Goal: Task Accomplishment & Management: Complete application form

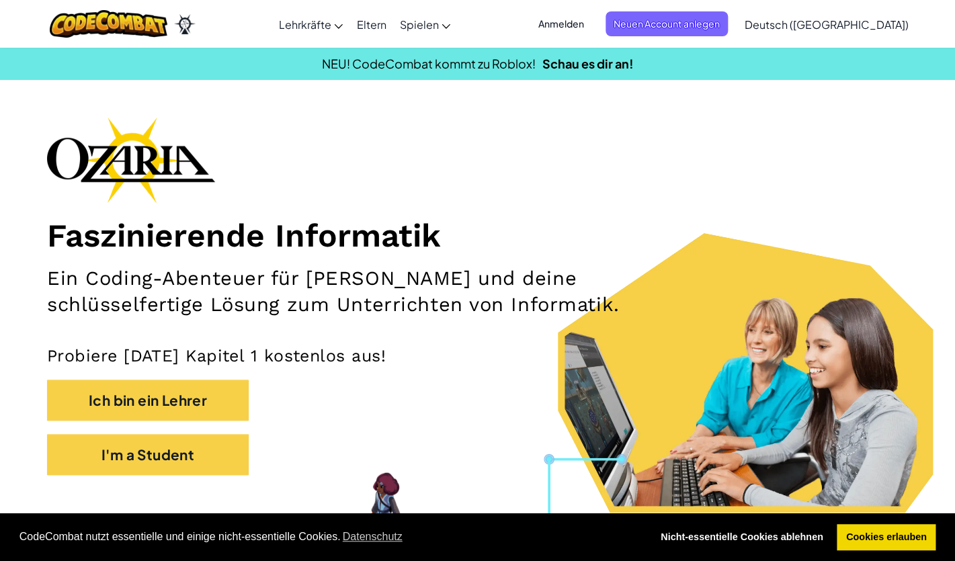
click at [820, 24] on span "Deutsch ([GEOGRAPHIC_DATA])" at bounding box center [826, 24] width 164 height 14
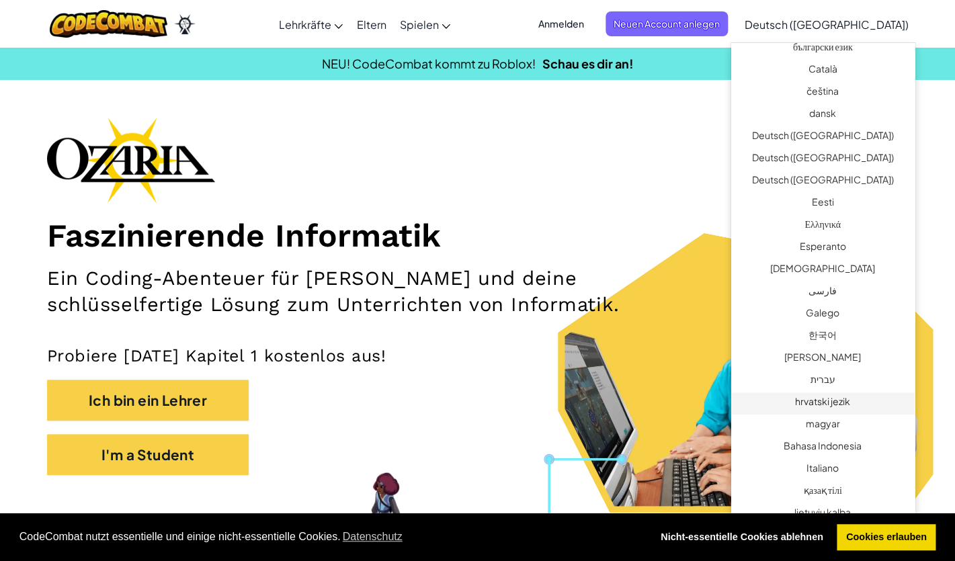
scroll to position [274, 0]
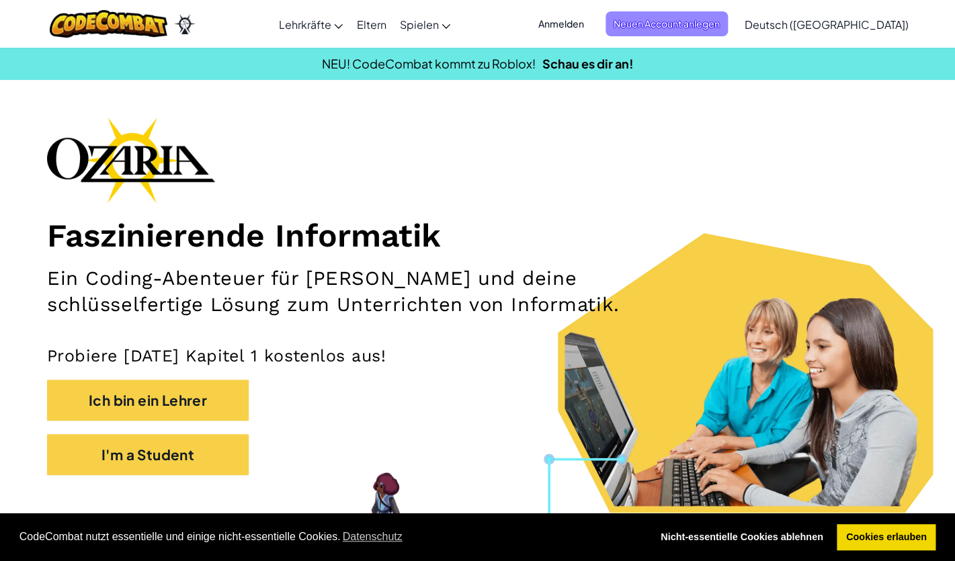
click at [728, 26] on span "Neuen Account anlegen" at bounding box center [666, 23] width 122 height 25
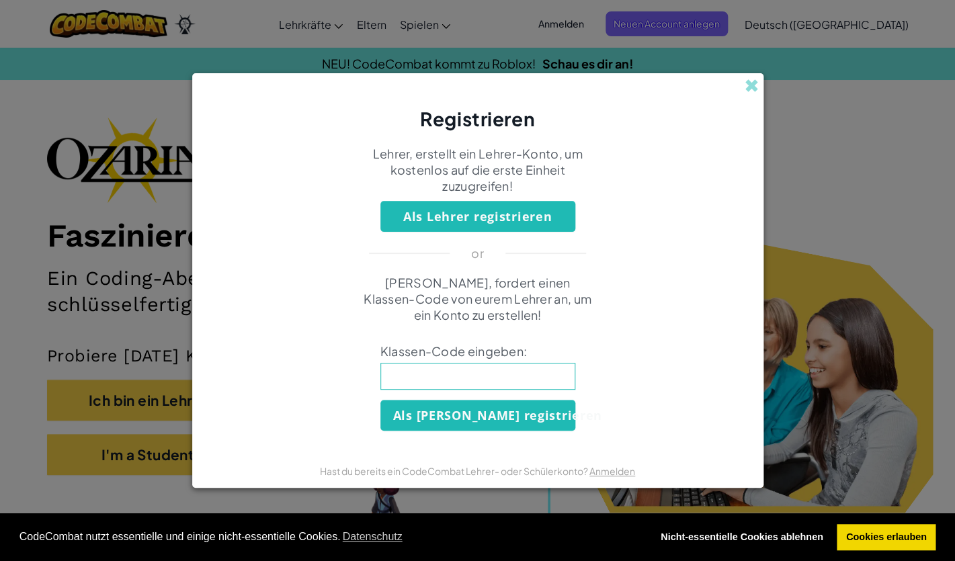
click at [455, 379] on input at bounding box center [477, 376] width 195 height 27
type input "BallChairMouth"
click at [451, 423] on button "Als [PERSON_NAME] registrieren" at bounding box center [477, 415] width 195 height 31
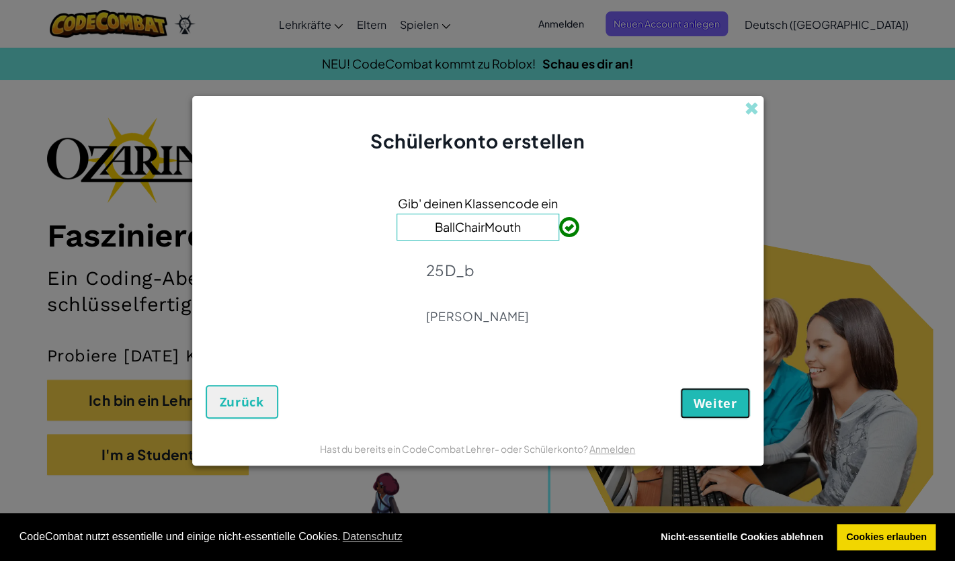
click at [691, 410] on button "Weiter" at bounding box center [714, 403] width 69 height 31
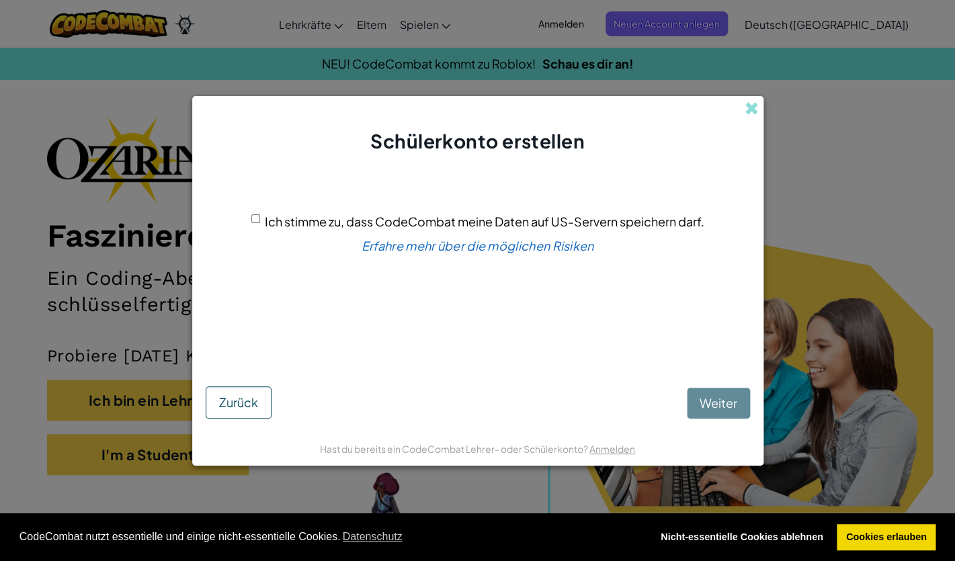
click at [254, 227] on div "Ich stimme zu, dass CodeCombat meine Daten auf US-Servern speichern darf." at bounding box center [477, 221] width 453 height 19
click at [259, 228] on div "Ich stimme zu, dass CodeCombat meine Daten auf US-Servern speichern darf." at bounding box center [477, 221] width 453 height 19
click at [256, 223] on input "Ich stimme zu, dass CodeCombat meine Daten auf US-Servern speichern darf." at bounding box center [255, 218] width 9 height 9
checkbox input "true"
click at [701, 400] on span "Weiter" at bounding box center [718, 402] width 38 height 15
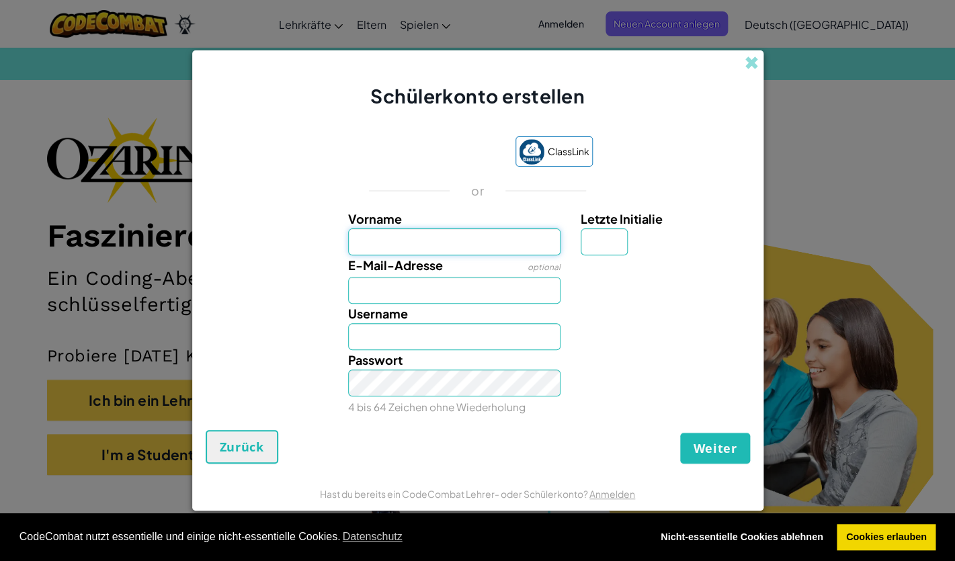
click at [494, 248] on input "Vorname" at bounding box center [454, 241] width 212 height 27
type input "Moira"
click at [590, 246] on input "Letzte Initialie" at bounding box center [603, 241] width 47 height 27
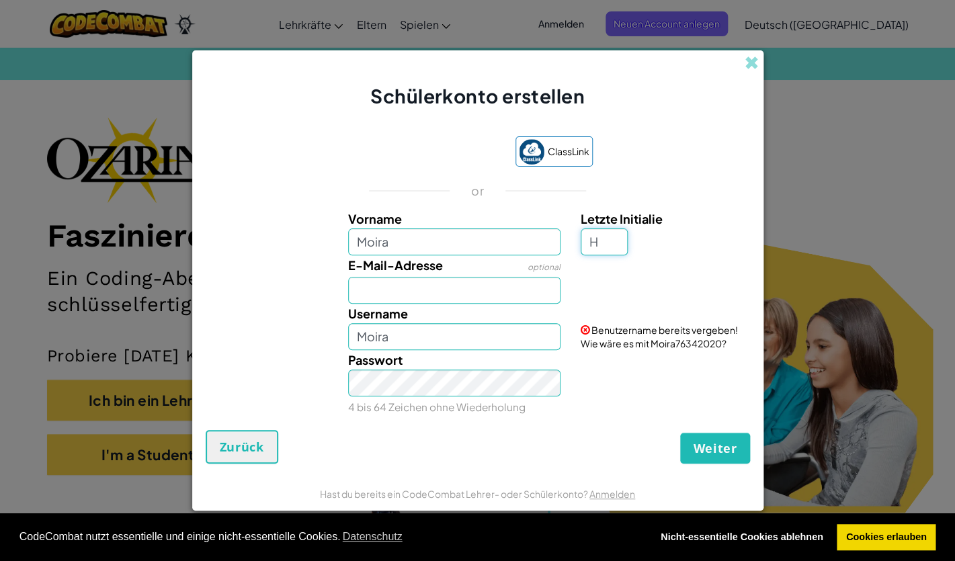
type input "H"
type input "MoiraH"
click at [531, 294] on input "E-Mail-Adresse" at bounding box center [454, 290] width 212 height 27
type input "moira.hofe@pmstg.ch"
click at [512, 344] on input "MoiraH" at bounding box center [454, 336] width 212 height 27
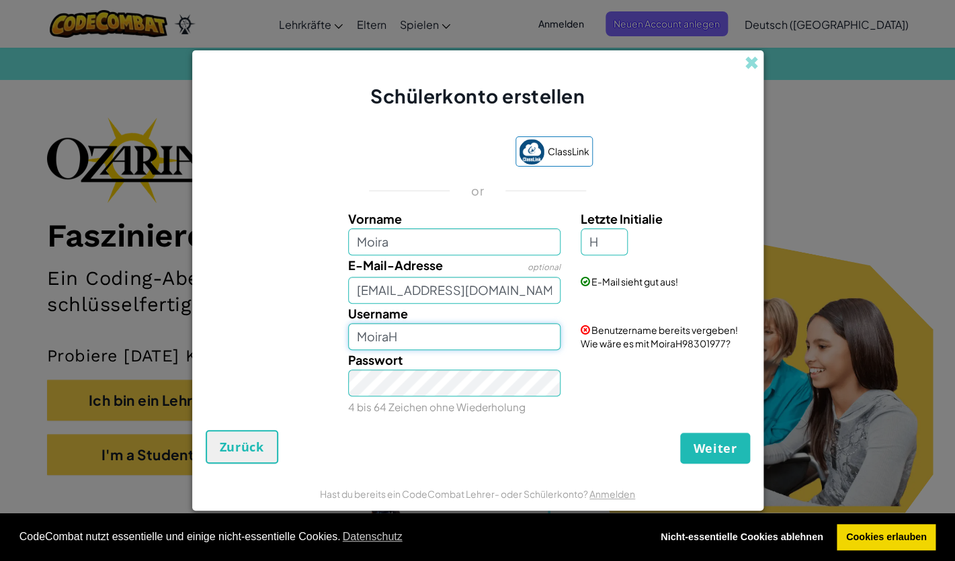
click at [491, 324] on input "MoiraH" at bounding box center [454, 336] width 212 height 27
click at [474, 342] on input "MoiraH" at bounding box center [454, 336] width 212 height 27
click at [497, 329] on input "MoiraH" at bounding box center [454, 336] width 212 height 27
click at [597, 336] on div "Benutzername bereits vergeben! Wie wäre es mit MoiraH98301977?" at bounding box center [663, 327] width 186 height 46
click at [402, 338] on input "MoiraH" at bounding box center [454, 336] width 212 height 27
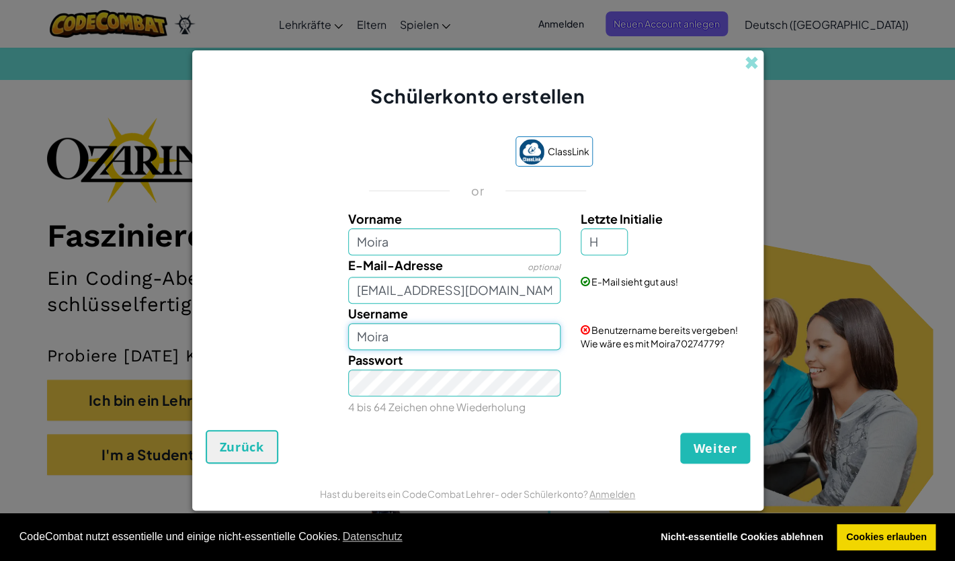
click at [445, 345] on input "Moira" at bounding box center [454, 336] width 212 height 27
click at [434, 339] on input "MoiraHo" at bounding box center [454, 336] width 212 height 27
type input "MoiraHof"
click at [713, 445] on span "Weiter" at bounding box center [715, 448] width 44 height 16
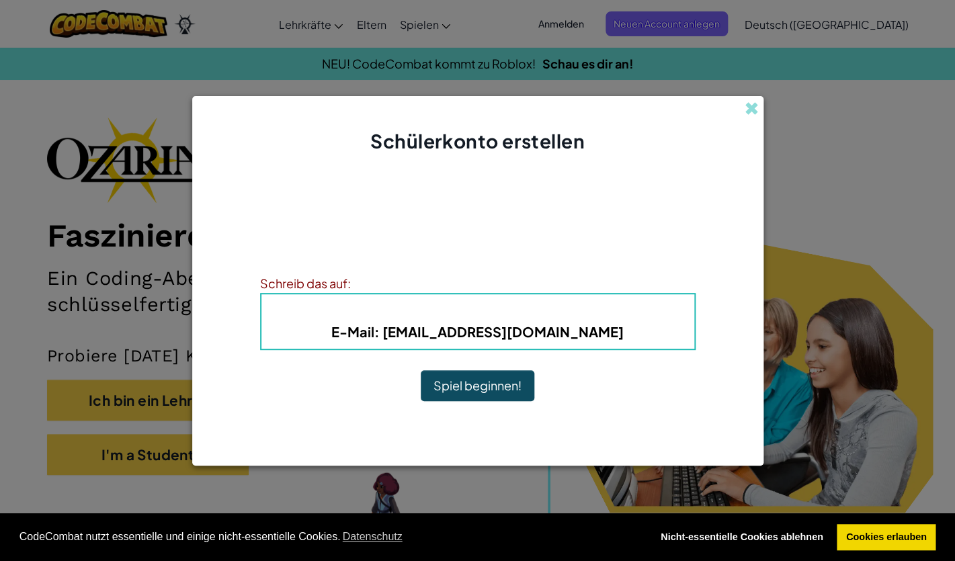
click at [457, 394] on button "Spiel beginnen!" at bounding box center [478, 385] width 114 height 31
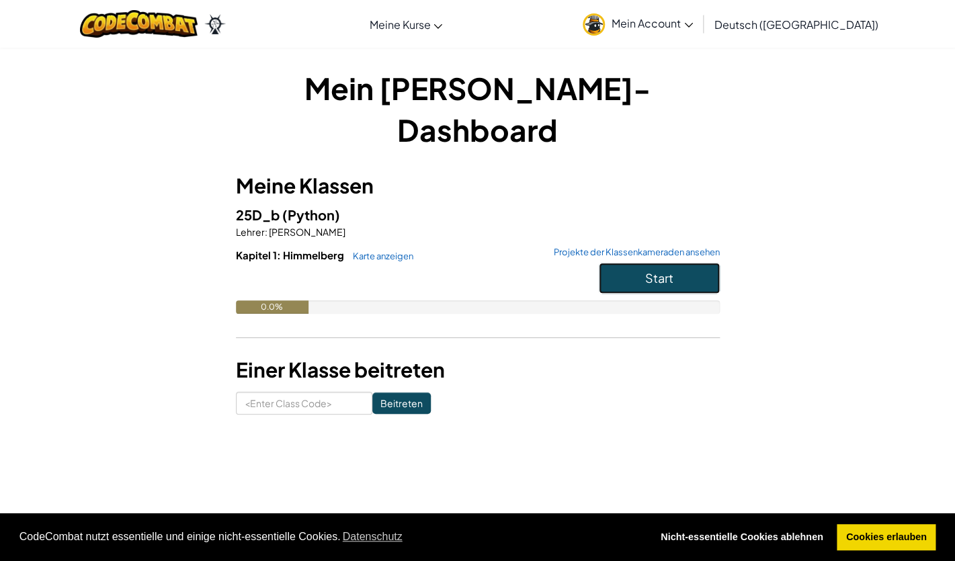
click at [672, 270] on span "Start" at bounding box center [659, 277] width 28 height 15
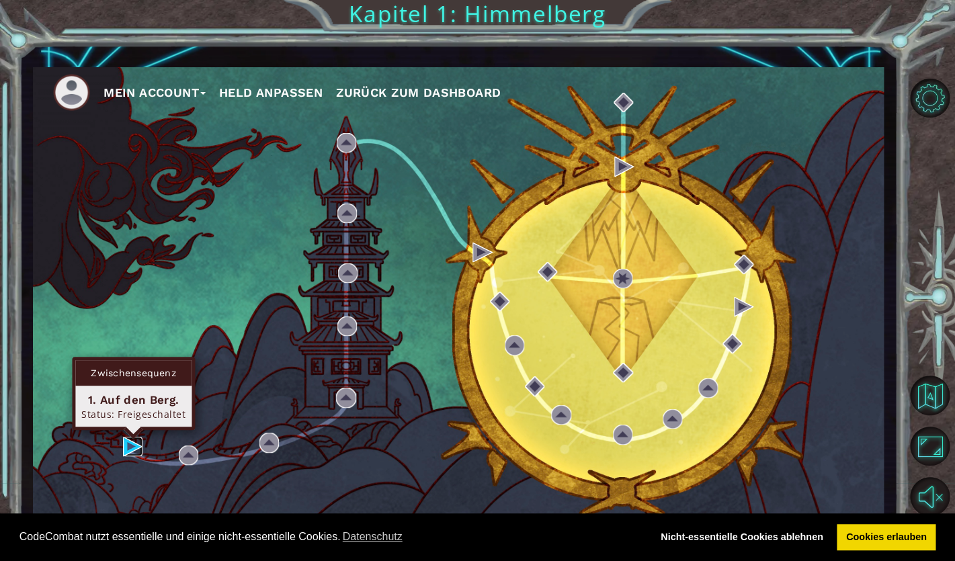
click at [136, 447] on img at bounding box center [132, 446] width 19 height 19
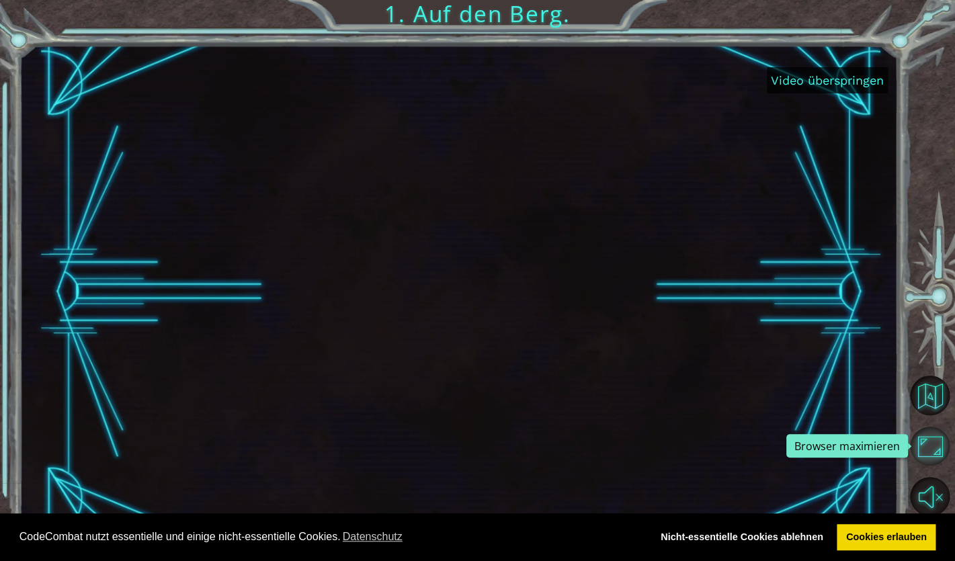
click at [938, 452] on button "Browser maximieren" at bounding box center [929, 446] width 39 height 39
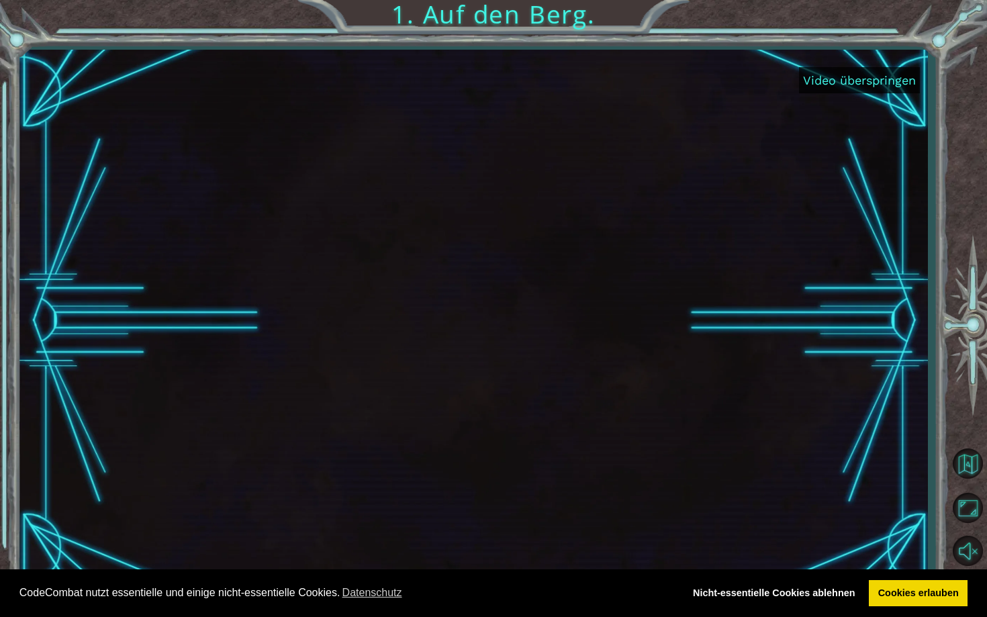
click at [852, 77] on button "Video überspringen" at bounding box center [859, 80] width 121 height 26
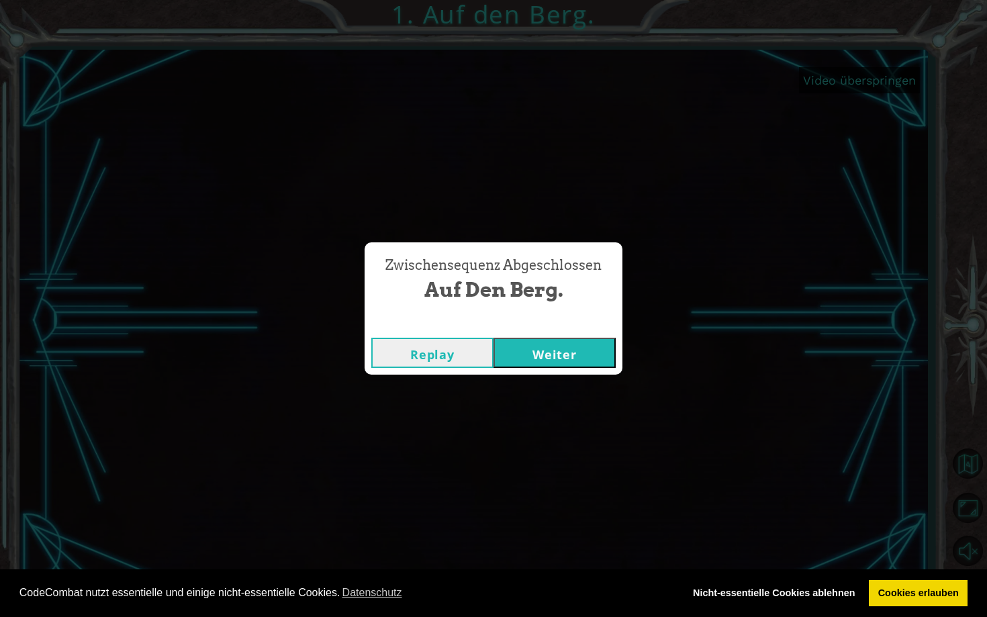
click at [584, 348] on button "Weiter" at bounding box center [555, 353] width 122 height 30
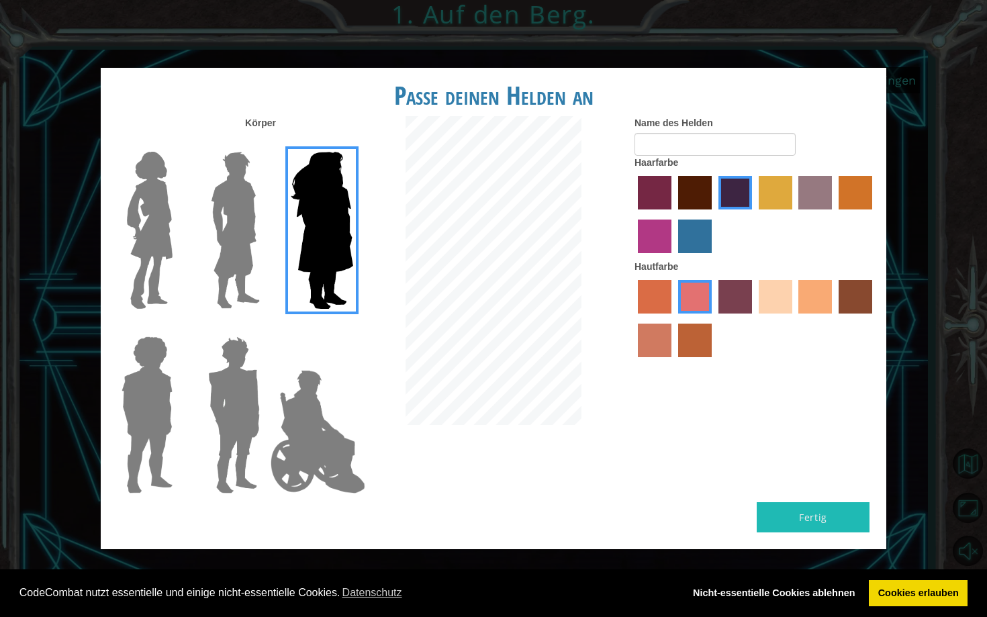
click at [160, 284] on img at bounding box center [150, 230] width 56 height 168
click at [178, 143] on input "Hero Connie" at bounding box center [178, 143] width 0 height 0
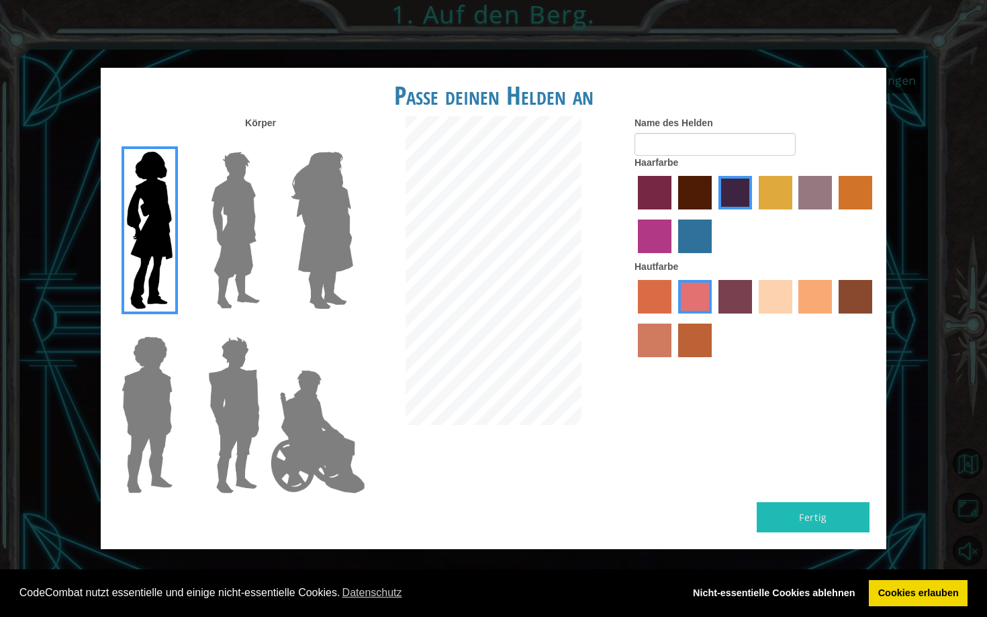
click at [769, 311] on label "sandy beach skin color" at bounding box center [776, 297] width 34 height 34
click at [754, 318] on input "sandy beach skin color" at bounding box center [754, 318] width 0 height 0
click at [844, 202] on label "gold drop hair color" at bounding box center [856, 193] width 34 height 34
click at [834, 214] on input "gold drop hair color" at bounding box center [834, 214] width 0 height 0
click at [692, 210] on label "maroon hair color" at bounding box center [695, 193] width 34 height 34
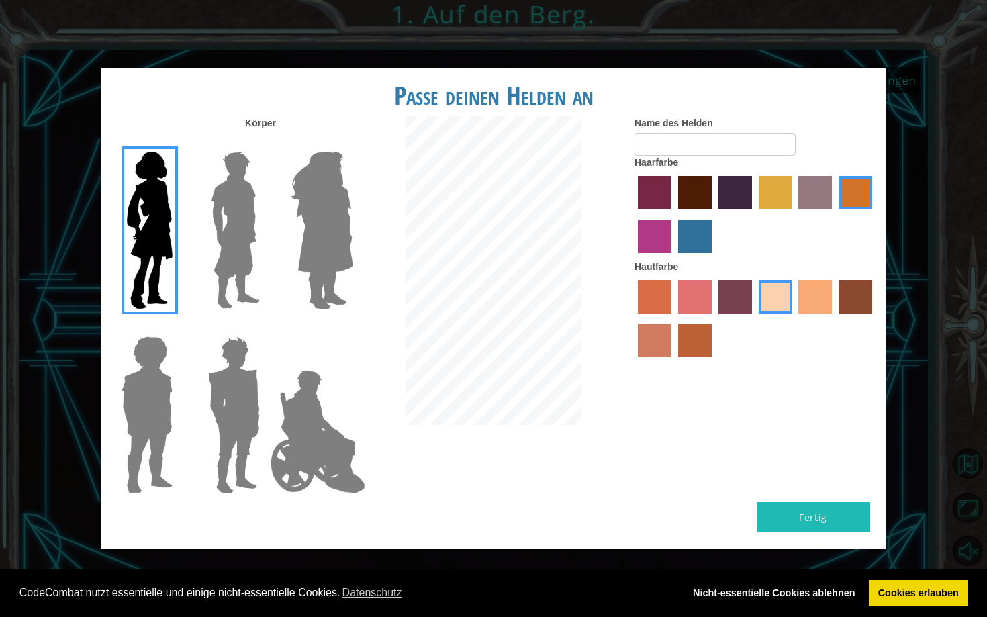
click at [674, 214] on input "maroon hair color" at bounding box center [674, 214] width 0 height 0
click at [656, 189] on div at bounding box center [756, 216] width 242 height 87
click at [668, 198] on label "paprika hair color" at bounding box center [655, 193] width 34 height 34
click at [633, 214] on input "paprika hair color" at bounding box center [633, 214] width 0 height 0
click at [692, 209] on label "maroon hair color" at bounding box center [695, 193] width 34 height 34
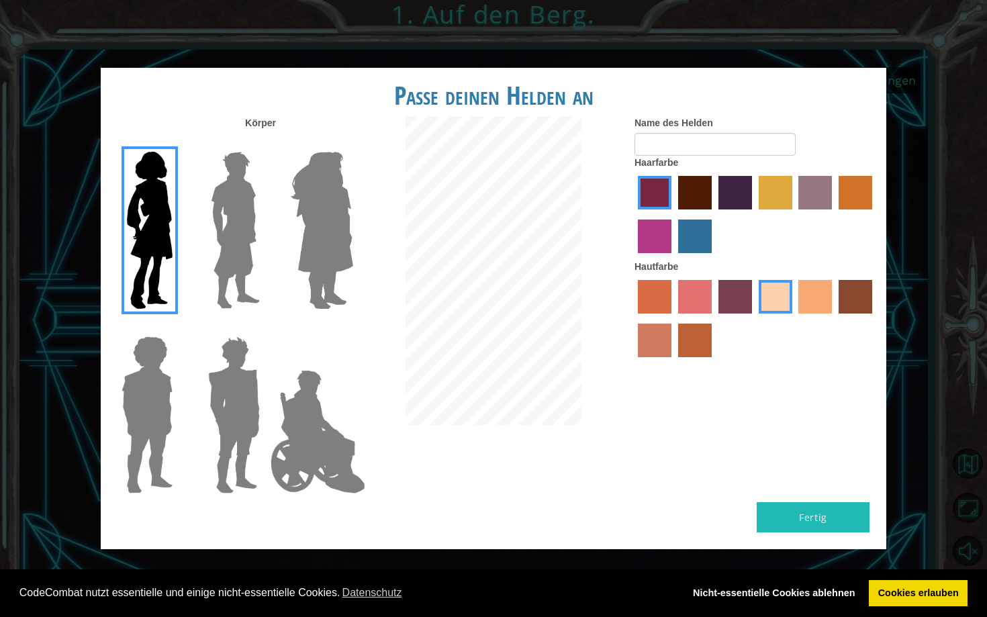
click at [674, 214] on input "maroon hair color" at bounding box center [674, 214] width 0 height 0
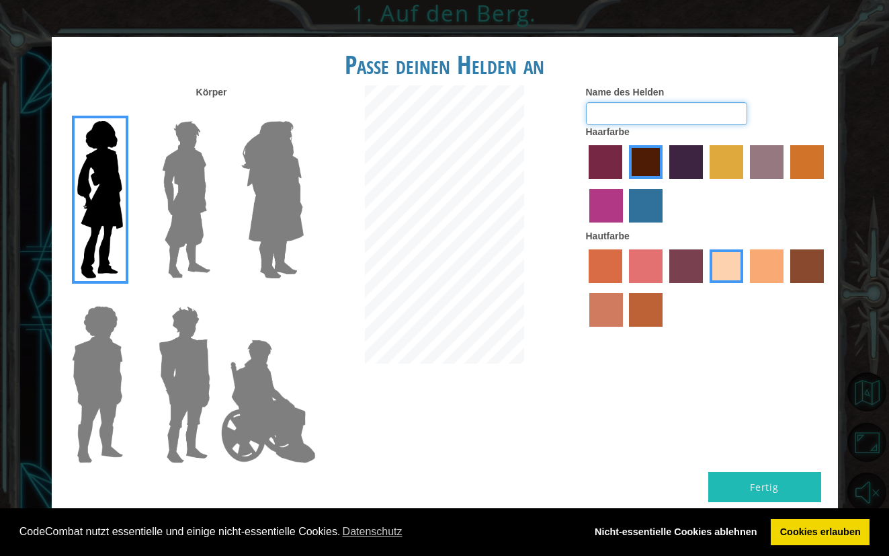
click at [608, 125] on input "Name des Helden" at bounding box center [666, 113] width 161 height 23
type input "Lilly"
click at [764, 472] on button "Fertig" at bounding box center [764, 487] width 113 height 30
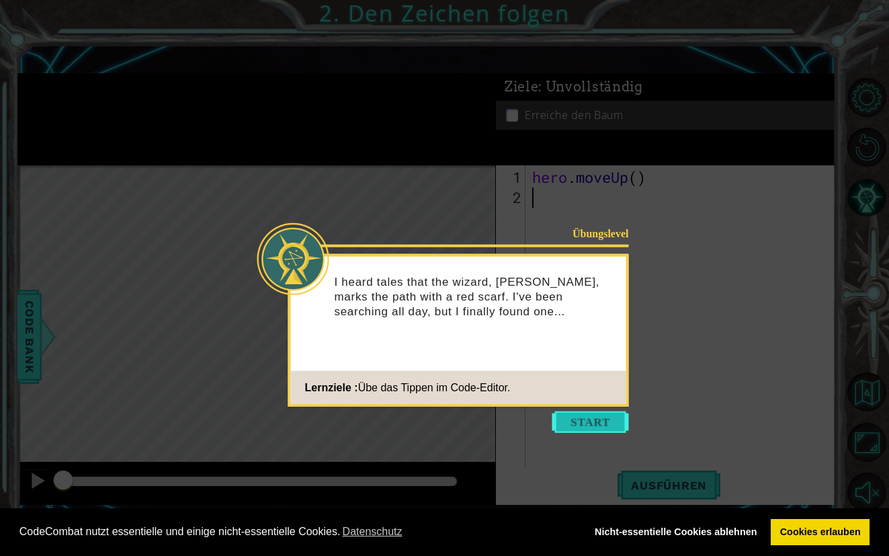
click at [587, 415] on button "Start" at bounding box center [590, 421] width 77 height 21
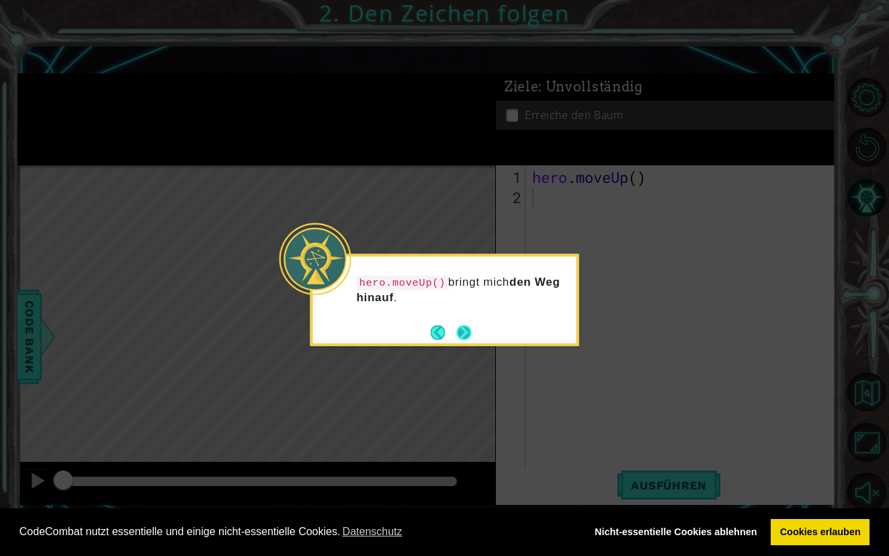
click at [459, 335] on button "Next" at bounding box center [463, 332] width 25 height 25
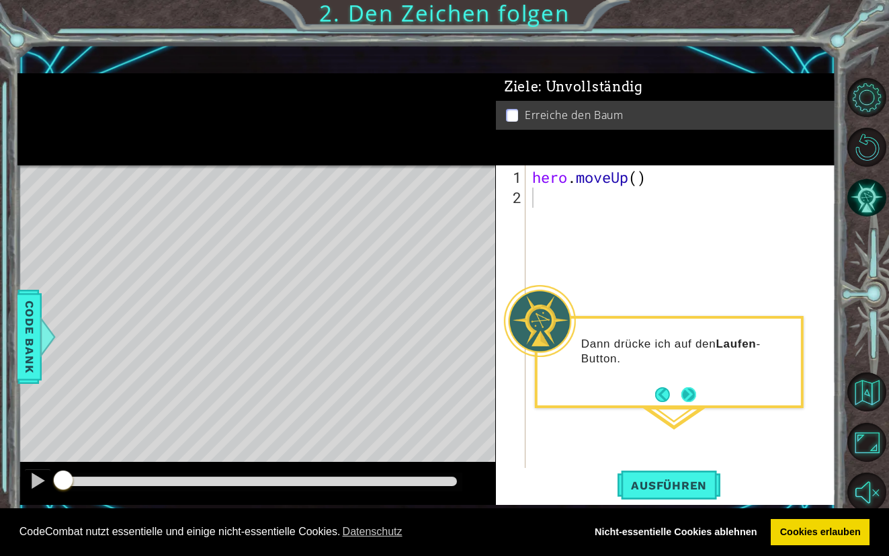
click at [688, 394] on button "Next" at bounding box center [688, 394] width 17 height 17
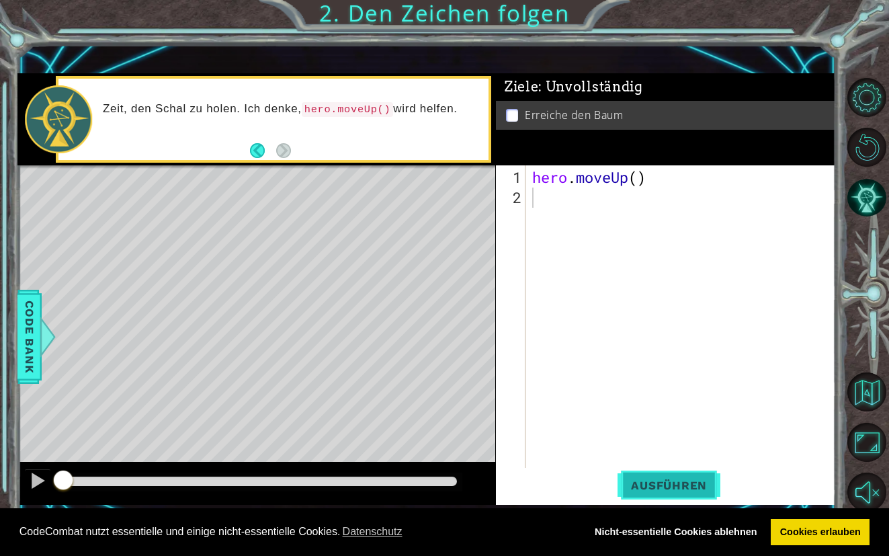
click at [683, 478] on button "Ausführen" at bounding box center [668, 485] width 103 height 34
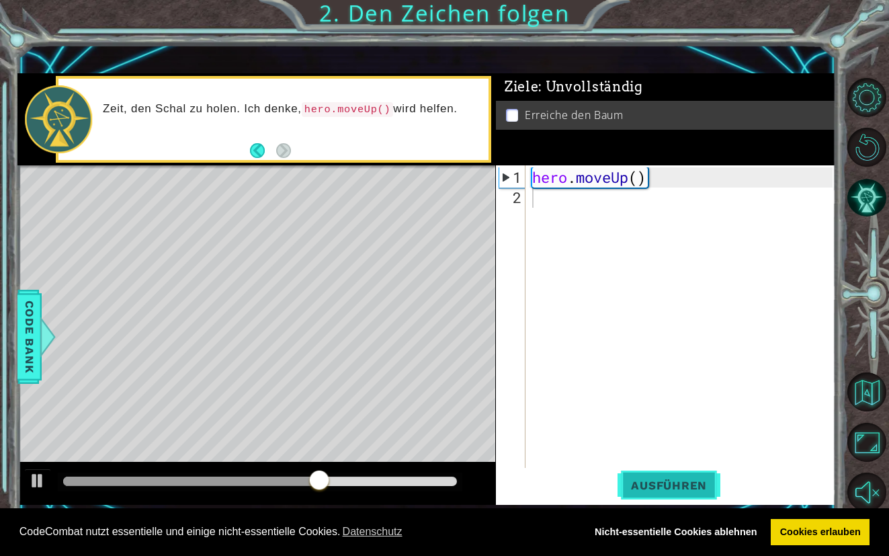
click at [638, 496] on button "Ausführen" at bounding box center [668, 485] width 103 height 34
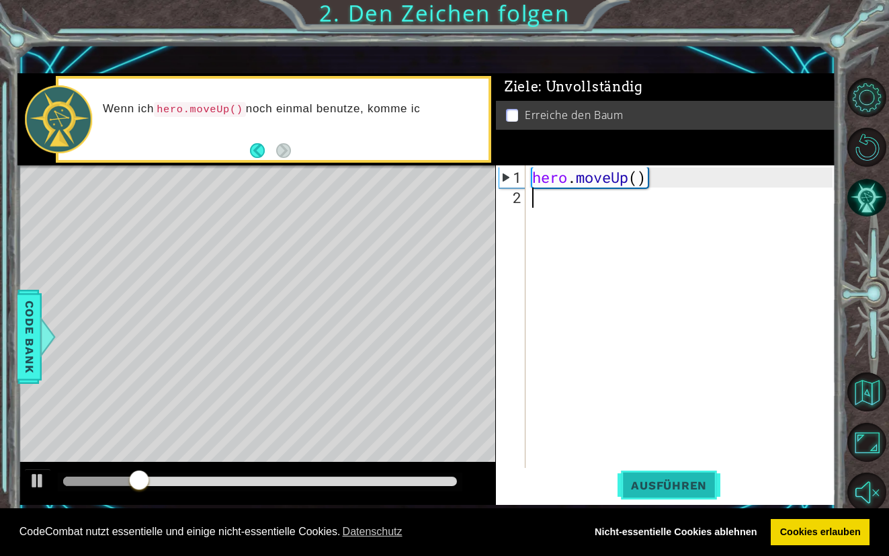
click at [638, 492] on button "Ausführen" at bounding box center [668, 485] width 103 height 34
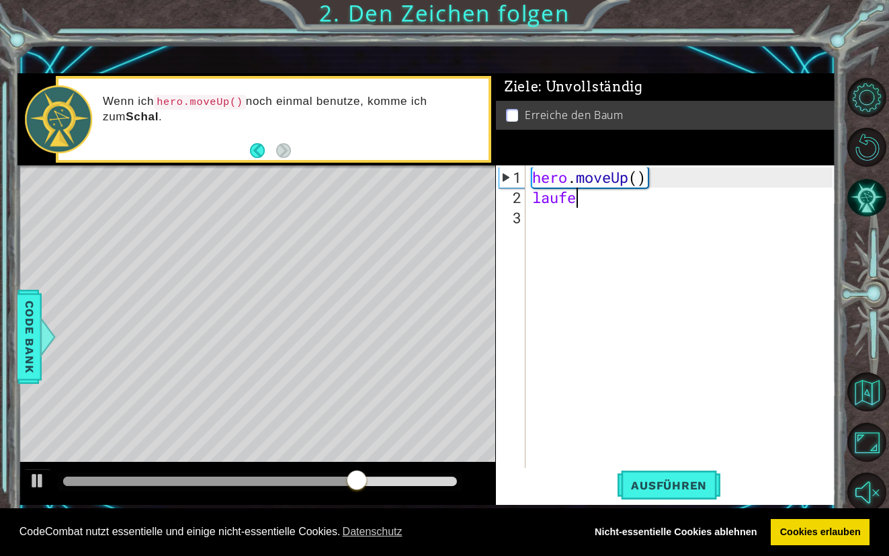
scroll to position [0, 1]
click at [660, 480] on span "Ausführen" at bounding box center [668, 484] width 103 height 13
type textarea "l"
type textarea "hero.moveUp"
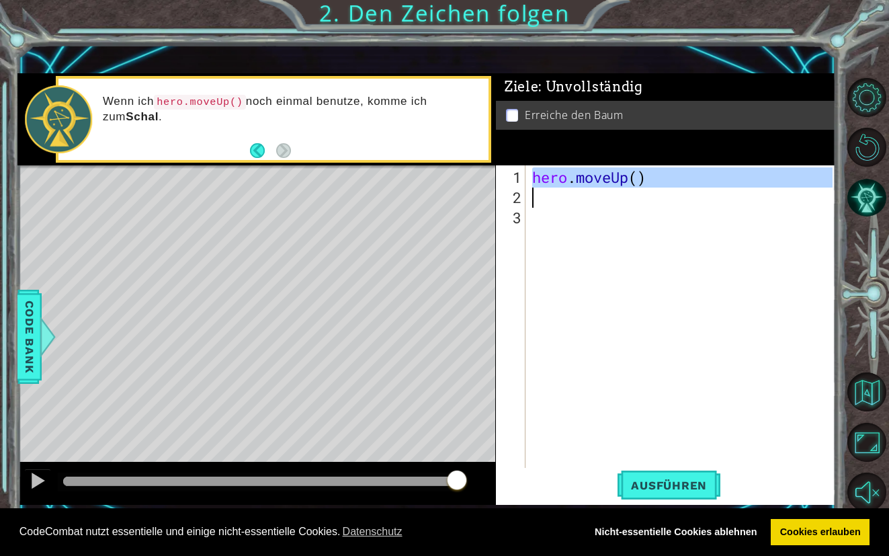
drag, startPoint x: 531, startPoint y: 177, endPoint x: 641, endPoint y: 195, distance: 111.5
click at [641, 195] on div "hero . moveUp ( )" at bounding box center [684, 338] width 310 height 343
type textarea "hero.moveUp()"
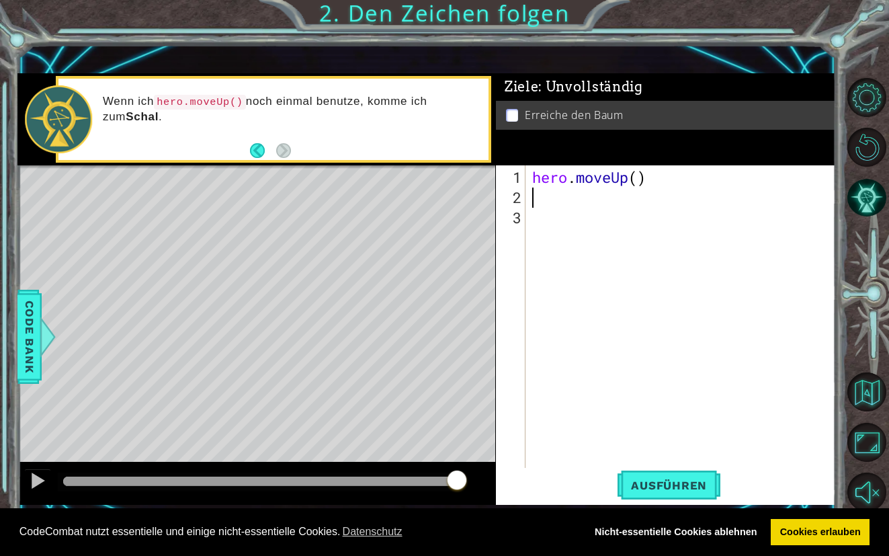
click at [581, 203] on div "hero . moveUp ( )" at bounding box center [684, 338] width 310 height 343
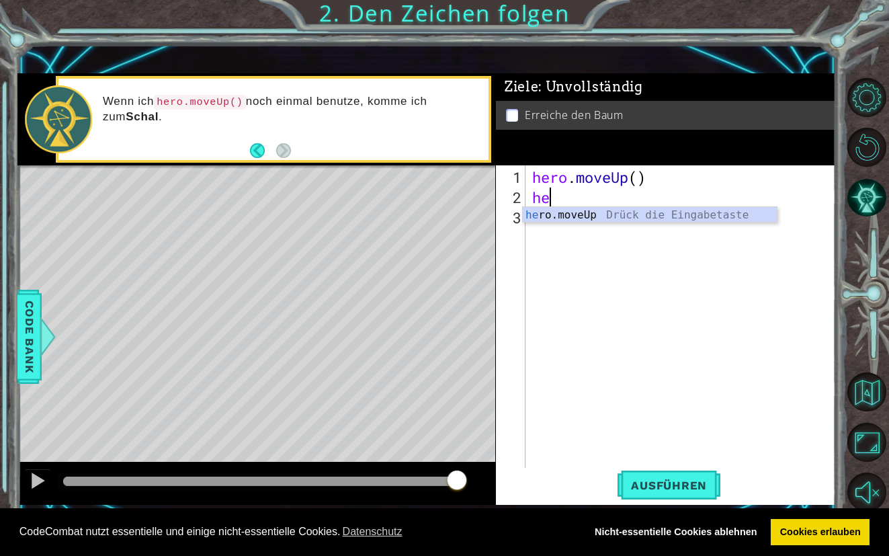
type textarea "her"
click at [617, 208] on div "her o.moveUp Drück die Eingabetaste" at bounding box center [650, 231] width 254 height 48
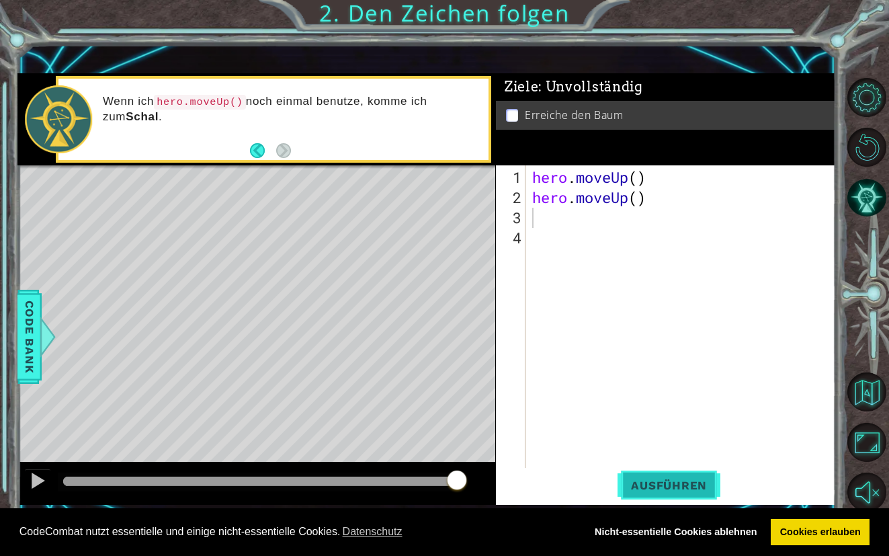
click at [651, 488] on span "Ausführen" at bounding box center [668, 484] width 103 height 13
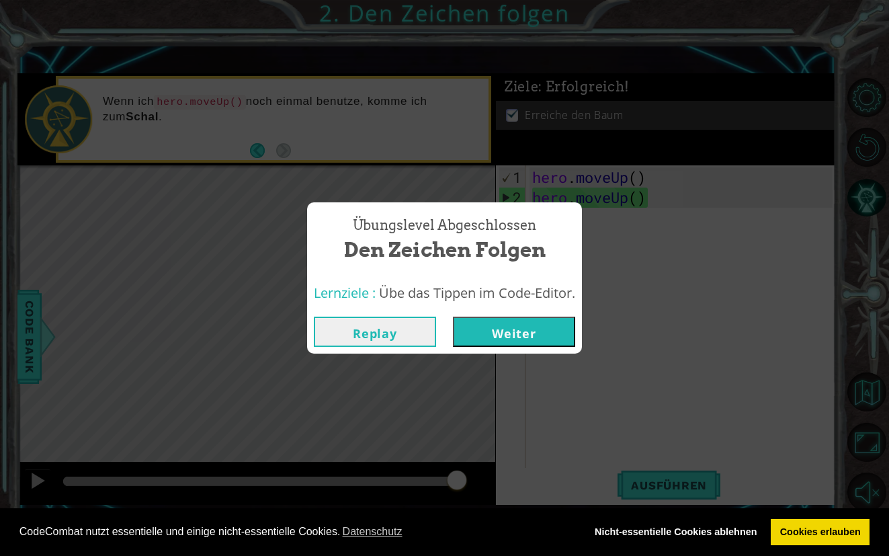
click at [527, 335] on button "Weiter" at bounding box center [514, 331] width 122 height 30
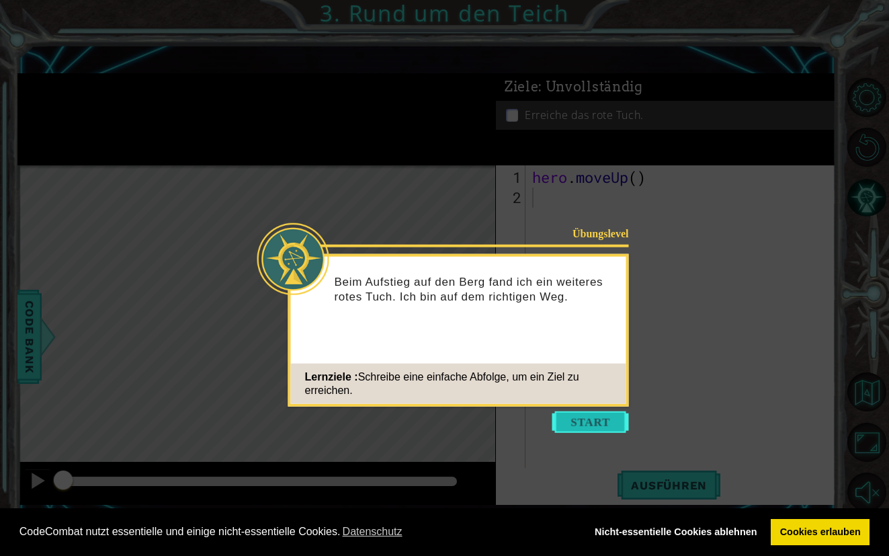
click at [568, 423] on button "Start" at bounding box center [590, 421] width 77 height 21
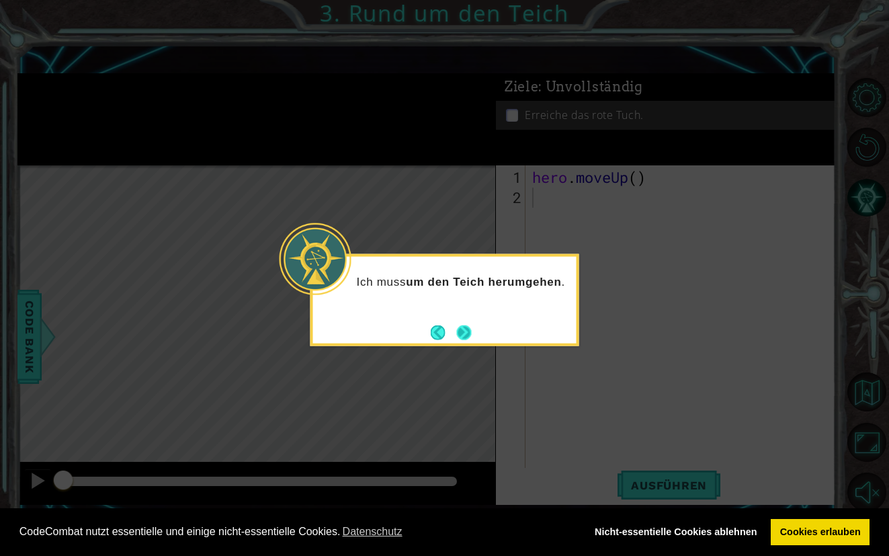
click at [471, 326] on button "Next" at bounding box center [464, 332] width 18 height 18
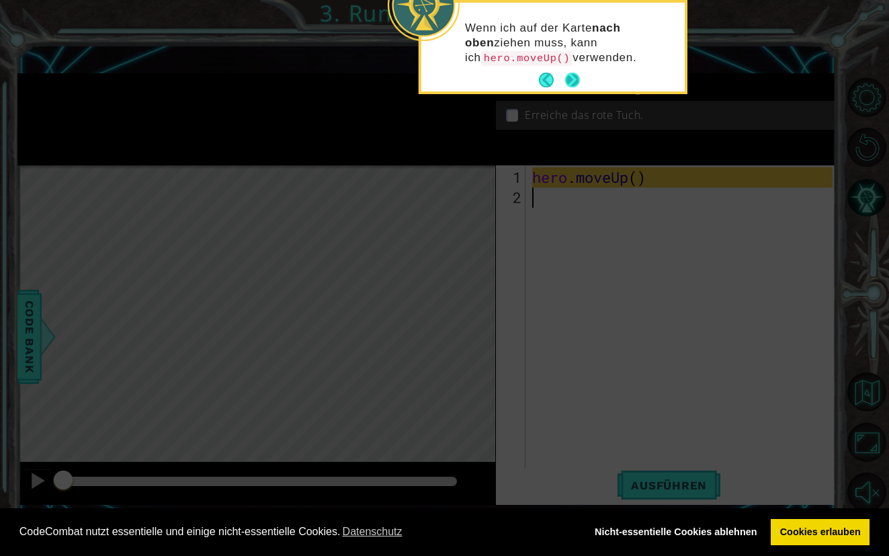
click at [575, 79] on button "Next" at bounding box center [573, 80] width 22 height 22
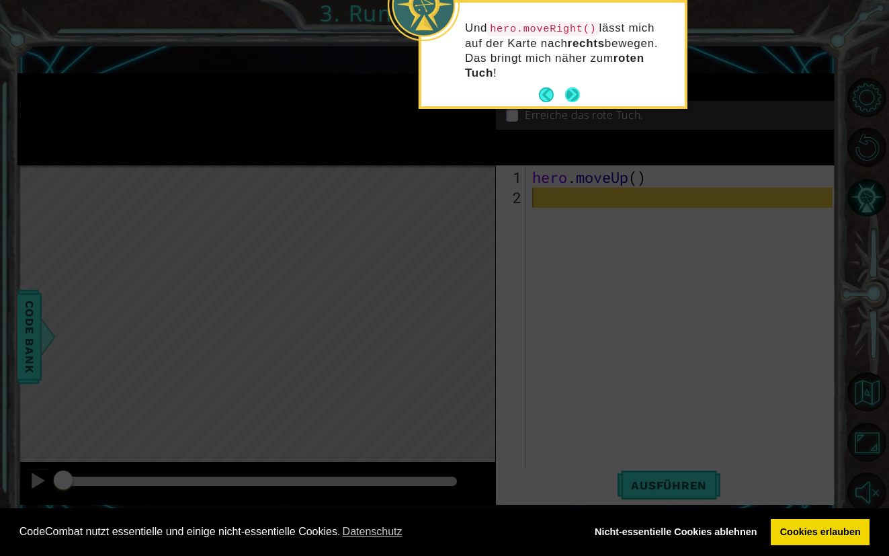
click at [575, 91] on button "Next" at bounding box center [572, 95] width 21 height 21
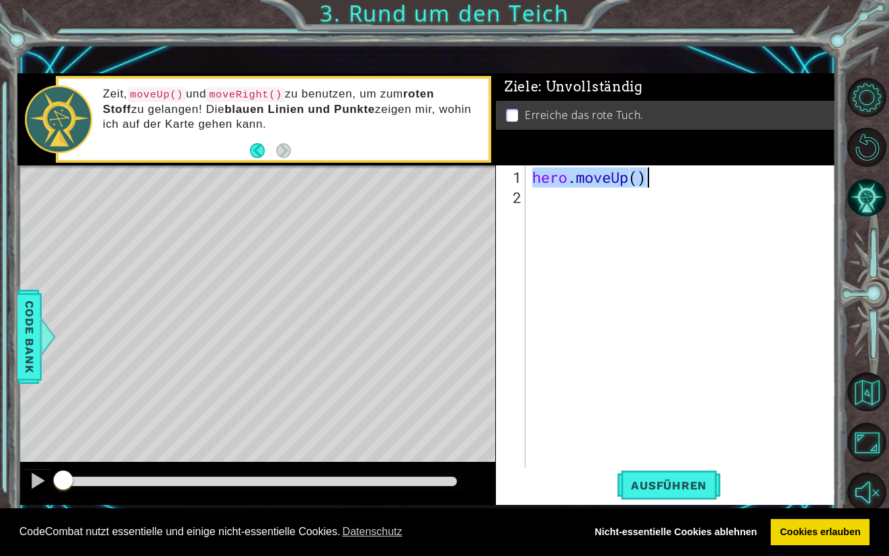
drag, startPoint x: 531, startPoint y: 177, endPoint x: 664, endPoint y: 183, distance: 132.5
click at [664, 183] on div "hero . moveUp ( )" at bounding box center [684, 338] width 310 height 343
type textarea "hero.moveUp()"
click at [545, 203] on div "hero . moveUp ( )" at bounding box center [684, 338] width 310 height 343
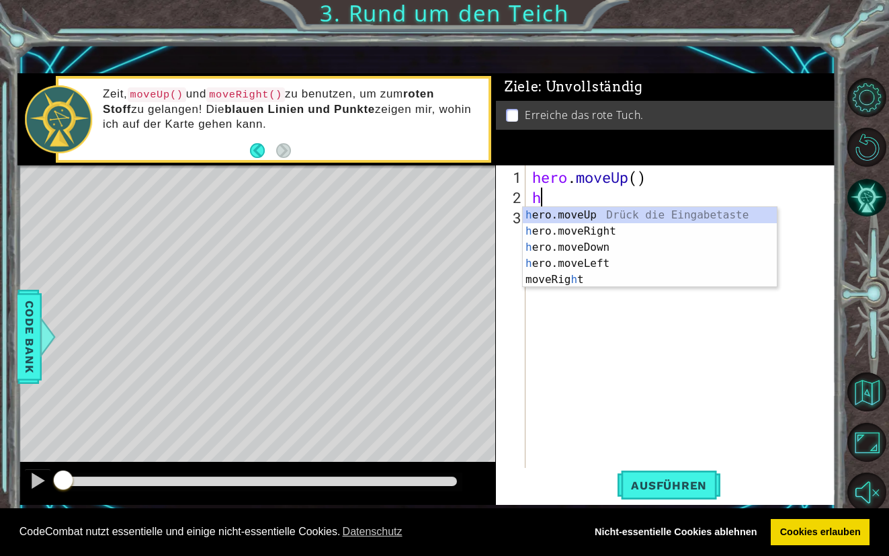
type textarea "he"
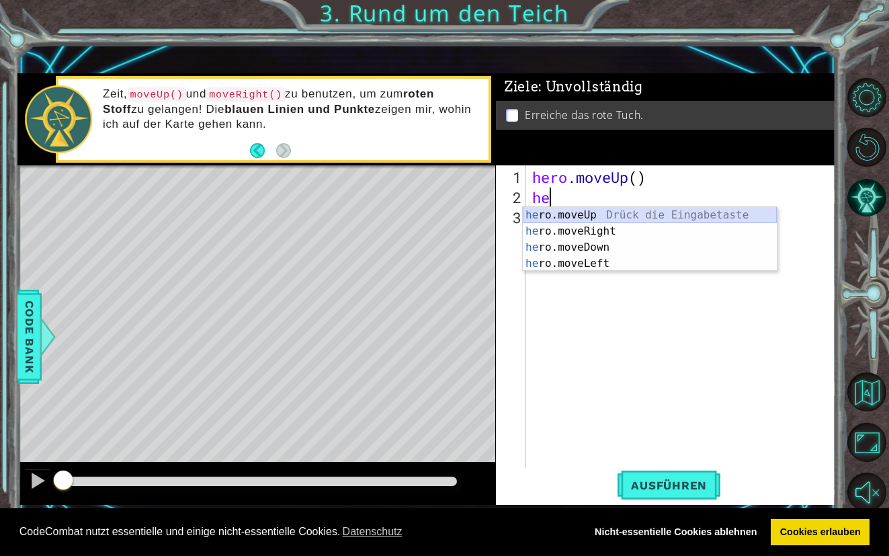
click at [572, 215] on div "he ro.moveUp Drück die Eingabetaste he ro.moveRight Drück die Eingabetaste he r…" at bounding box center [650, 255] width 254 height 97
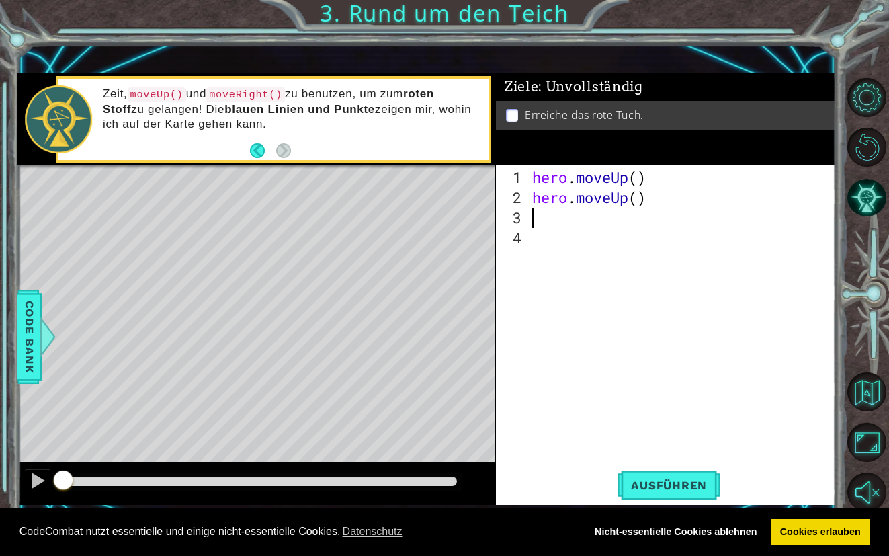
type textarea "h"
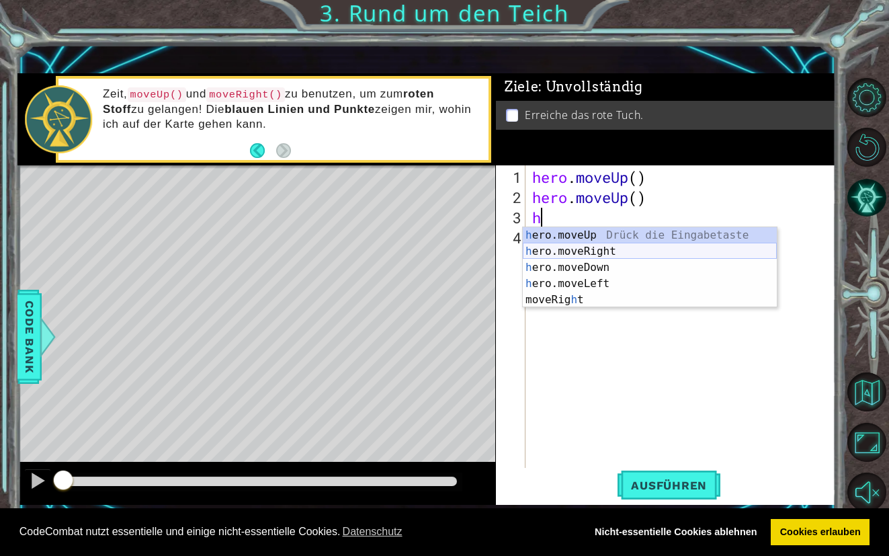
click at [585, 245] on div "h ero.moveUp Drück die Eingabetaste h ero.moveRight Drück die Eingabetaste h er…" at bounding box center [650, 283] width 254 height 113
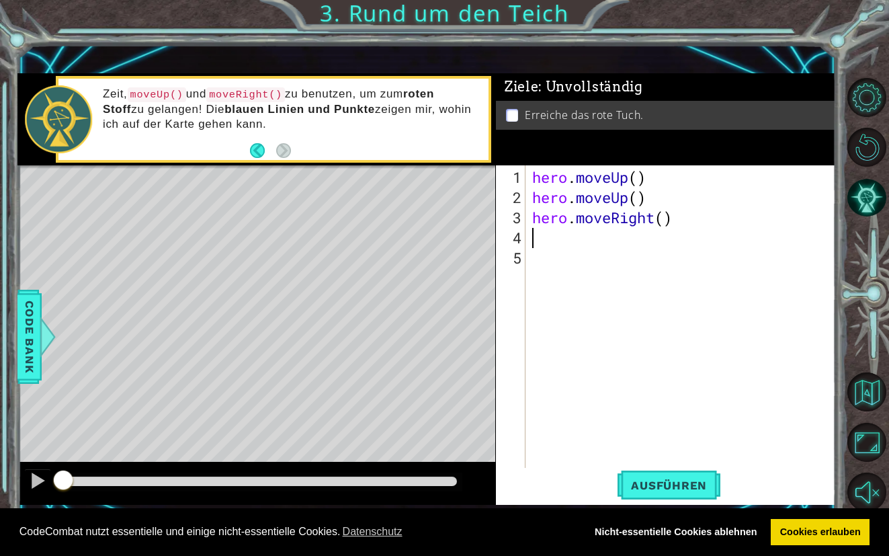
type textarea "h"
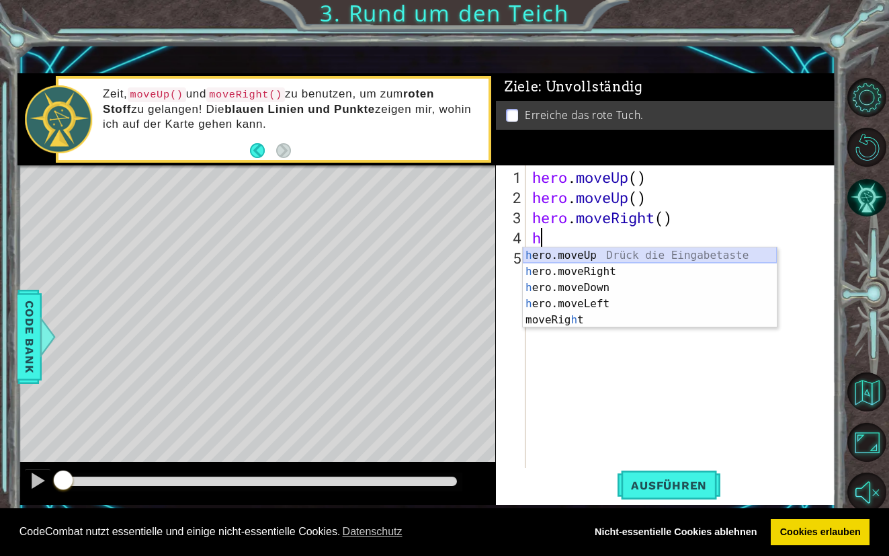
click at [592, 256] on div "h ero.moveUp Drück die Eingabetaste h ero.moveRight Drück die Eingabetaste h er…" at bounding box center [650, 303] width 254 height 113
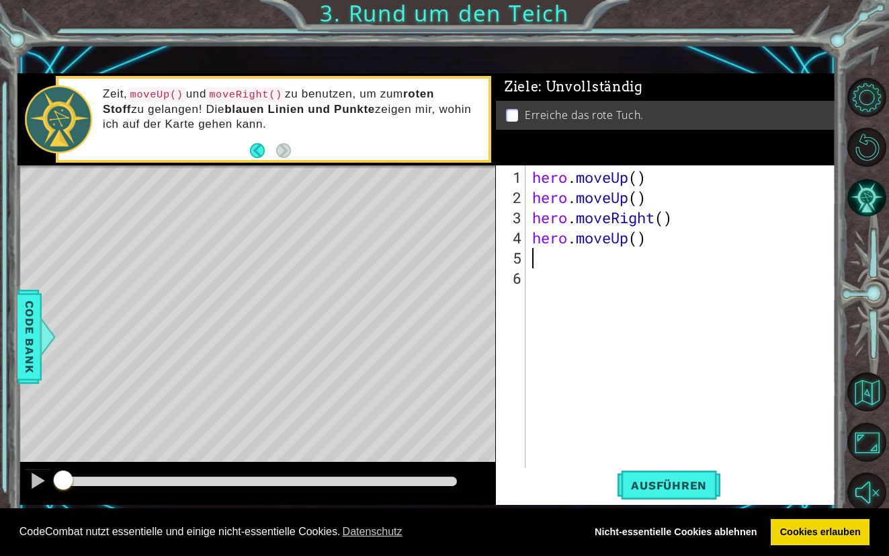
type textarea "h"
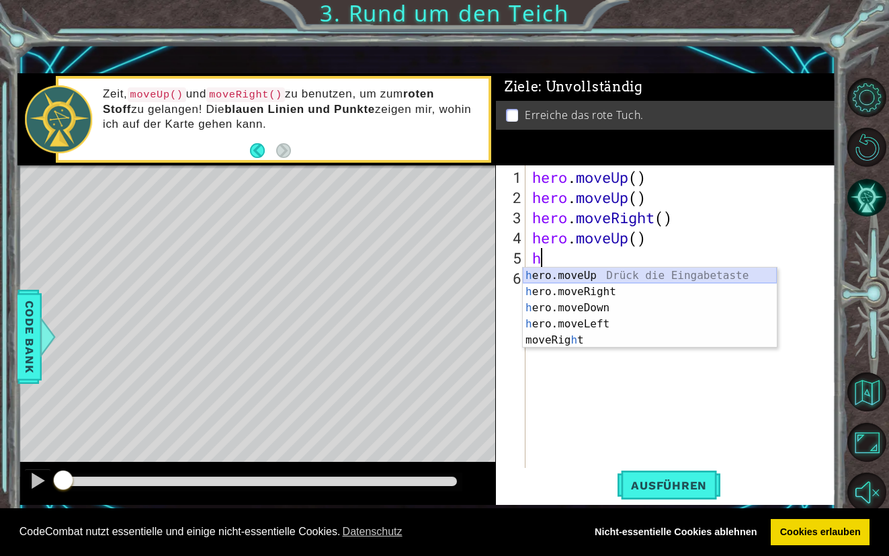
click at [560, 277] on div "h ero.moveUp Drück die Eingabetaste h ero.moveRight Drück die Eingabetaste h er…" at bounding box center [650, 323] width 254 height 113
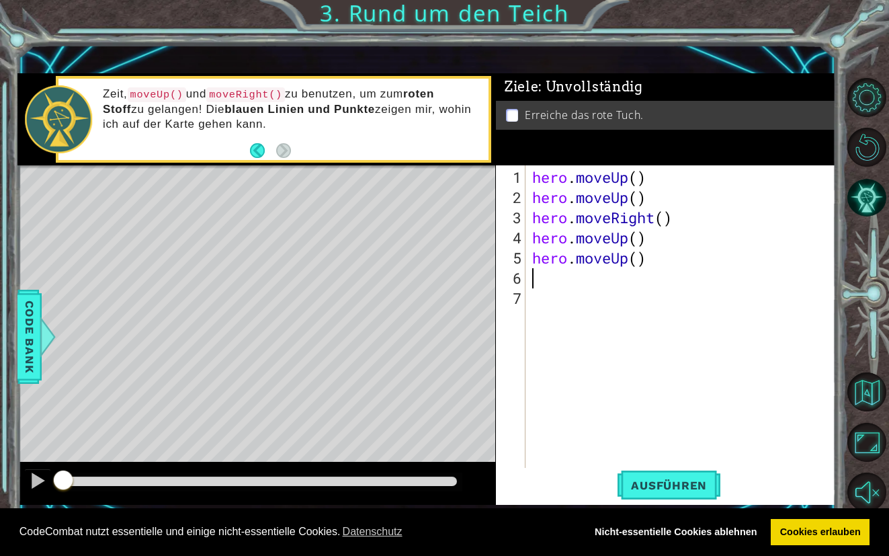
type textarea "h"
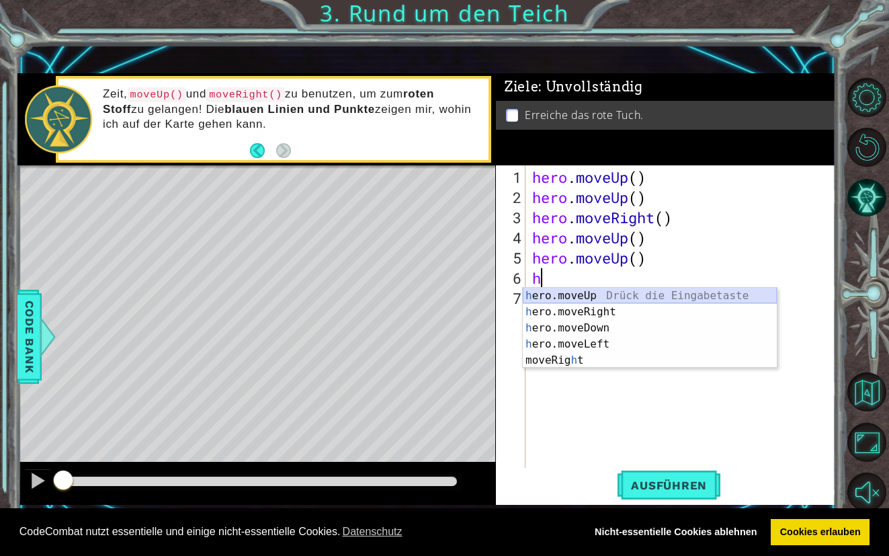
click at [566, 295] on div "h ero.moveUp Drück die Eingabetaste h ero.moveRight Drück die Eingabetaste h er…" at bounding box center [650, 344] width 254 height 113
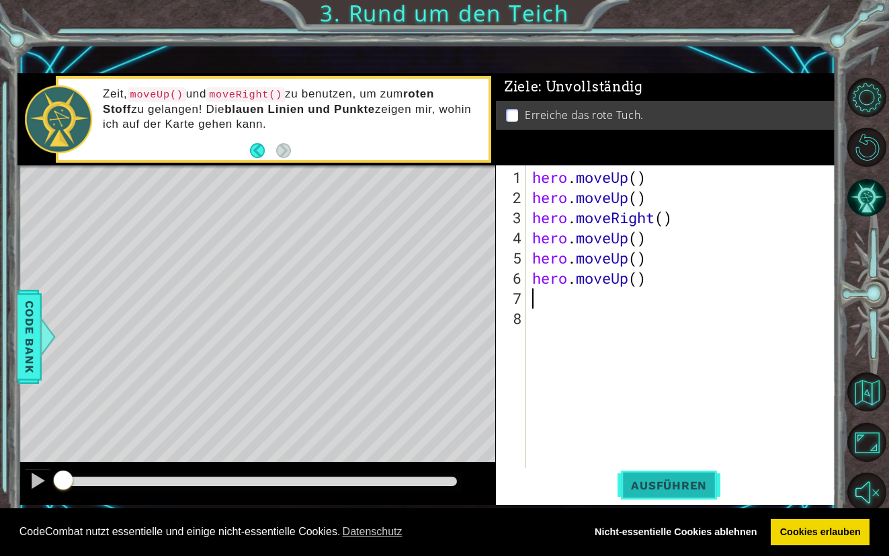
click at [678, 480] on span "Ausführen" at bounding box center [668, 484] width 103 height 13
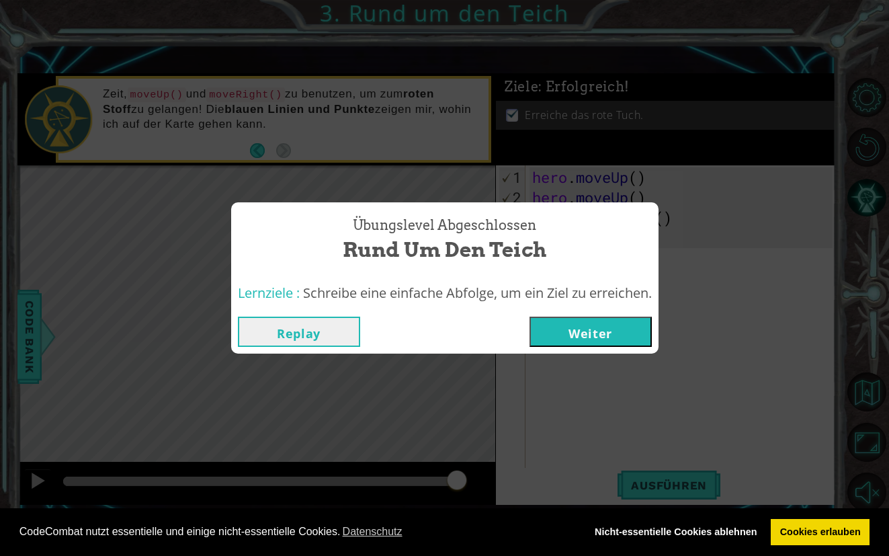
click at [611, 326] on button "Weiter" at bounding box center [590, 331] width 122 height 30
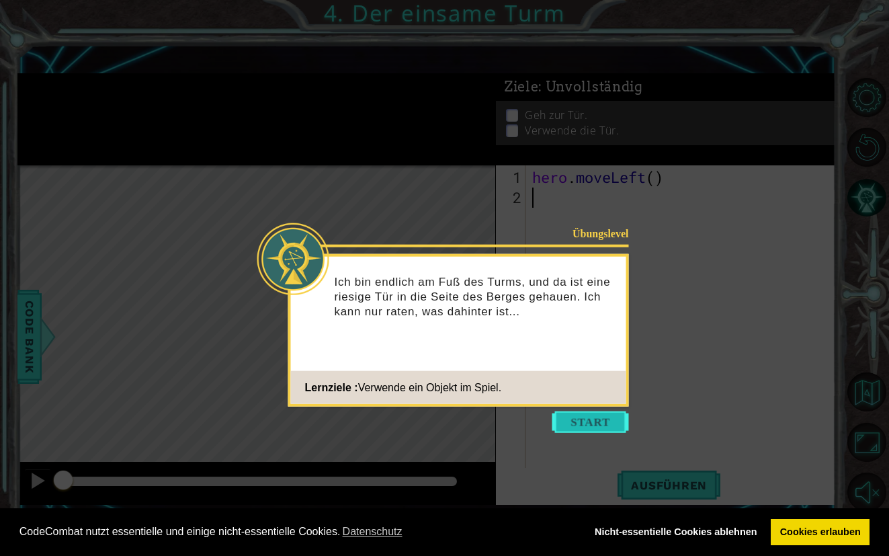
click at [596, 416] on button "Start" at bounding box center [590, 421] width 77 height 21
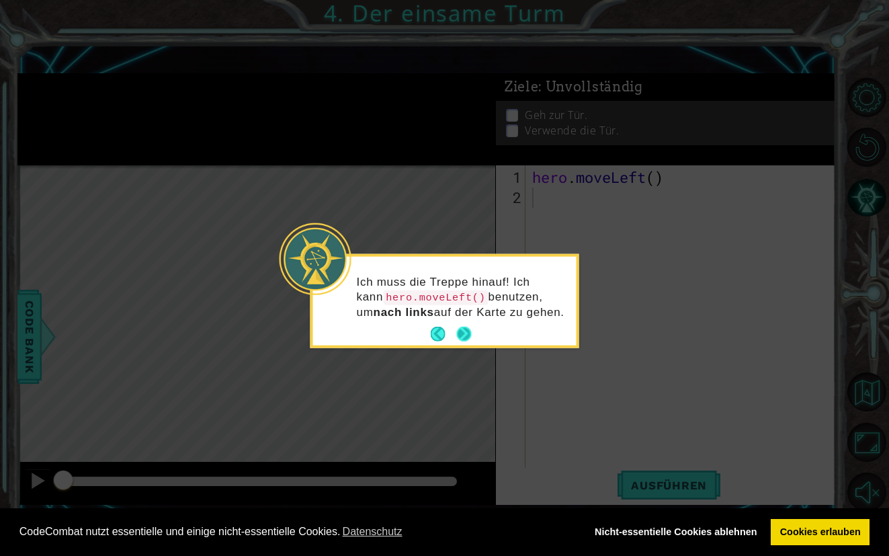
click at [453, 333] on button "Back" at bounding box center [444, 333] width 26 height 15
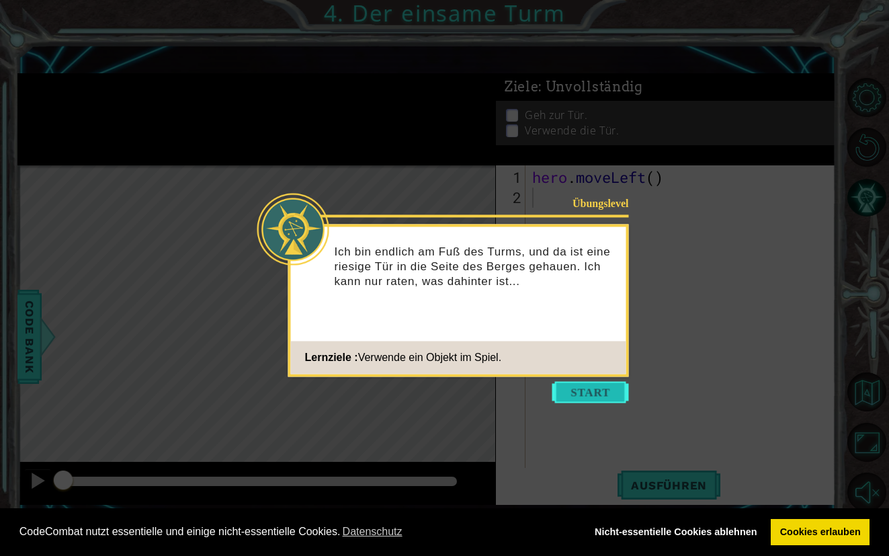
click at [574, 382] on button "Start" at bounding box center [590, 391] width 77 height 21
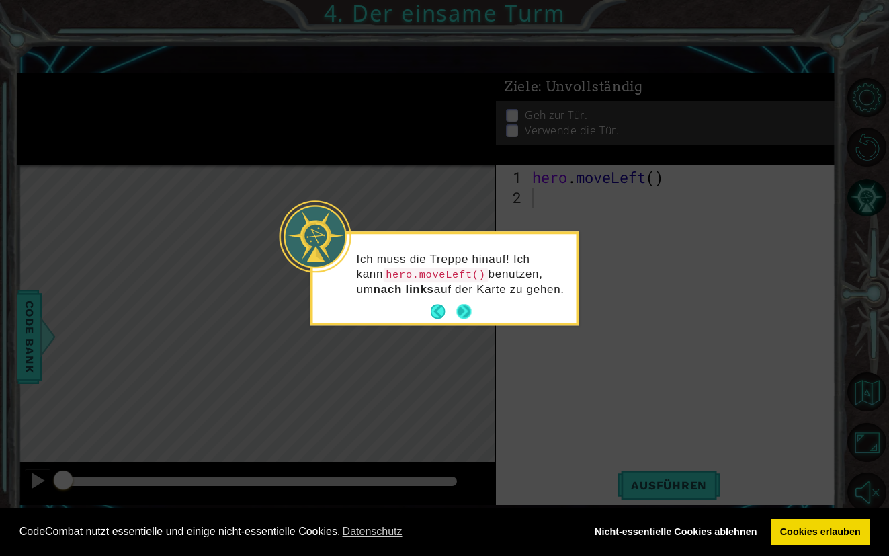
click at [462, 309] on button "Next" at bounding box center [464, 311] width 22 height 22
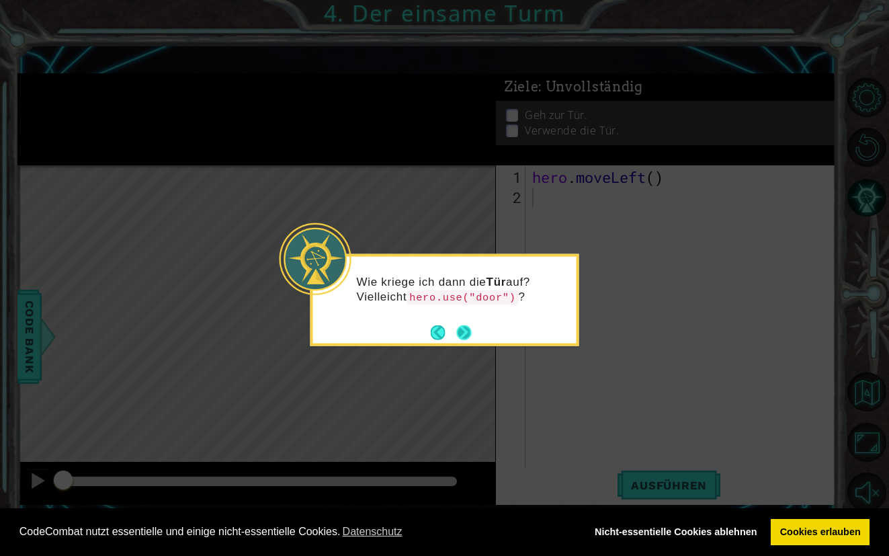
click at [462, 332] on button "Next" at bounding box center [463, 331] width 15 height 15
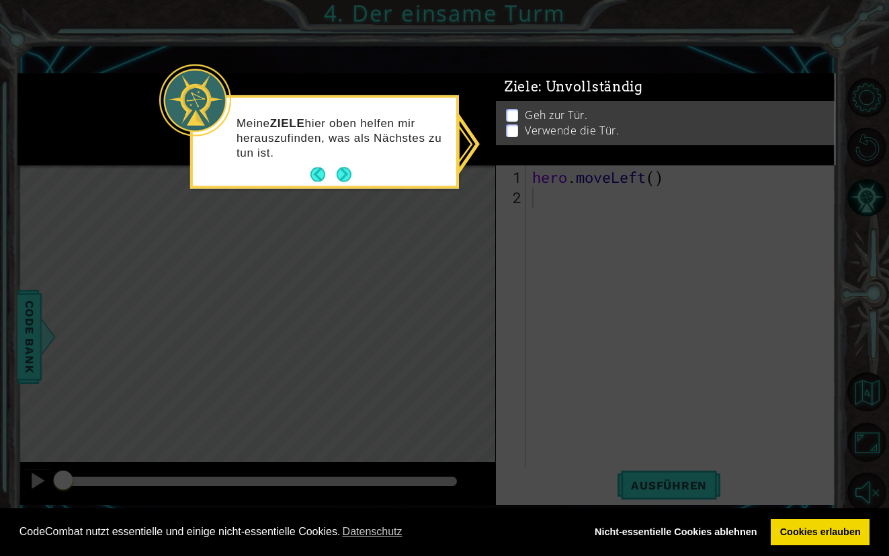
click at [514, 119] on li "Geh zur Tür." at bounding box center [667, 126] width 323 height 15
click at [346, 169] on button "Next" at bounding box center [344, 174] width 23 height 23
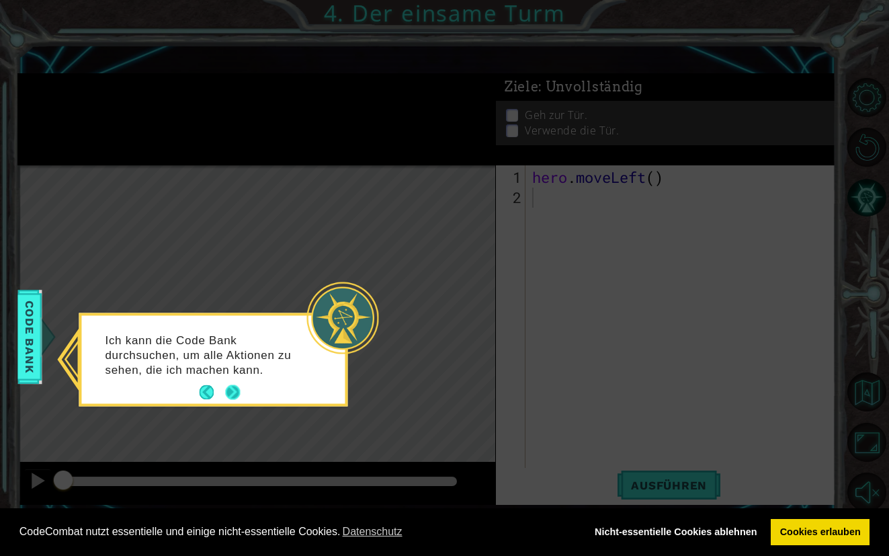
click at [229, 387] on button "Next" at bounding box center [233, 393] width 18 height 18
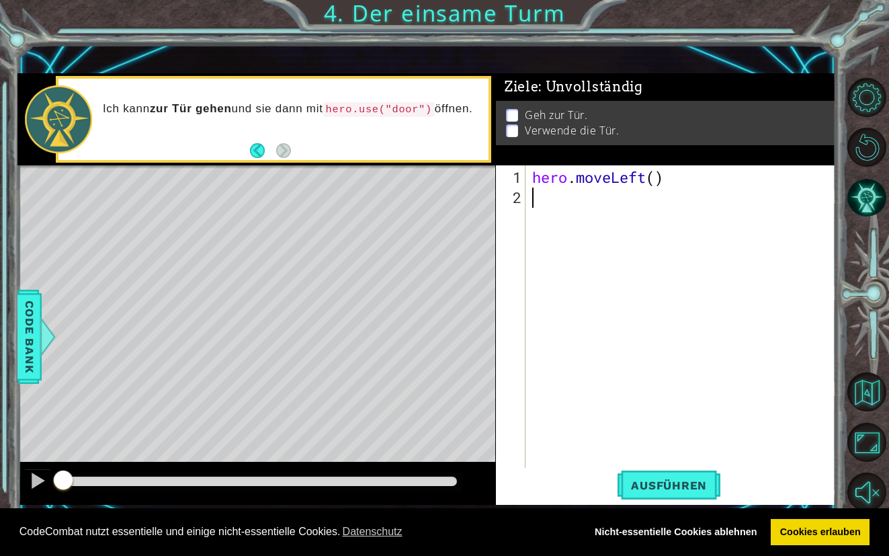
type textarea "h"
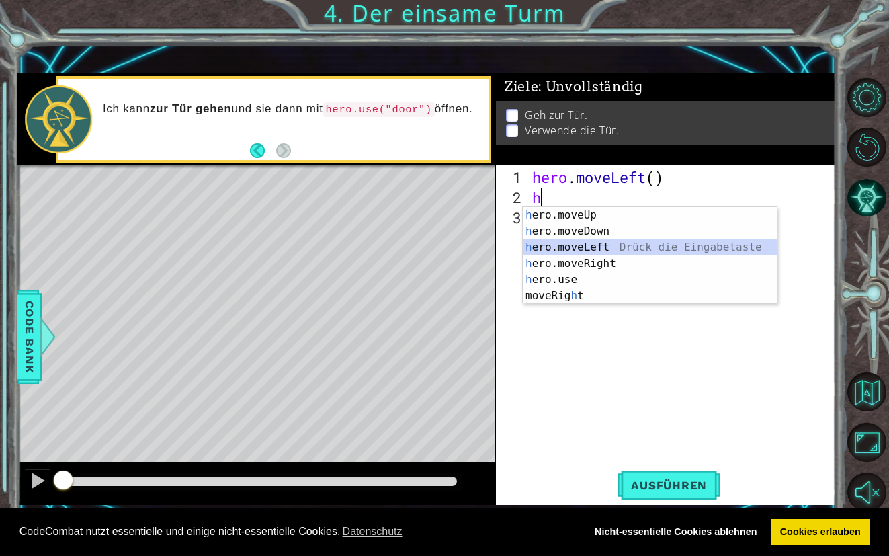
click at [575, 241] on div "h ero.moveUp Drück die Eingabetaste h ero.moveDown Drück die Eingabetaste h ero…" at bounding box center [650, 271] width 254 height 129
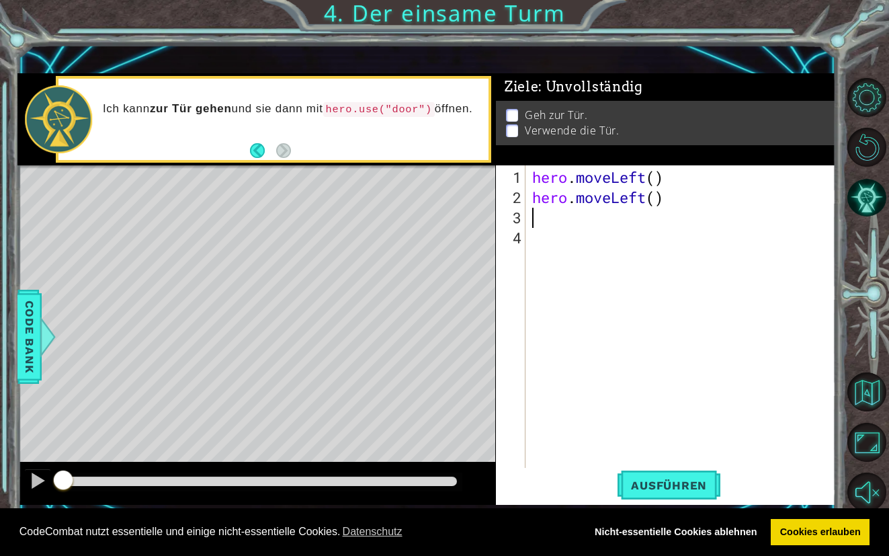
type textarea "h"
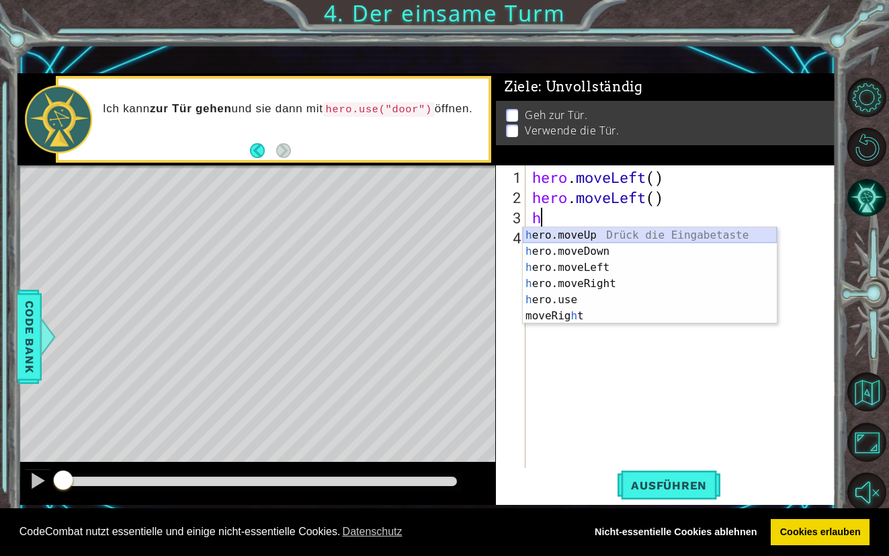
click at [545, 236] on div "h ero.moveUp Drück die Eingabetaste h ero.moveDown Drück die Eingabetaste h ero…" at bounding box center [650, 291] width 254 height 129
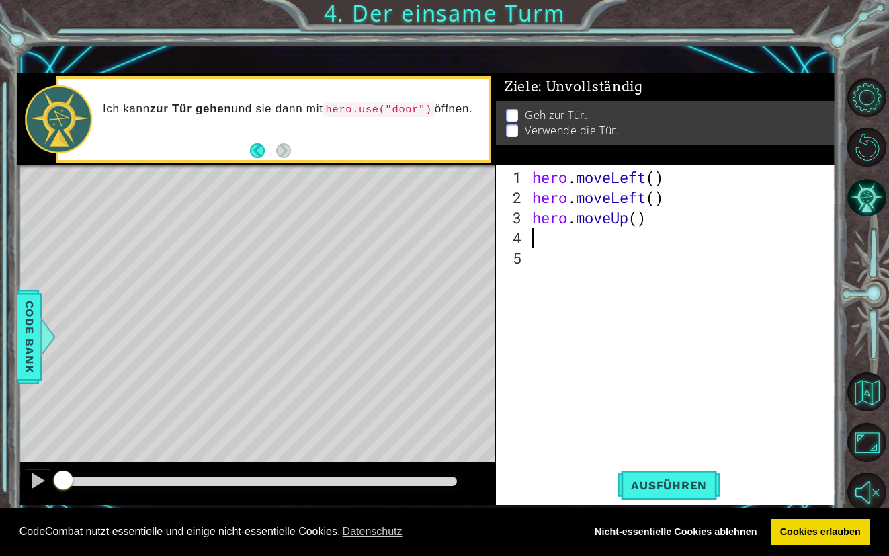
type textarea "h"
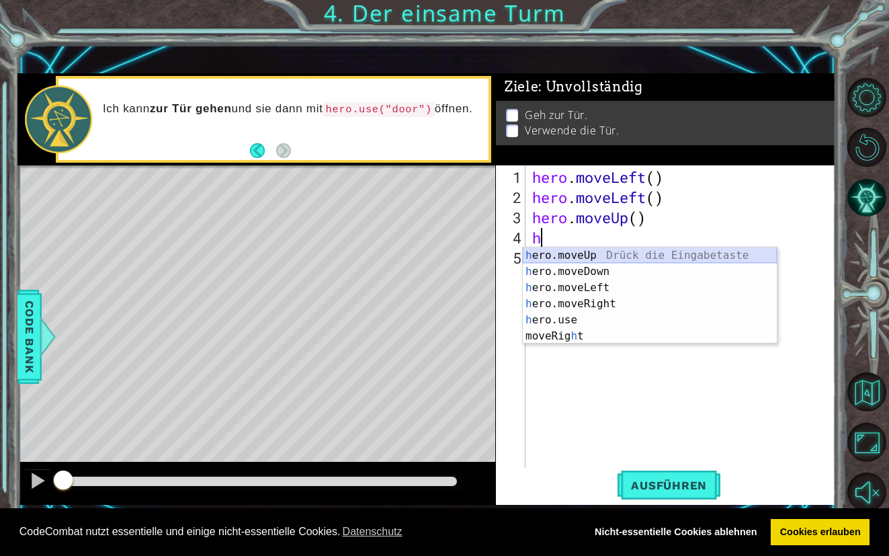
click at [555, 252] on div "h ero.moveUp Drück die Eingabetaste h ero.moveDown Drück die Eingabetaste h ero…" at bounding box center [650, 311] width 254 height 129
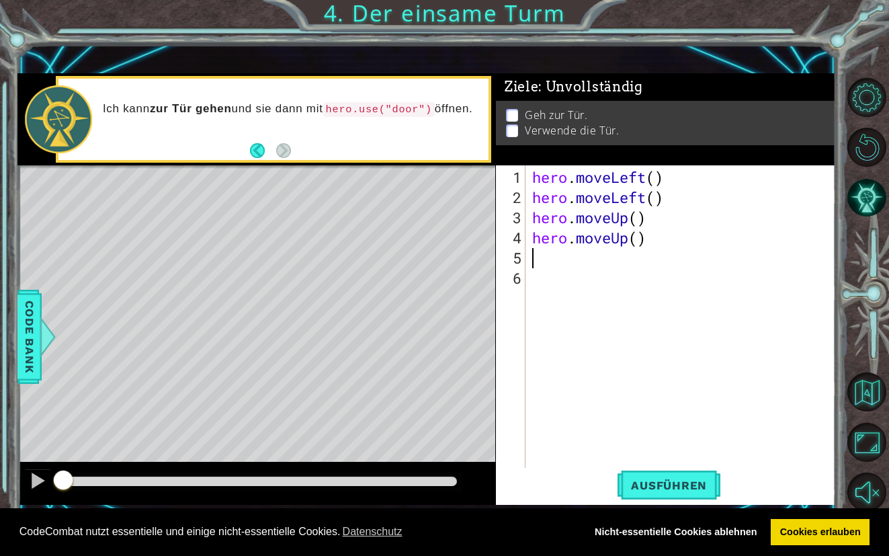
type textarea "h"
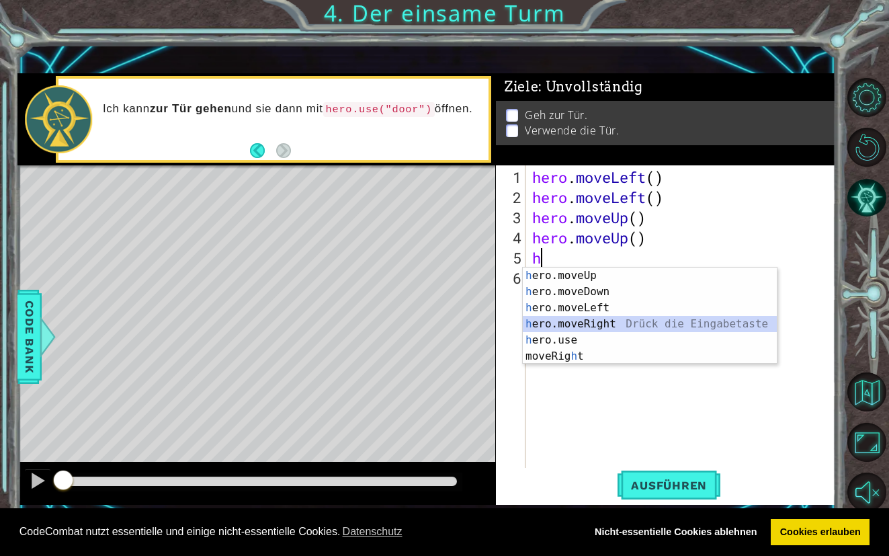
click at [552, 320] on div "h ero.moveUp Drück die Eingabetaste h ero.moveDown Drück die Eingabetaste h ero…" at bounding box center [650, 331] width 254 height 129
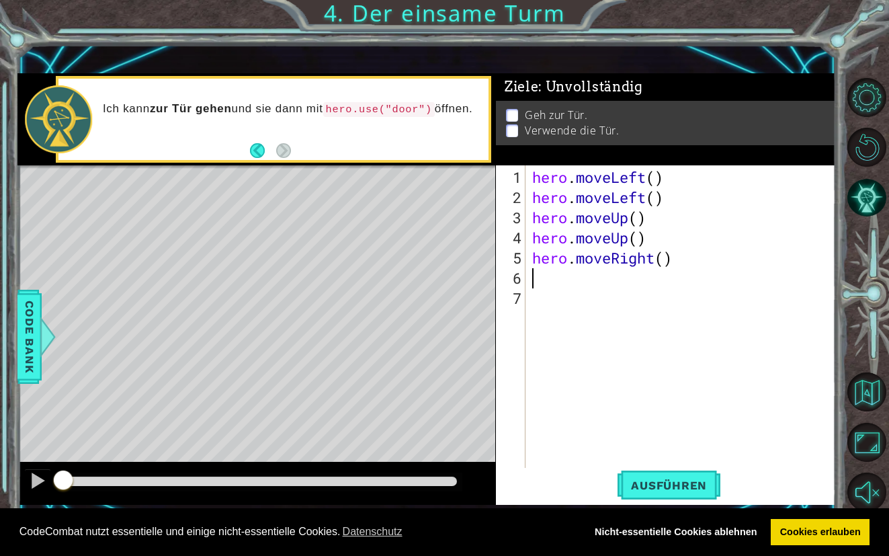
type textarea "h"
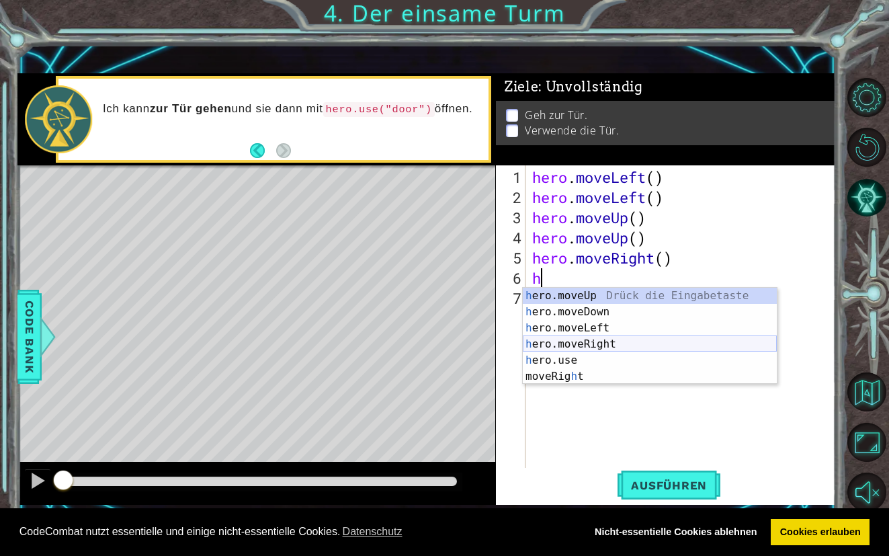
click at [563, 336] on div "h ero.moveUp Drück die Eingabetaste h ero.moveDown Drück die Eingabetaste h ero…" at bounding box center [650, 352] width 254 height 129
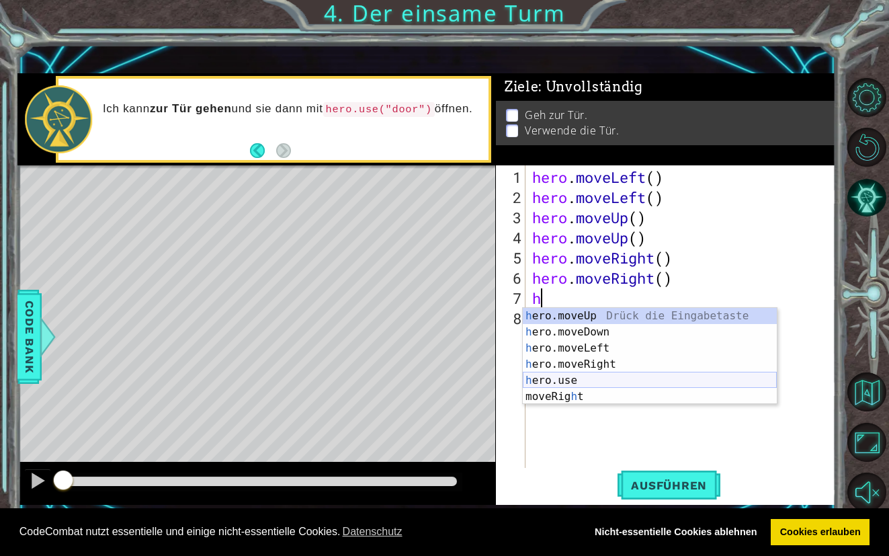
click at [578, 386] on div "h ero.moveUp Drück die Eingabetaste h ero.moveDown Drück die Eingabetaste h ero…" at bounding box center [650, 372] width 254 height 129
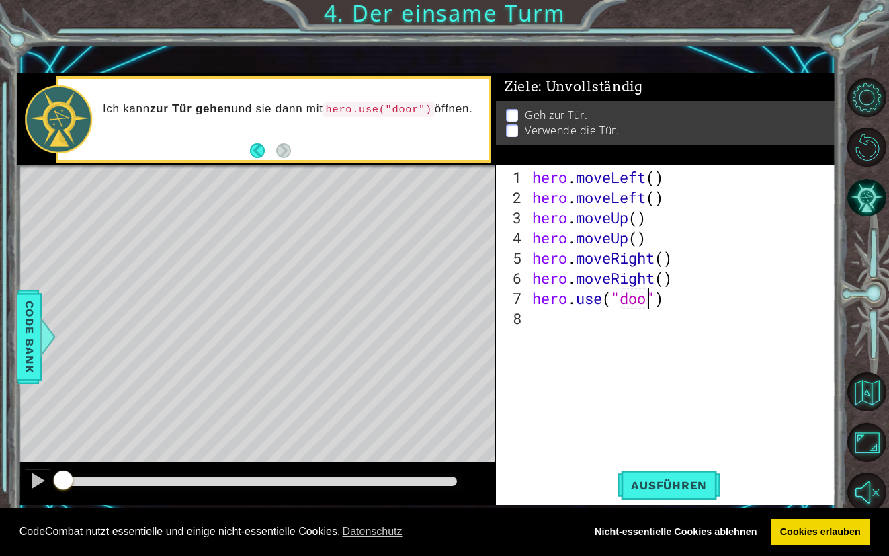
type textarea "hero.use("door")"
click at [683, 482] on span "Ausführen" at bounding box center [668, 484] width 103 height 13
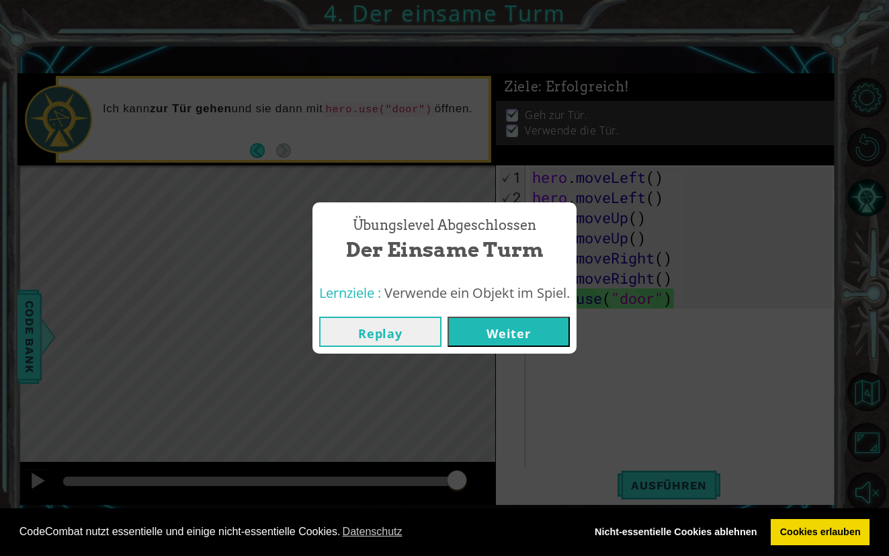
click at [543, 318] on button "Weiter" at bounding box center [508, 331] width 122 height 30
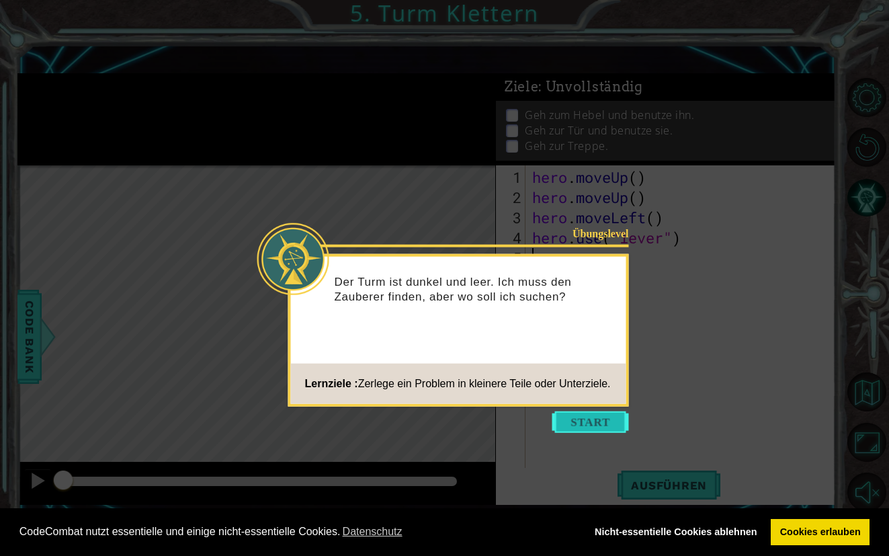
click at [588, 420] on button "Start" at bounding box center [590, 421] width 77 height 21
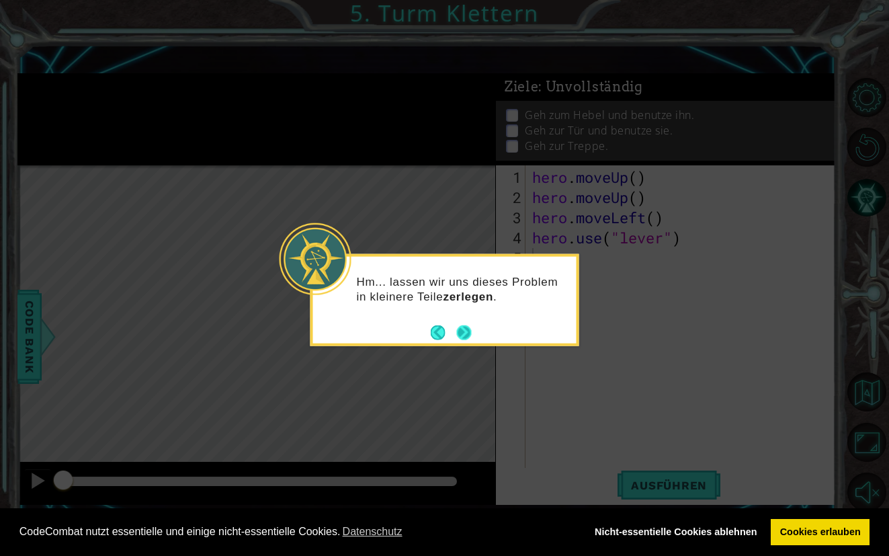
click at [468, 323] on button "Next" at bounding box center [463, 331] width 23 height 23
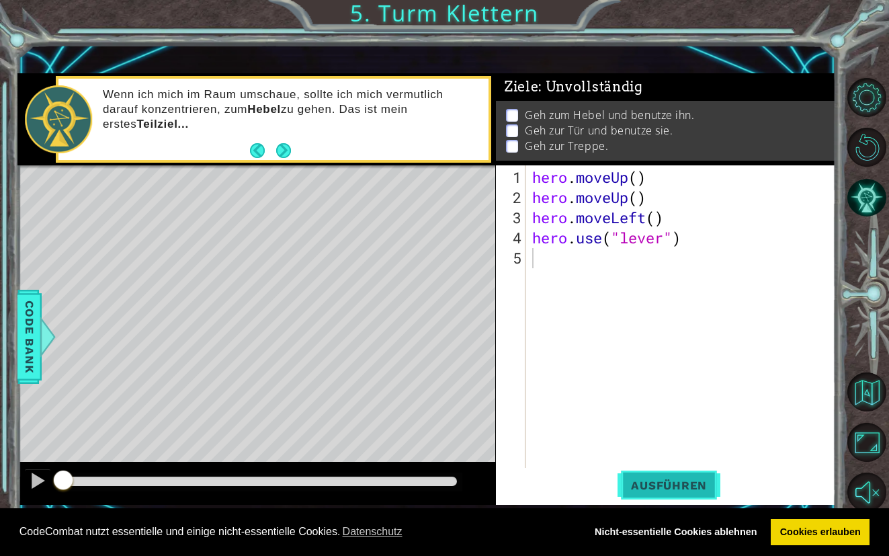
click at [656, 488] on span "Ausführen" at bounding box center [668, 484] width 103 height 13
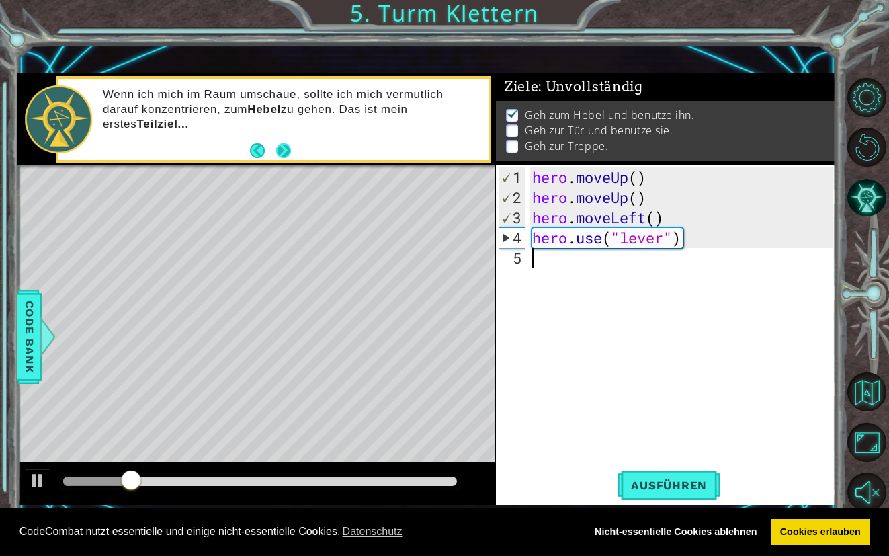
click at [276, 155] on button "Next" at bounding box center [283, 149] width 15 height 15
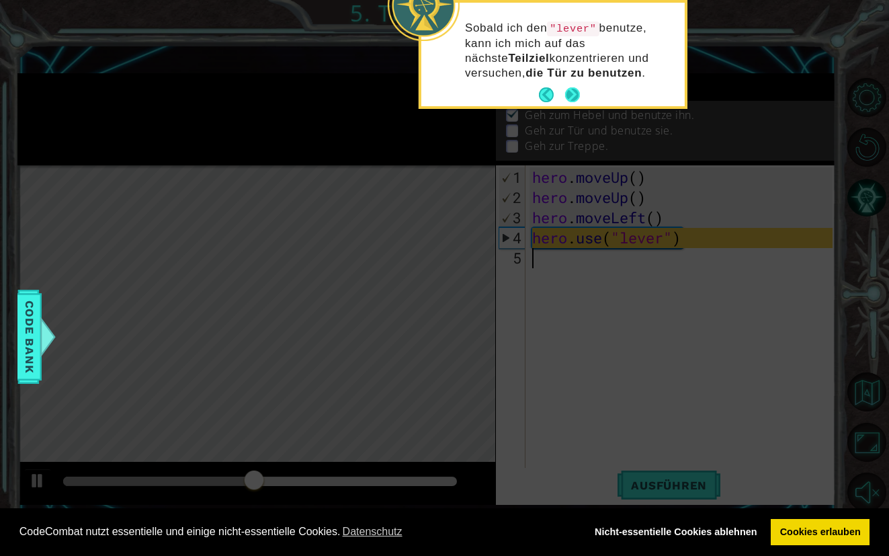
click at [571, 93] on button "Next" at bounding box center [571, 94] width 19 height 19
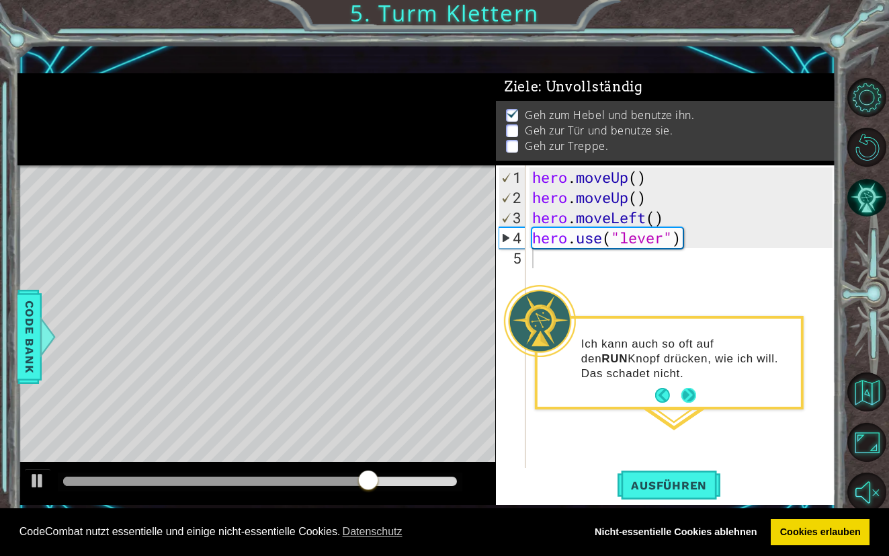
click at [685, 396] on button "Next" at bounding box center [688, 395] width 17 height 17
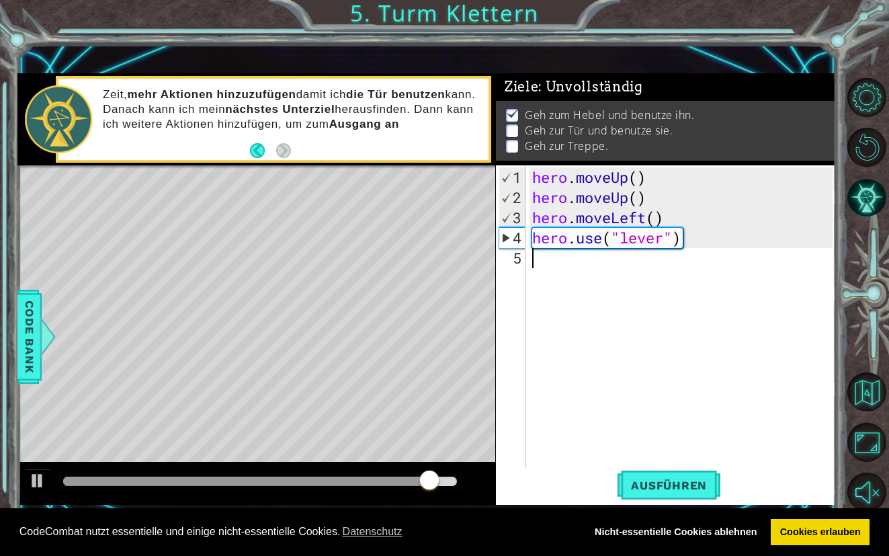
type textarea "h"
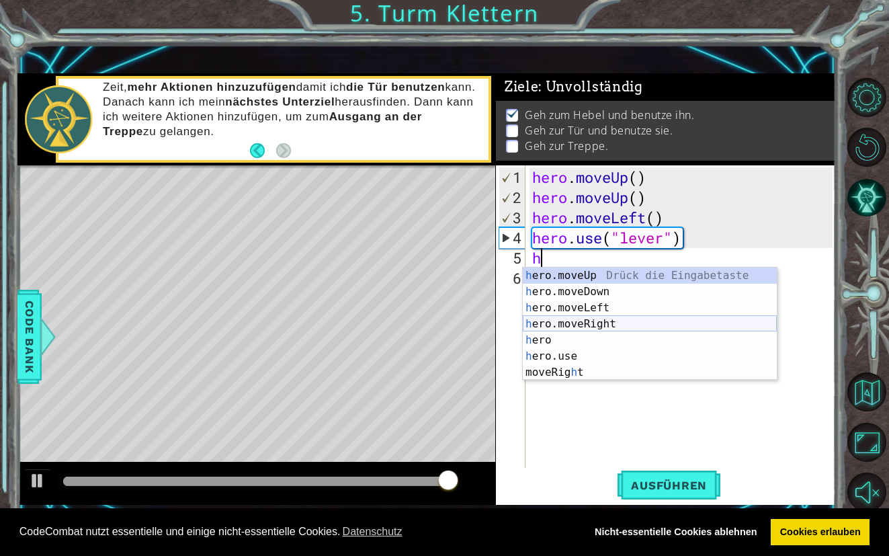
click at [597, 318] on div "h ero.moveUp Drück die Eingabetaste h ero.moveDown Drück die Eingabetaste h ero…" at bounding box center [650, 339] width 254 height 145
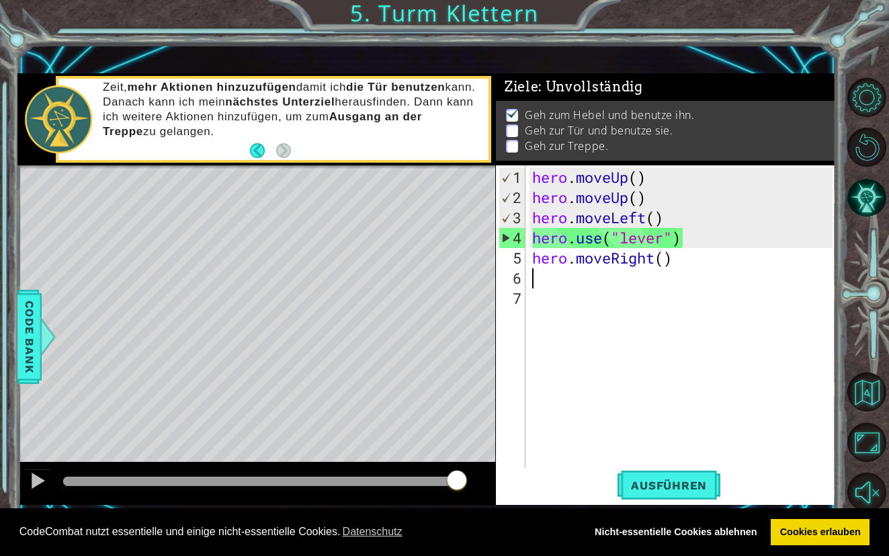
type textarea "h"
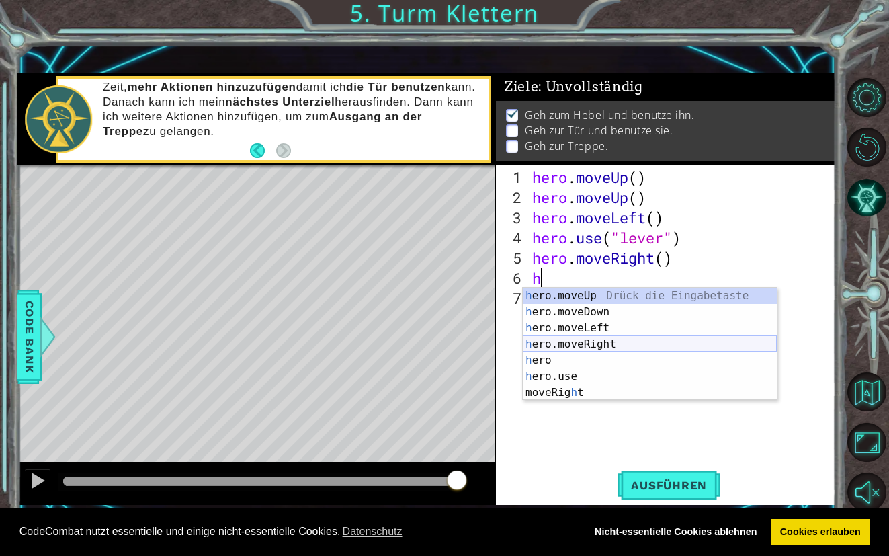
click at [559, 341] on div "h ero.moveUp Drück die Eingabetaste h ero.moveDown Drück die Eingabetaste h ero…" at bounding box center [650, 360] width 254 height 145
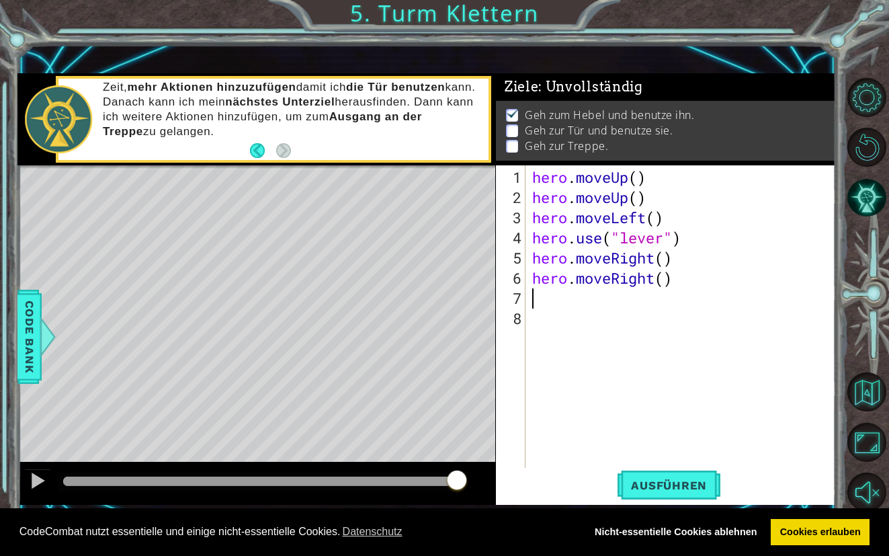
type textarea "h"
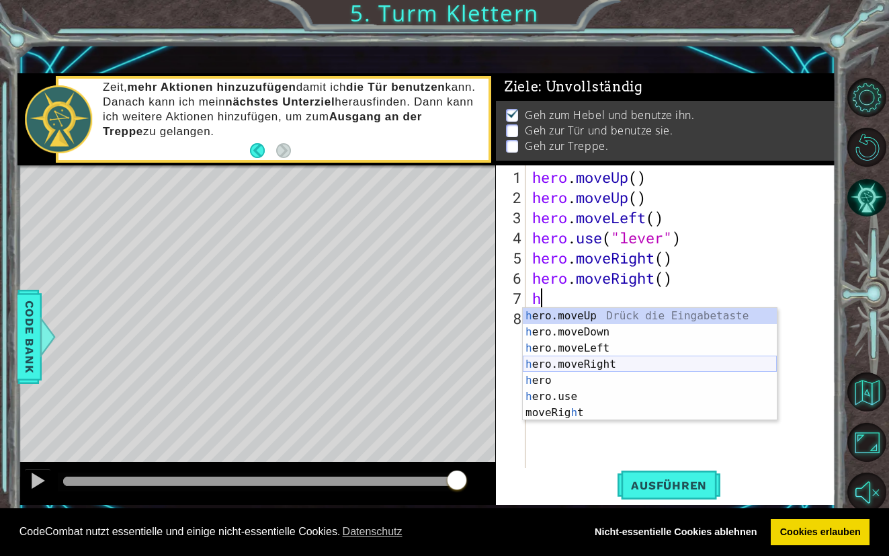
click at [564, 357] on div "h ero.moveUp Drück die Eingabetaste h ero.moveDown Drück die Eingabetaste h ero…" at bounding box center [650, 380] width 254 height 145
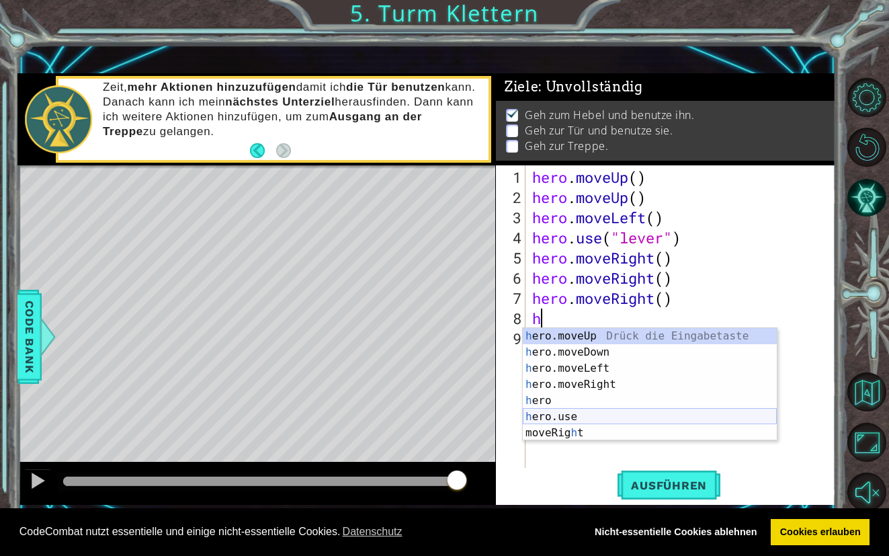
click at [552, 415] on div "h ero.moveUp Drück die Eingabetaste h ero.moveDown Drück die Eingabetaste h ero…" at bounding box center [650, 400] width 254 height 145
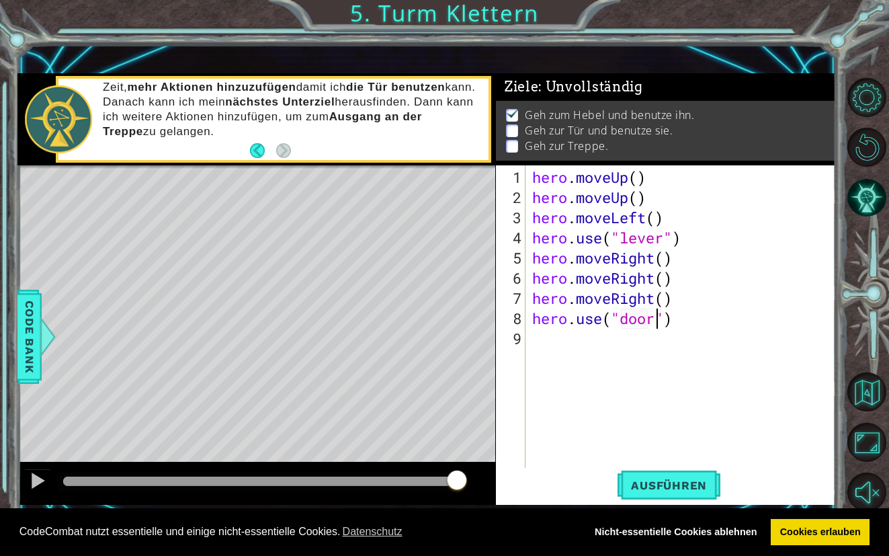
scroll to position [0, 5]
type textarea "hero.use("door")"
click at [705, 477] on button "Ausführen" at bounding box center [668, 485] width 103 height 34
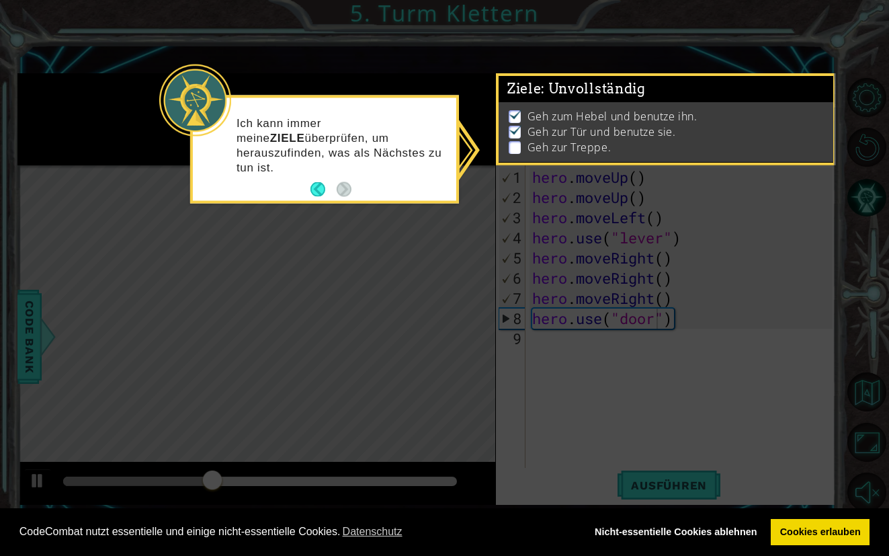
click at [513, 142] on p at bounding box center [515, 147] width 12 height 13
click at [478, 142] on icon at bounding box center [444, 278] width 889 height 556
click at [326, 182] on button "Back" at bounding box center [323, 189] width 26 height 15
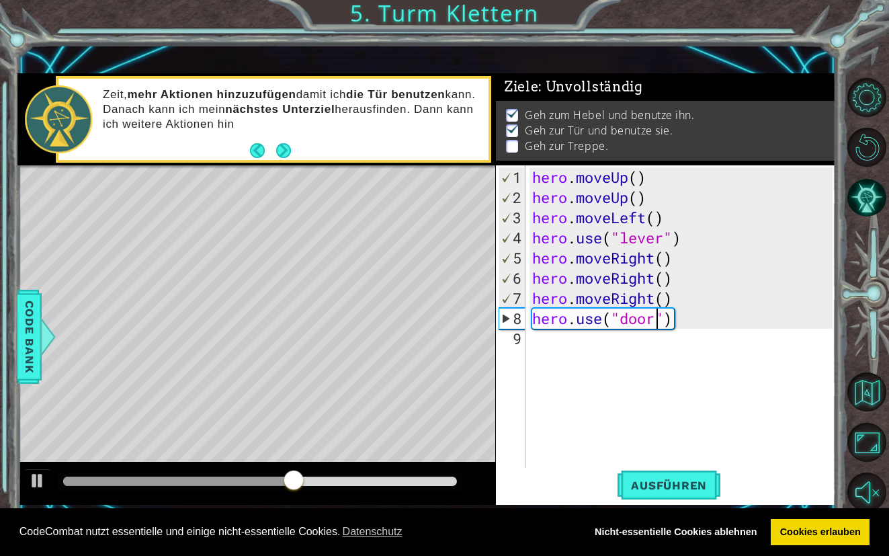
click at [541, 343] on div "hero . moveUp ( ) hero . moveUp ( ) hero . moveLeft ( ) hero . use ( "lever" ) …" at bounding box center [684, 338] width 310 height 343
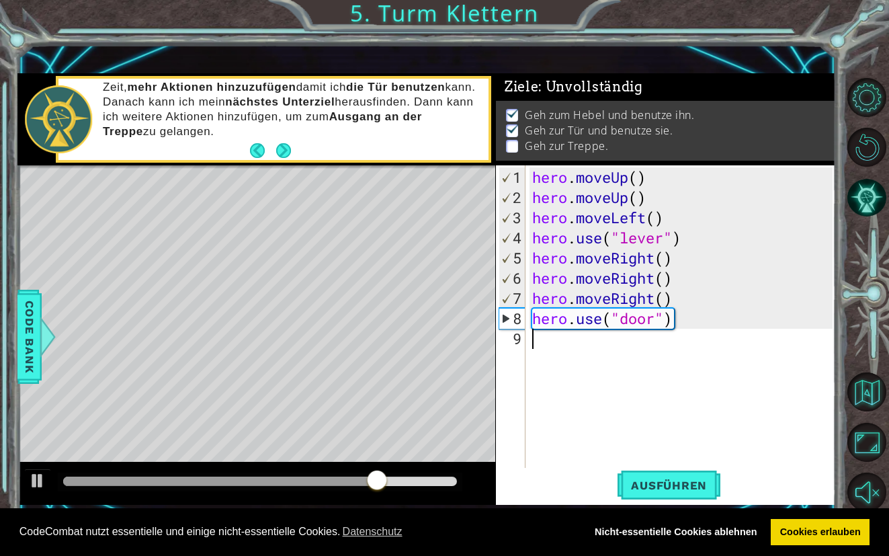
type textarea "h"
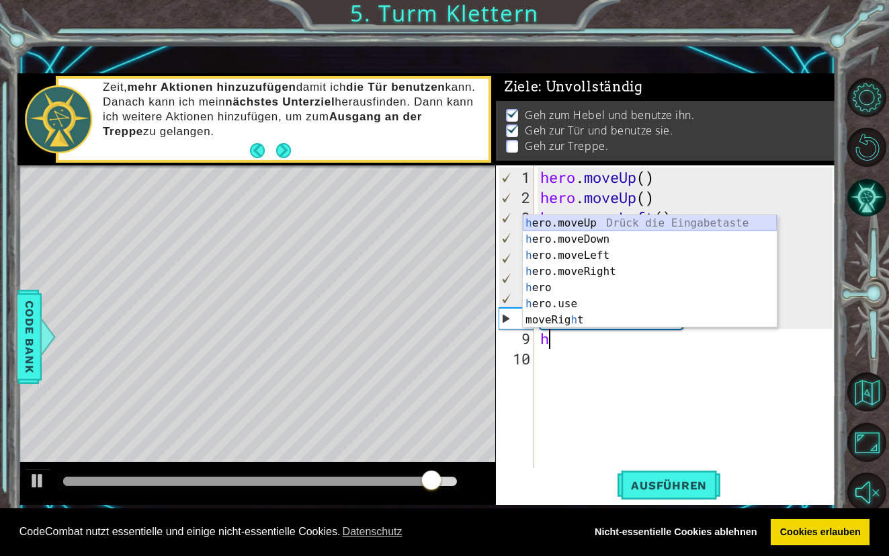
click at [582, 228] on div "h ero.moveUp Drück die Eingabetaste h ero.moveDown Drück die Eingabetaste h ero…" at bounding box center [650, 287] width 254 height 145
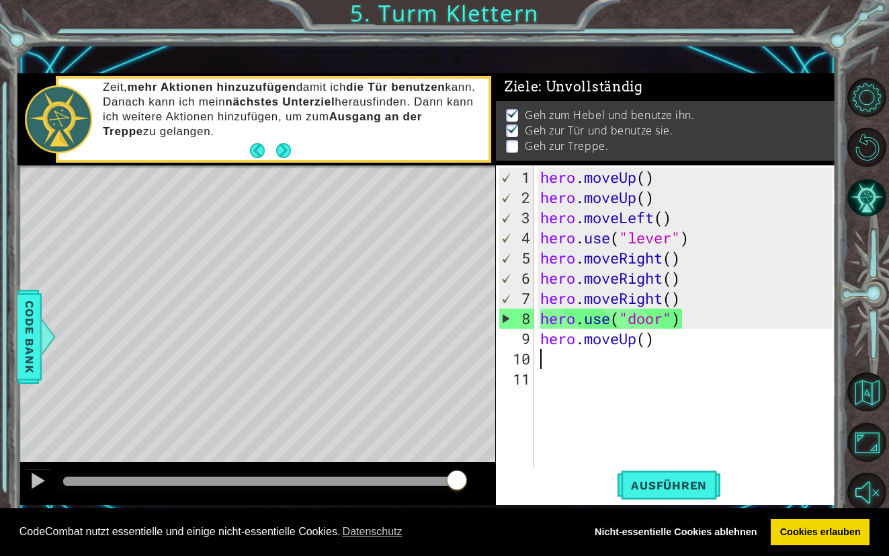
type textarea "h"
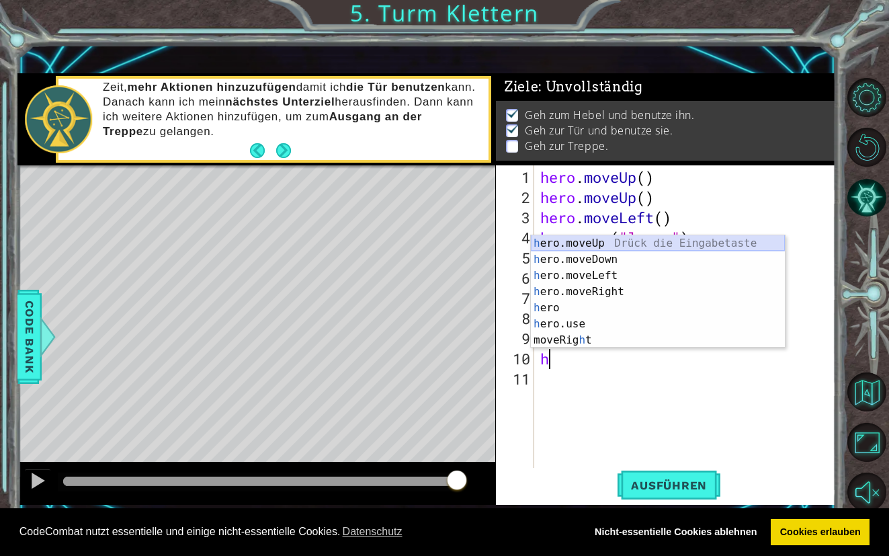
click at [590, 245] on div "h ero.moveUp Drück die Eingabetaste h ero.moveDown Drück die Eingabetaste h ero…" at bounding box center [658, 307] width 254 height 145
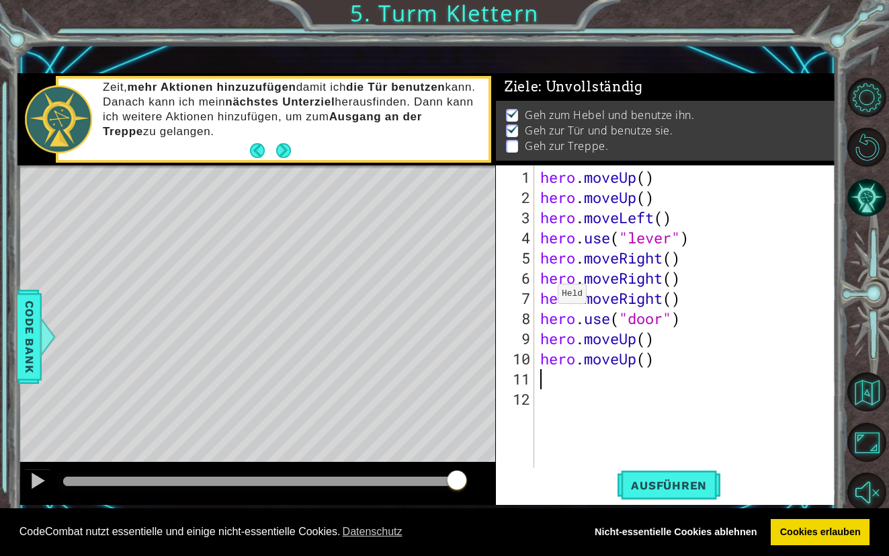
type textarea "h"
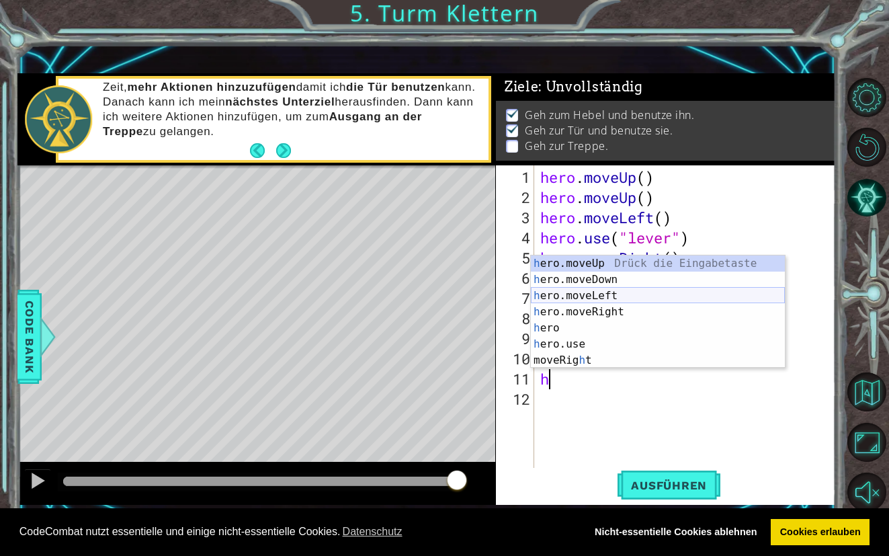
click at [582, 296] on div "h ero.moveUp Drück die Eingabetaste h ero.moveDown Drück die Eingabetaste h ero…" at bounding box center [658, 327] width 254 height 145
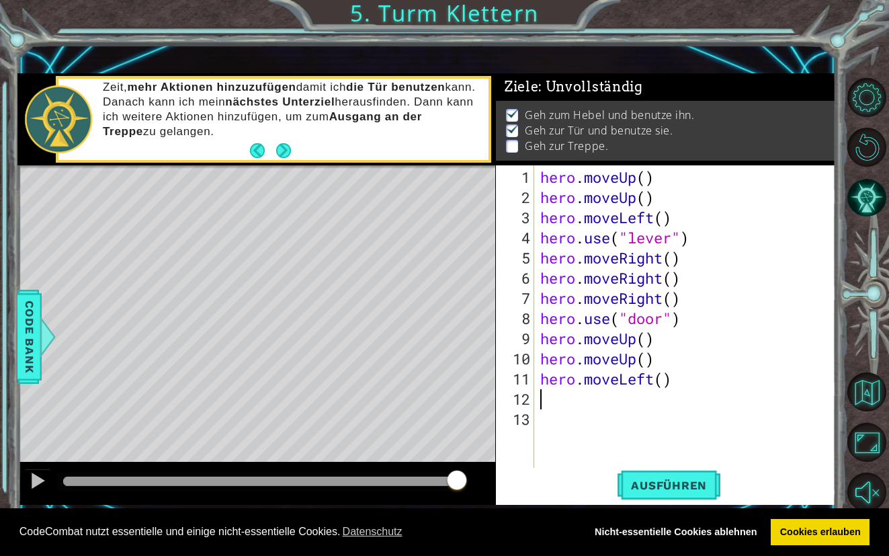
type textarea "h"
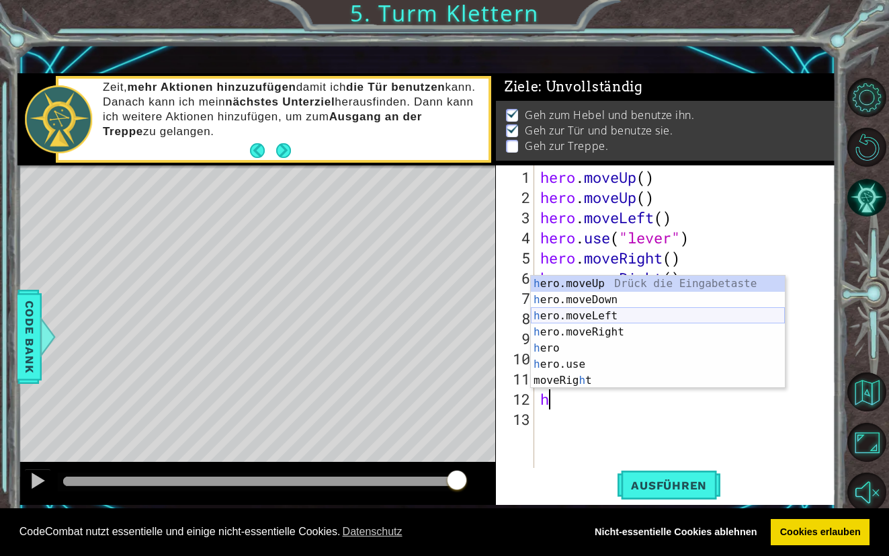
click at [583, 320] on div "h ero.moveUp Drück die Eingabetaste h ero.moveDown Drück die Eingabetaste h ero…" at bounding box center [658, 347] width 254 height 145
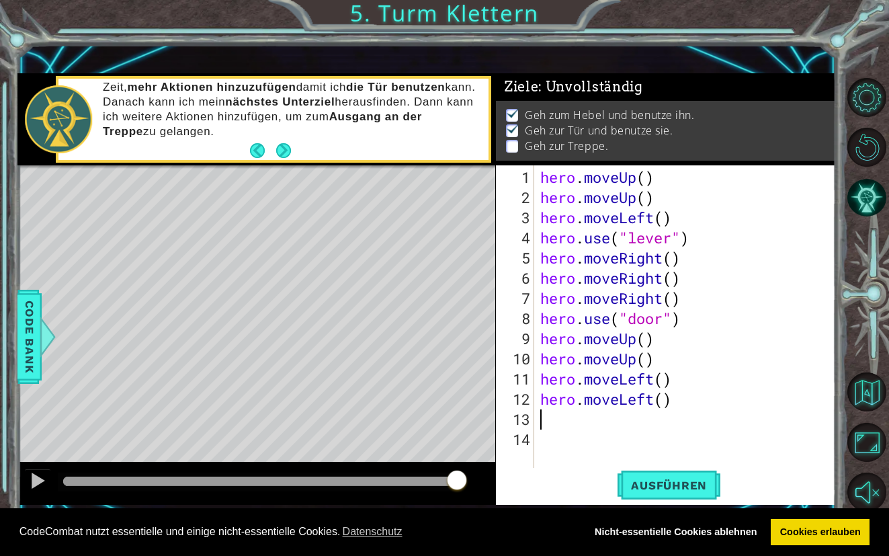
type textarea "m"
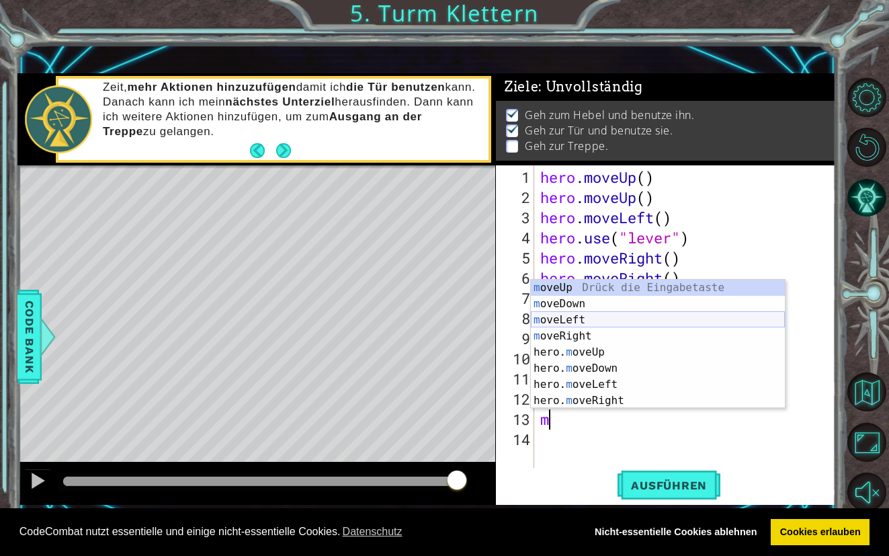
click at [578, 312] on div "m oveUp Drück die Eingabetaste m oveDown Drück die Eingabetaste m oveLeft Drück…" at bounding box center [658, 359] width 254 height 161
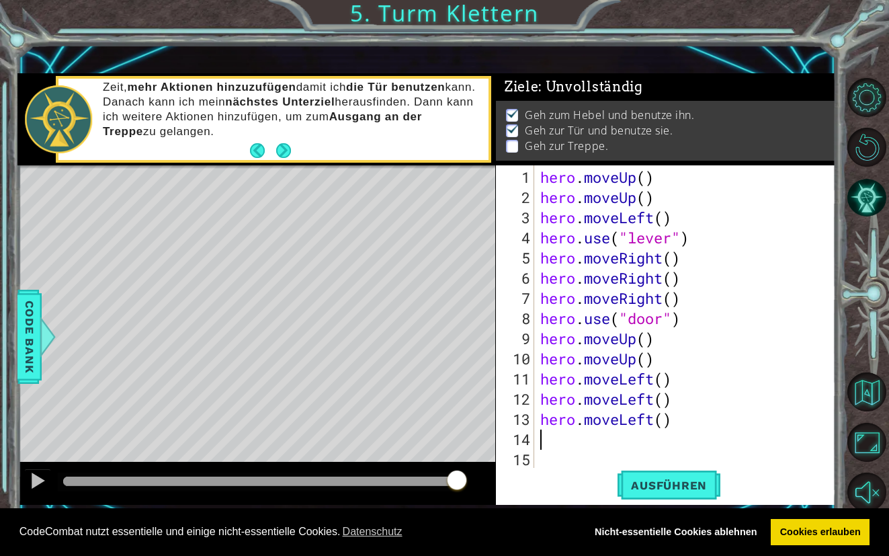
type textarea "h"
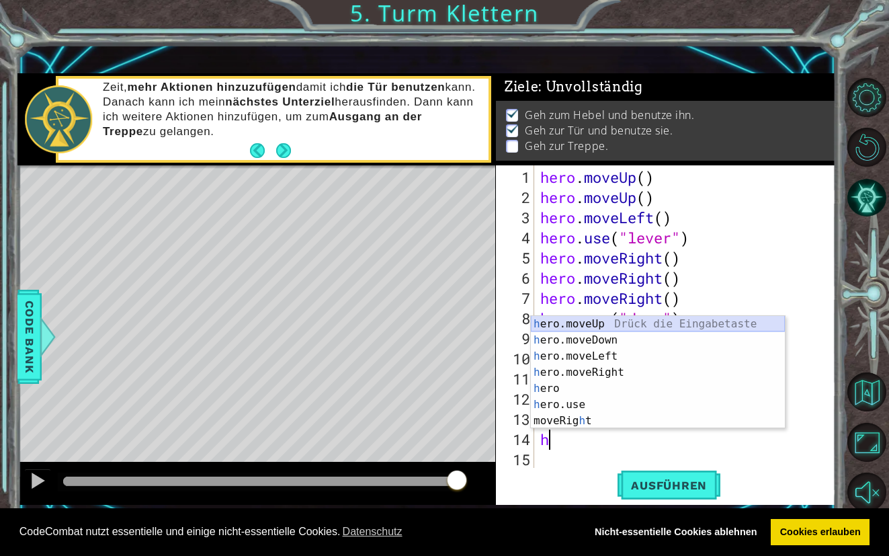
click at [573, 323] on div "h ero.moveUp Drück die Eingabetaste h ero.moveDown Drück die Eingabetaste h ero…" at bounding box center [658, 388] width 254 height 145
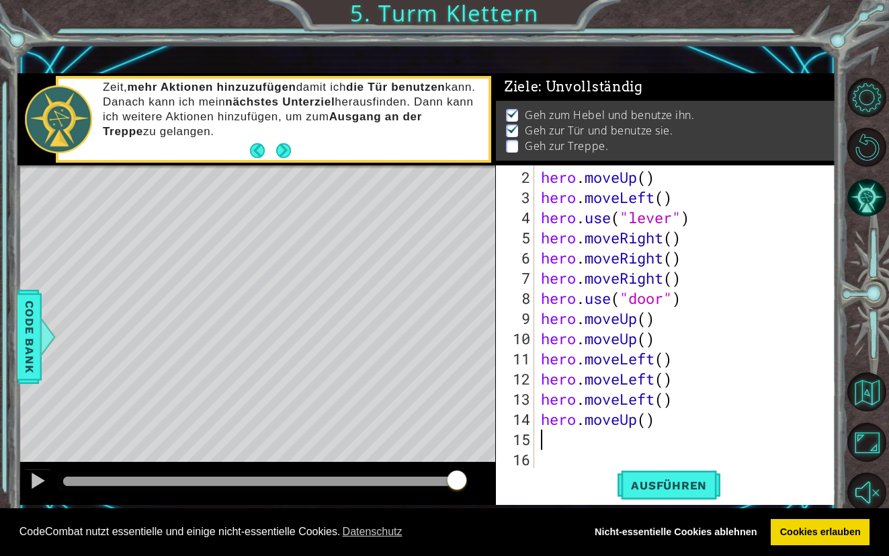
scroll to position [20, 0]
click at [630, 489] on span "Ausführen" at bounding box center [668, 484] width 103 height 13
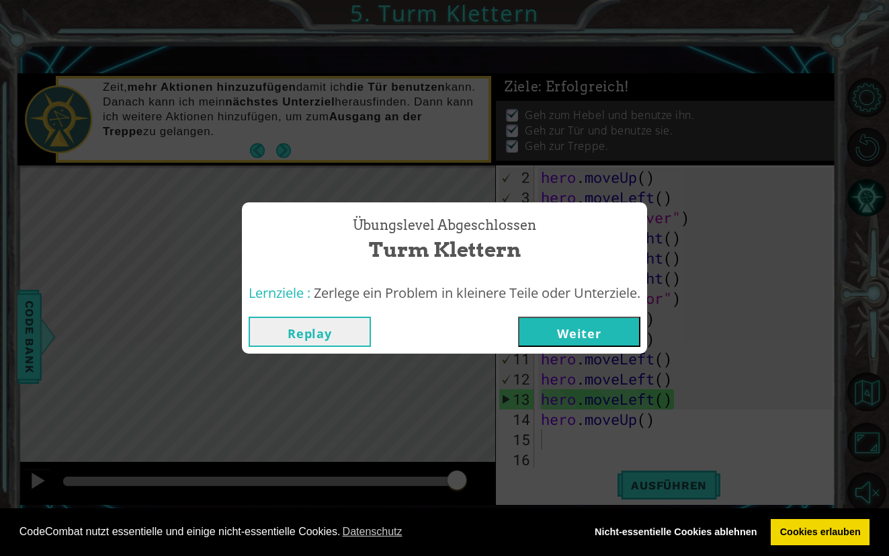
click at [601, 337] on button "Weiter" at bounding box center [579, 331] width 122 height 30
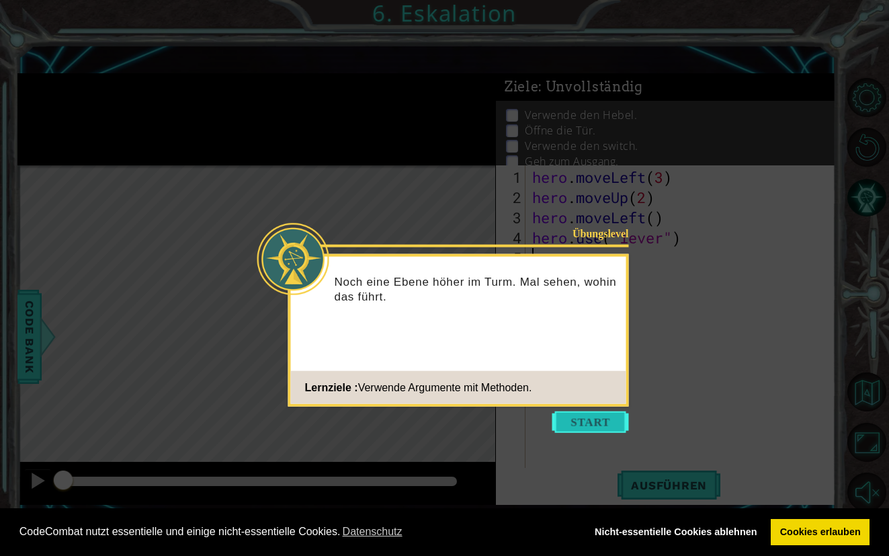
click at [584, 427] on button "Start" at bounding box center [590, 421] width 77 height 21
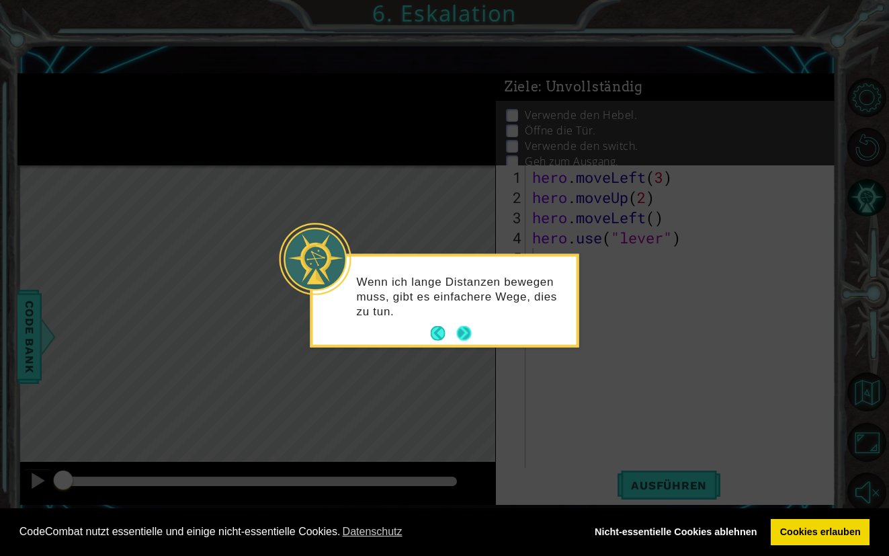
click at [462, 328] on button "Next" at bounding box center [463, 333] width 21 height 21
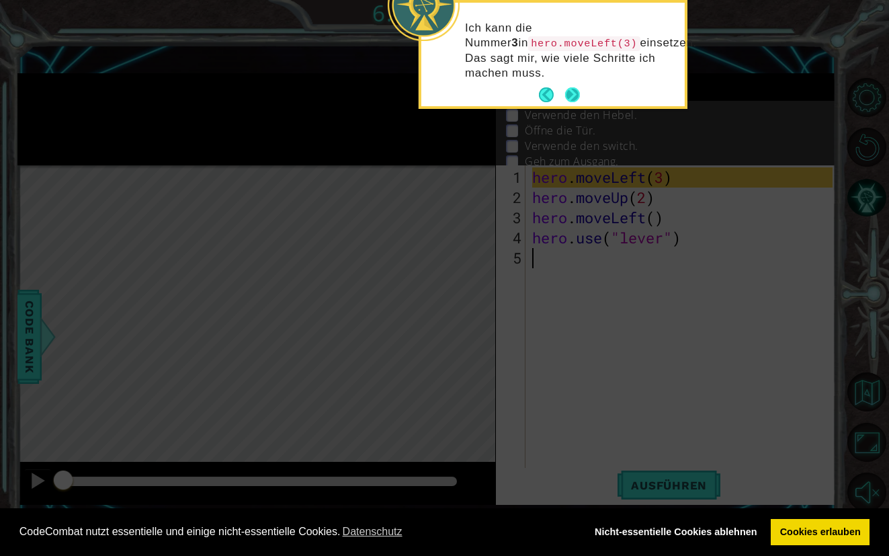
click at [573, 101] on button "Next" at bounding box center [572, 95] width 16 height 16
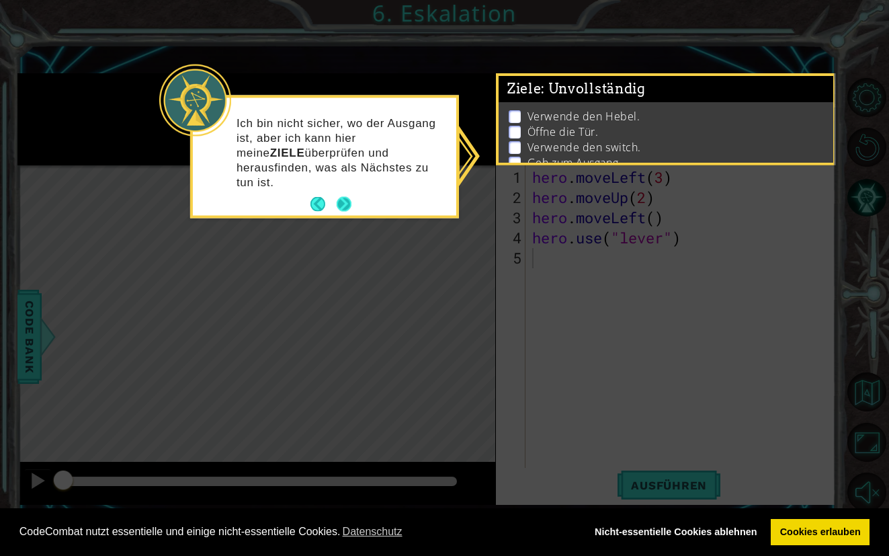
click at [347, 191] on button "Next" at bounding box center [343, 203] width 25 height 25
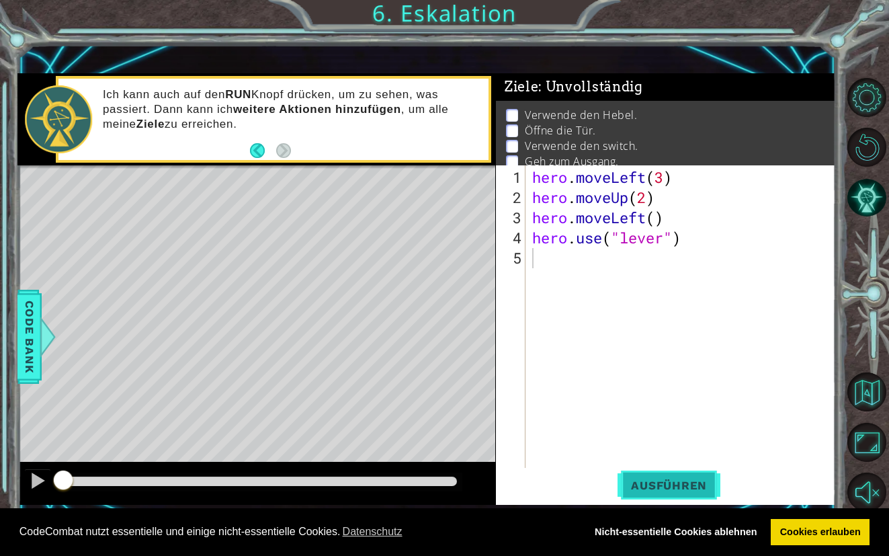
click at [641, 478] on button "Ausführen" at bounding box center [668, 485] width 103 height 34
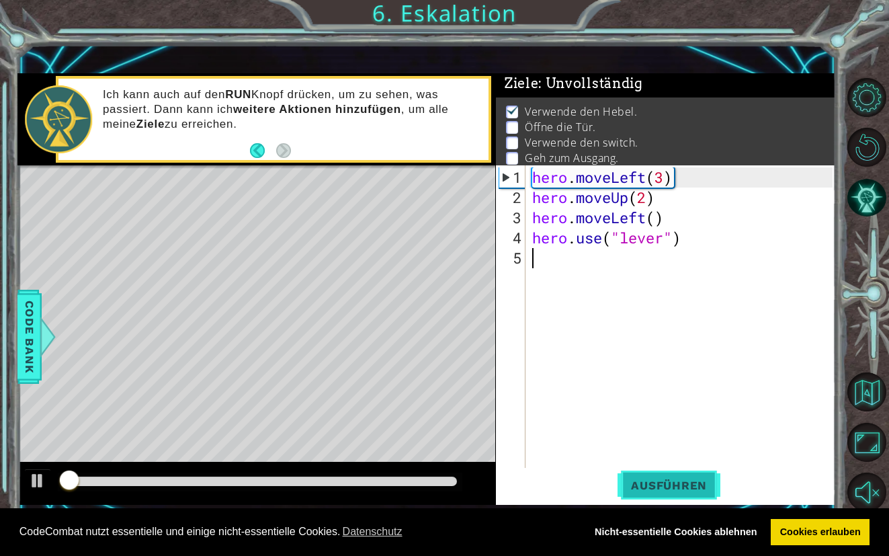
scroll to position [5, 0]
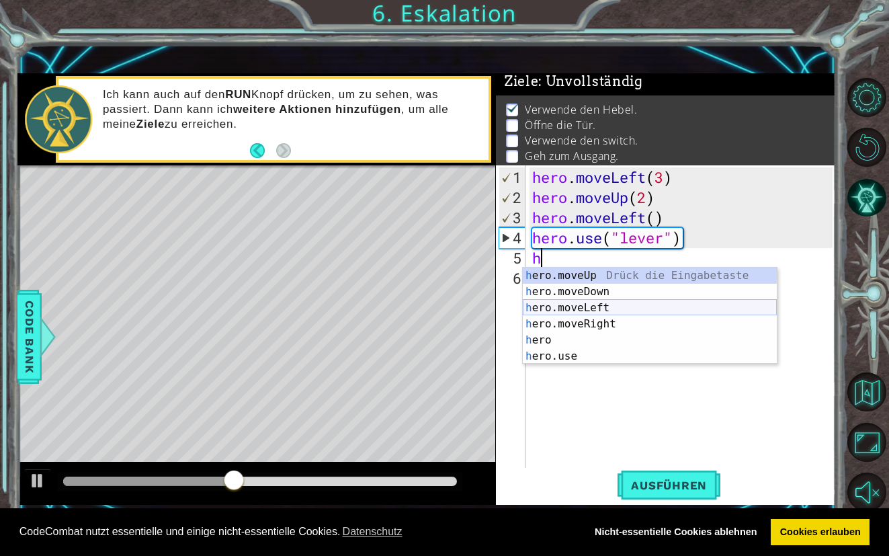
click at [588, 309] on div "h ero.moveUp Drück die Eingabetaste h ero.moveDown Drück die Eingabetaste h ero…" at bounding box center [650, 331] width 254 height 129
type textarea "hero.moveLeft(1)"
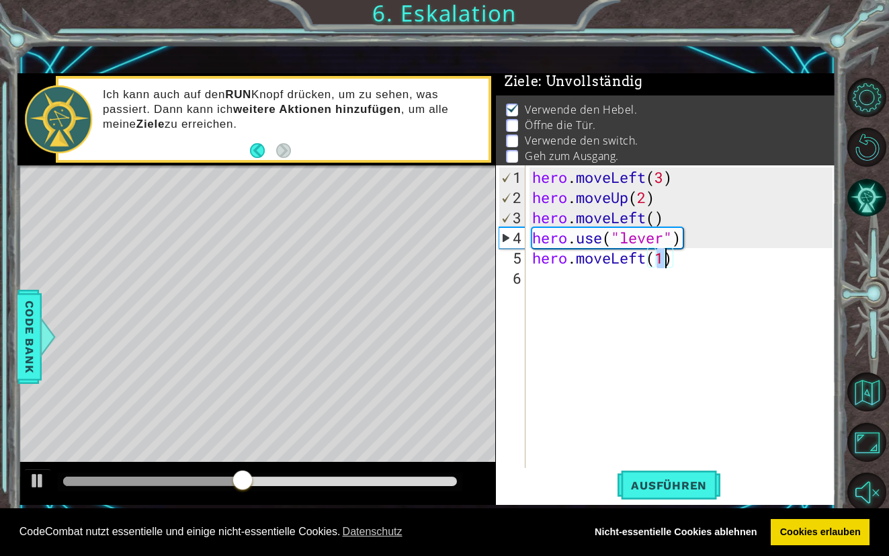
click at [560, 285] on div "hero . moveLeft ( 3 ) hero . moveUp ( 2 ) hero . moveLeft ( ) hero . use ( "lev…" at bounding box center [684, 338] width 310 height 343
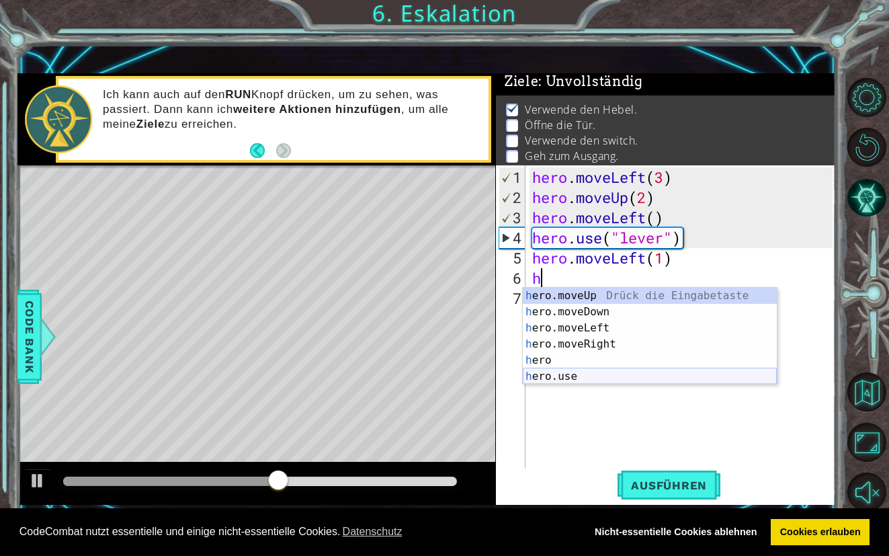
click at [576, 369] on div "h ero.moveUp Drück die Eingabetaste h ero.moveDown Drück die Eingabetaste h ero…" at bounding box center [650, 352] width 254 height 129
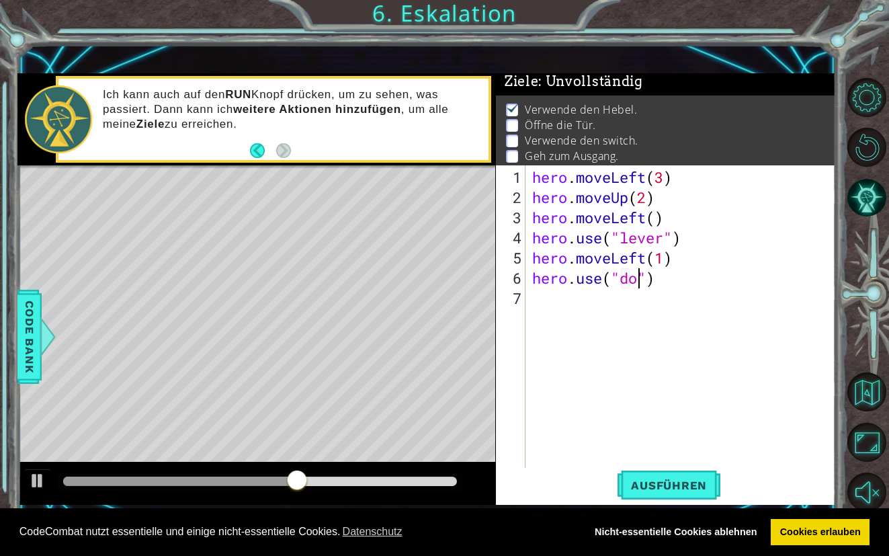
type textarea "hero.use("door")"
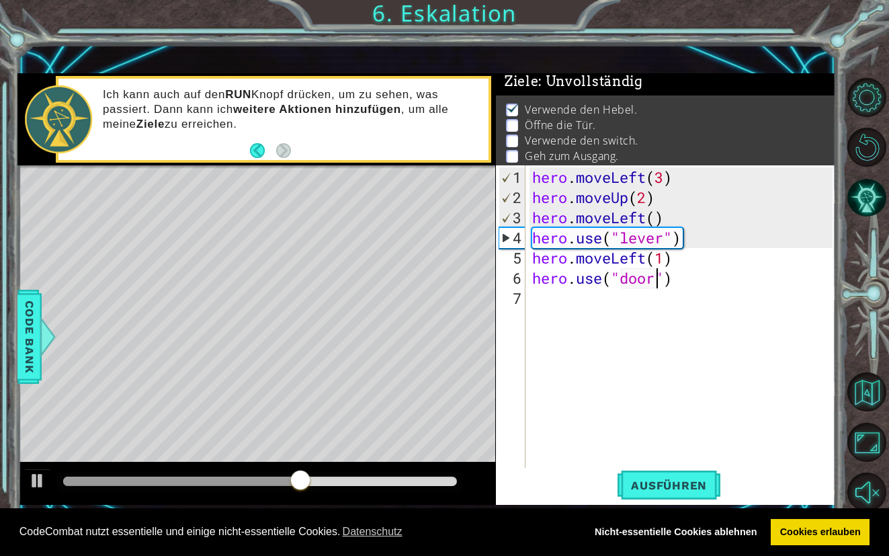
scroll to position [0, 5]
click at [556, 296] on div "hero . moveLeft ( 3 ) hero . moveUp ( 2 ) hero . moveLeft ( ) hero . use ( "lev…" at bounding box center [684, 338] width 310 height 343
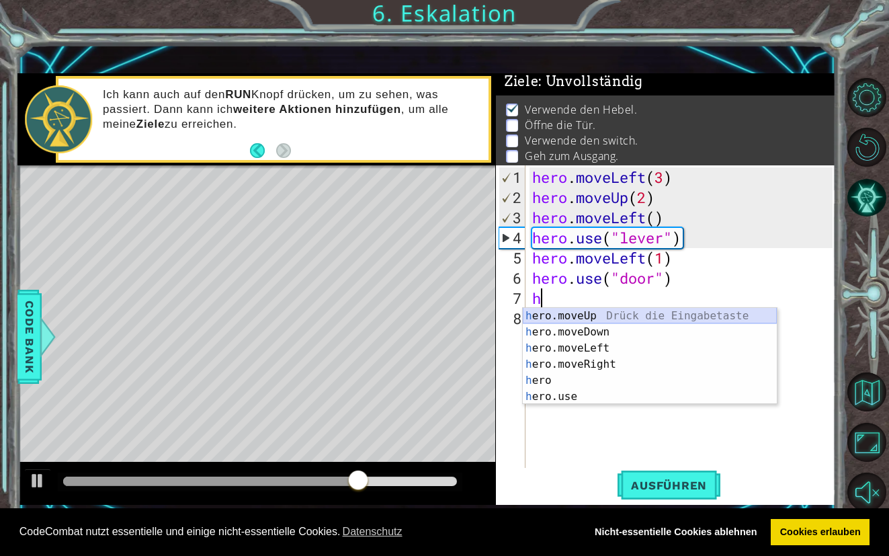
click at [578, 318] on div "h ero.moveUp Drück die Eingabetaste h ero.moveDown Drück die Eingabetaste h ero…" at bounding box center [650, 372] width 254 height 129
type textarea "hero.moveUp(1)"
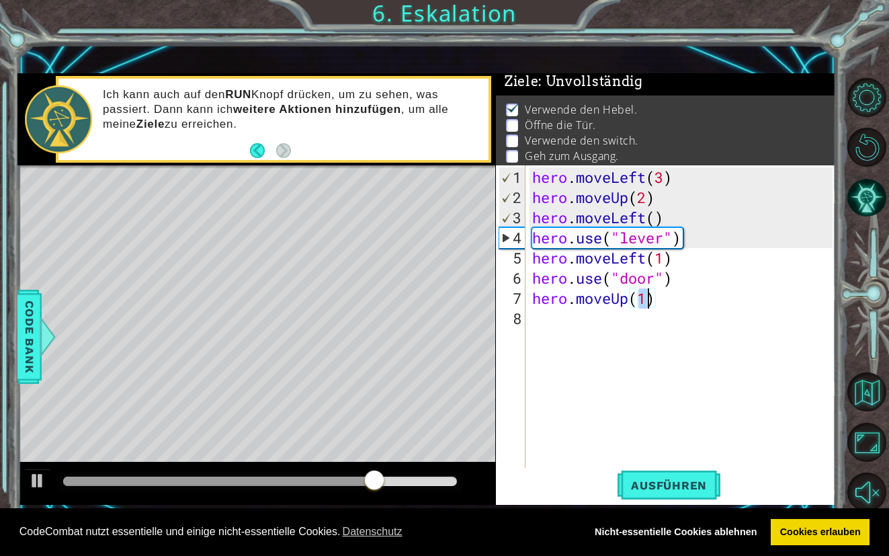
click at [576, 325] on div "hero . moveLeft ( 3 ) hero . moveUp ( 2 ) hero . moveLeft ( ) hero . use ( "lev…" at bounding box center [684, 338] width 310 height 343
click at [661, 491] on span "Ausführen" at bounding box center [668, 484] width 103 height 13
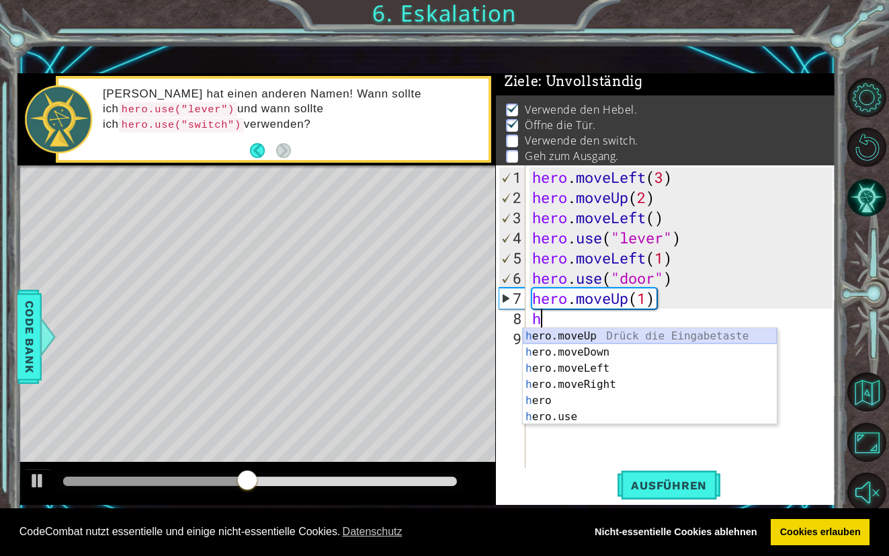
click at [611, 334] on div "h ero.moveUp Drück die Eingabetaste h ero.moveDown Drück die Eingabetaste h ero…" at bounding box center [650, 392] width 254 height 129
type textarea "hero.moveUp(1)"
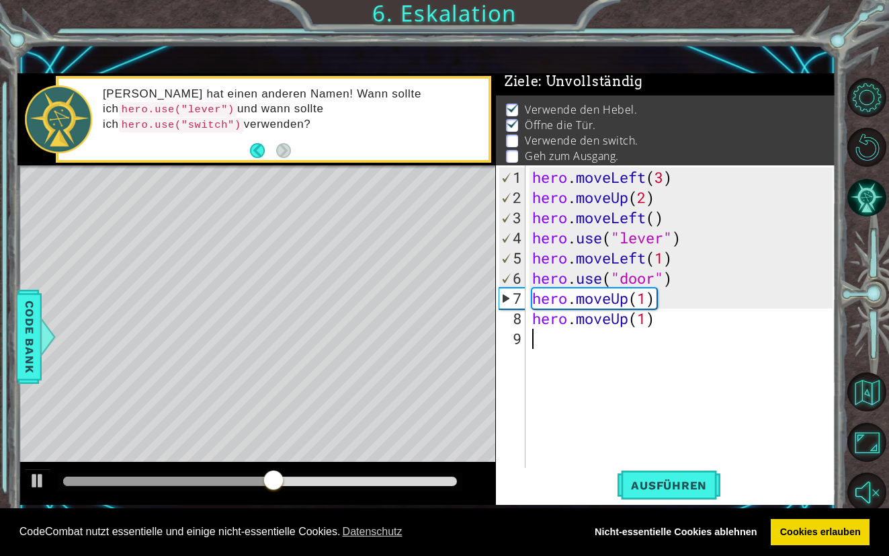
click at [568, 342] on div "hero . moveLeft ( 3 ) hero . moveUp ( 2 ) hero . moveLeft ( ) hero . use ( "lev…" at bounding box center [684, 338] width 310 height 343
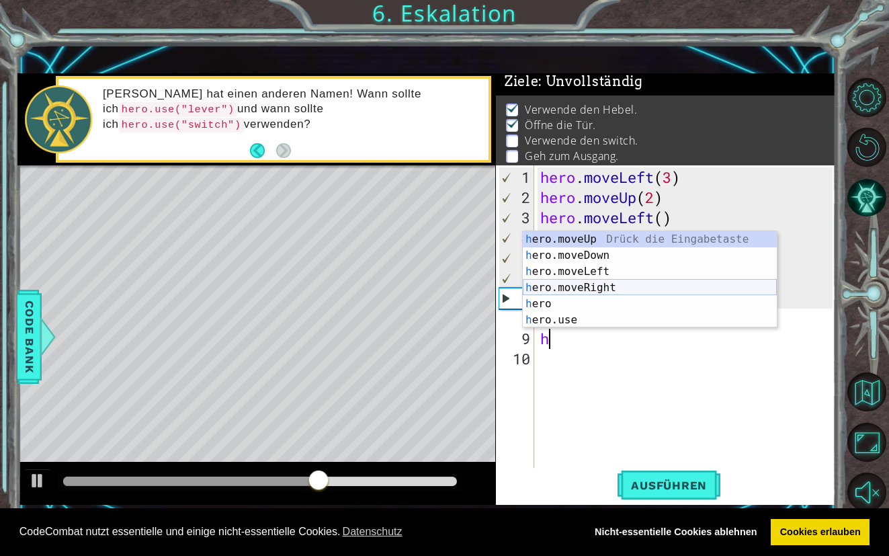
click at [595, 290] on div "h ero.moveUp Drück die Eingabetaste h ero.moveDown Drück die Eingabetaste h ero…" at bounding box center [650, 295] width 254 height 129
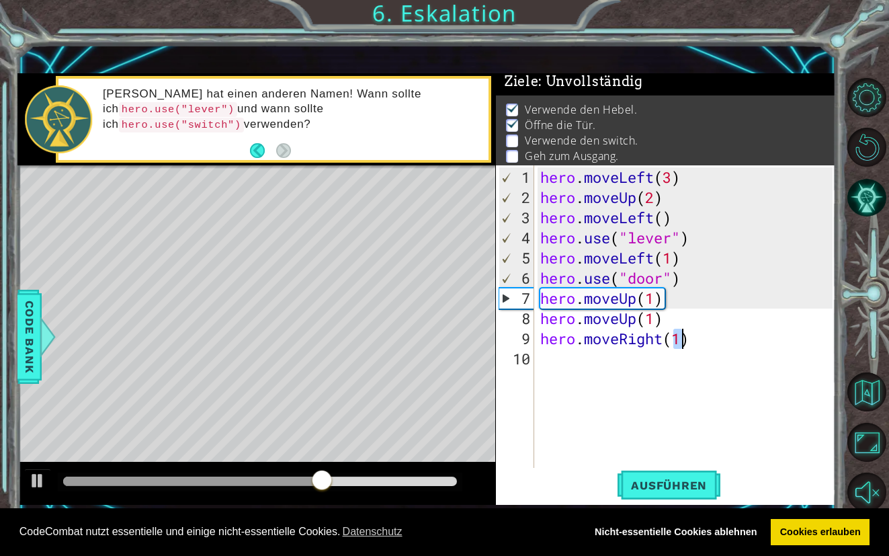
type textarea "hero.moveRight(1)"
click at [553, 363] on div "hero . moveLeft ( 3 ) hero . moveUp ( 2 ) hero . moveLeft ( ) hero . use ( "lev…" at bounding box center [688, 338] width 302 height 343
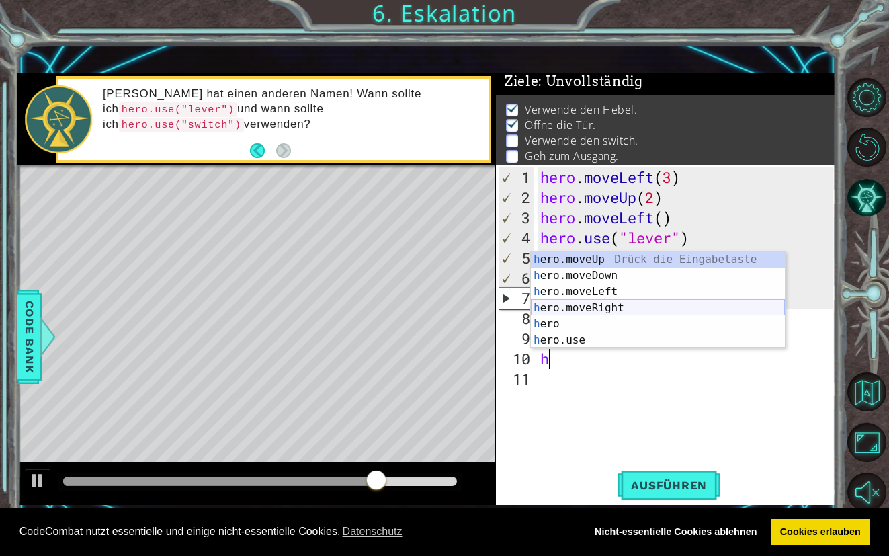
click at [583, 310] on div "h ero.moveUp Drück die Eingabetaste h ero.moveDown Drück die Eingabetaste h ero…" at bounding box center [658, 315] width 254 height 129
type textarea "hero.moveRight(1)"
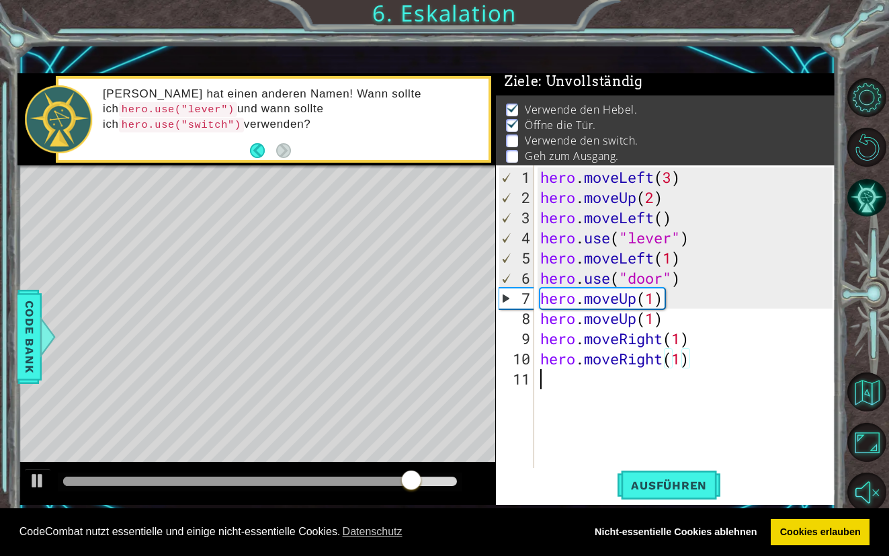
click at [562, 378] on div "hero . moveLeft ( 3 ) hero . moveUp ( 2 ) hero . moveLeft ( ) hero . use ( "lev…" at bounding box center [688, 338] width 302 height 343
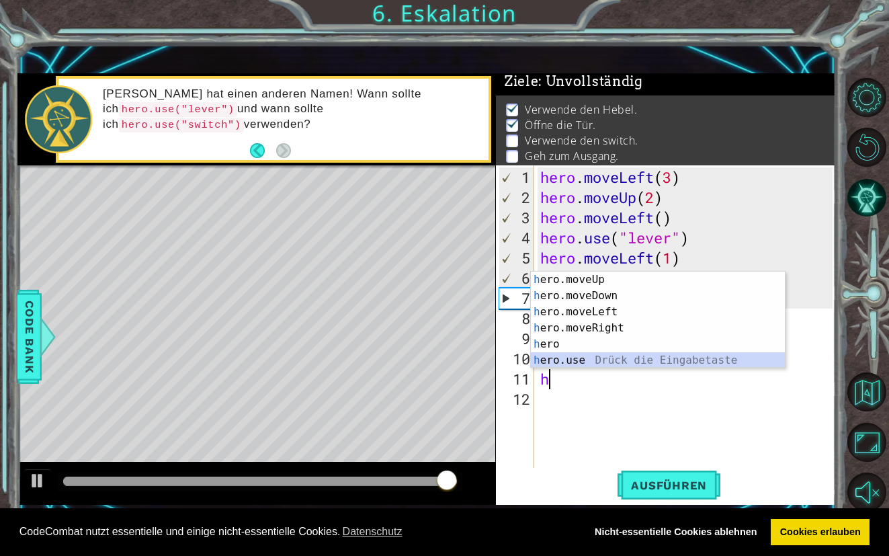
click at [565, 355] on div "h ero.moveUp Drück die Eingabetaste h ero.moveDown Drück die Eingabetaste h ero…" at bounding box center [658, 335] width 254 height 129
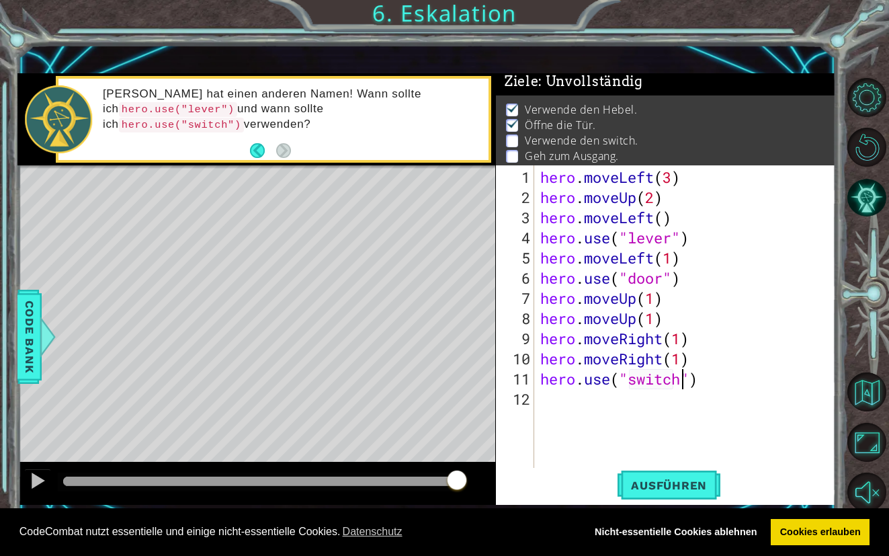
scroll to position [0, 6]
type textarea "hero.use("switch")"
click at [645, 483] on span "Ausführen" at bounding box center [668, 484] width 103 height 13
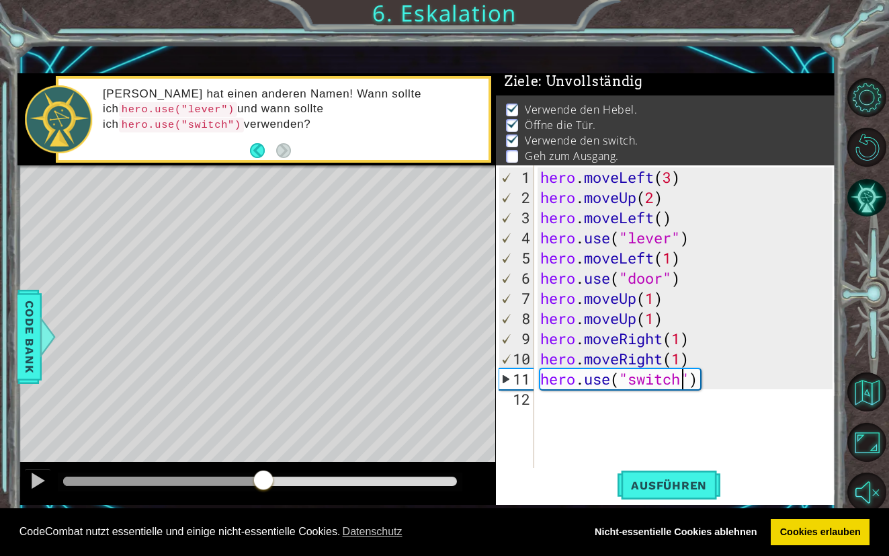
drag, startPoint x: 105, startPoint y: 484, endPoint x: 263, endPoint y: 554, distance: 172.0
click at [263, 554] on body "Cookie Policy CodeCombat nutzt essentielle und einige nicht-essentielle Cookies…" at bounding box center [444, 278] width 889 height 556
click at [563, 414] on div "hero . moveLeft ( 3 ) hero . moveUp ( 2 ) hero . moveLeft ( ) hero . use ( "lev…" at bounding box center [688, 338] width 302 height 343
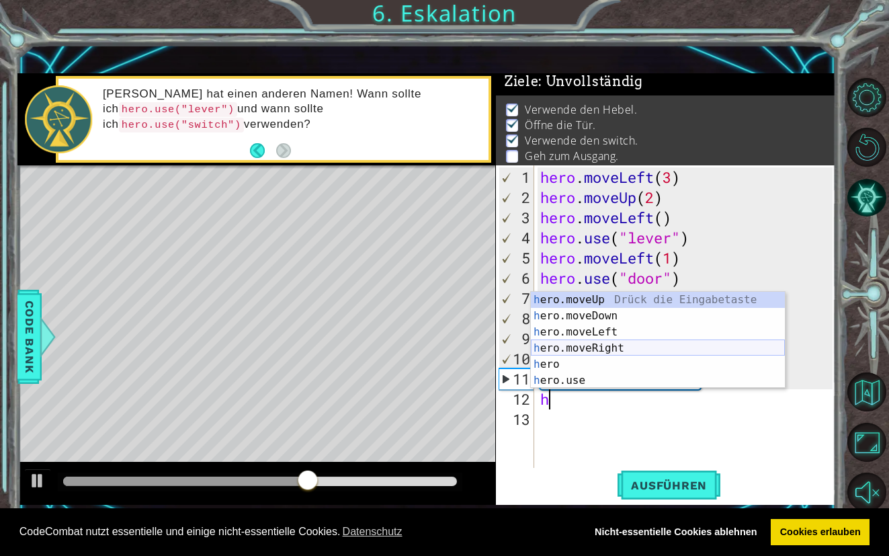
click at [599, 349] on div "h ero.moveUp Drück die Eingabetaste h ero.moveDown Drück die Eingabetaste h ero…" at bounding box center [658, 356] width 254 height 129
type textarea "hero.moveRight(1)"
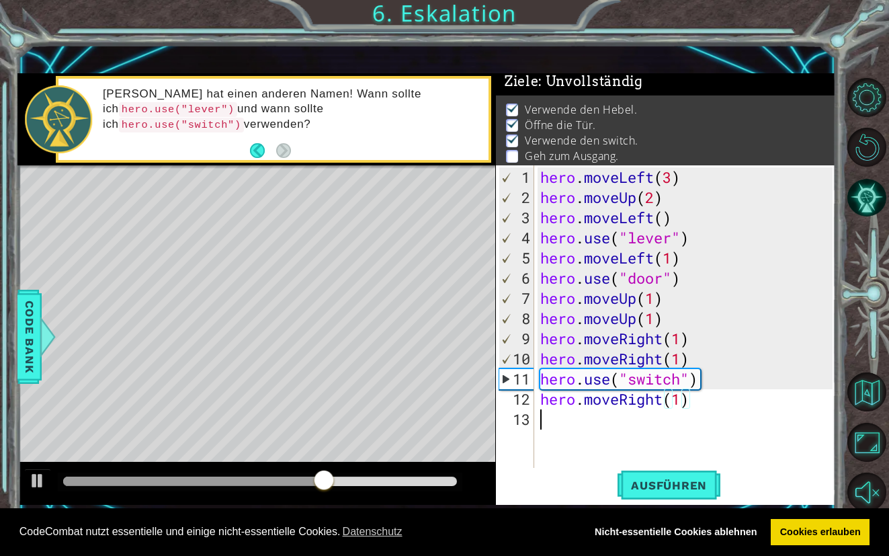
click at [540, 417] on div "hero . moveLeft ( 3 ) hero . moveUp ( 2 ) hero . moveLeft ( ) hero . use ( "lev…" at bounding box center [688, 338] width 302 height 343
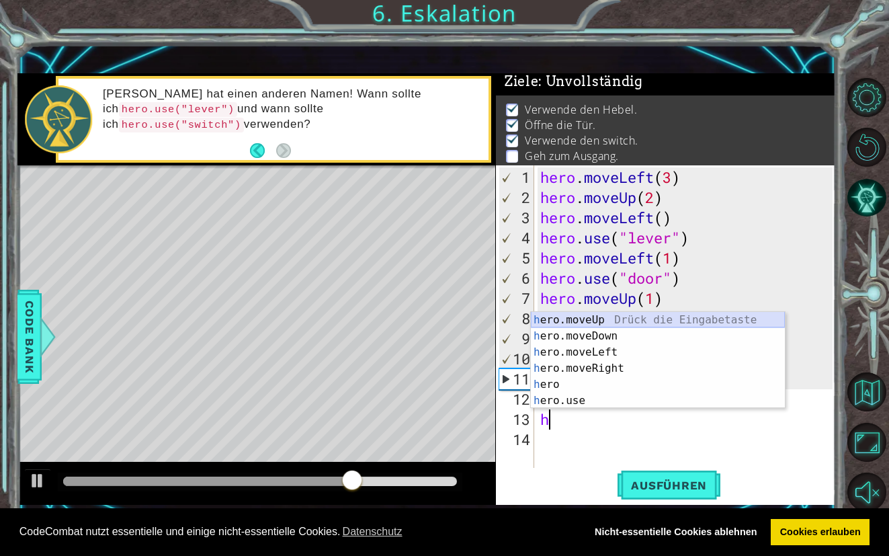
click at [598, 320] on div "h ero.moveUp Drück die Eingabetaste h ero.moveDown Drück die Eingabetaste h ero…" at bounding box center [658, 376] width 254 height 129
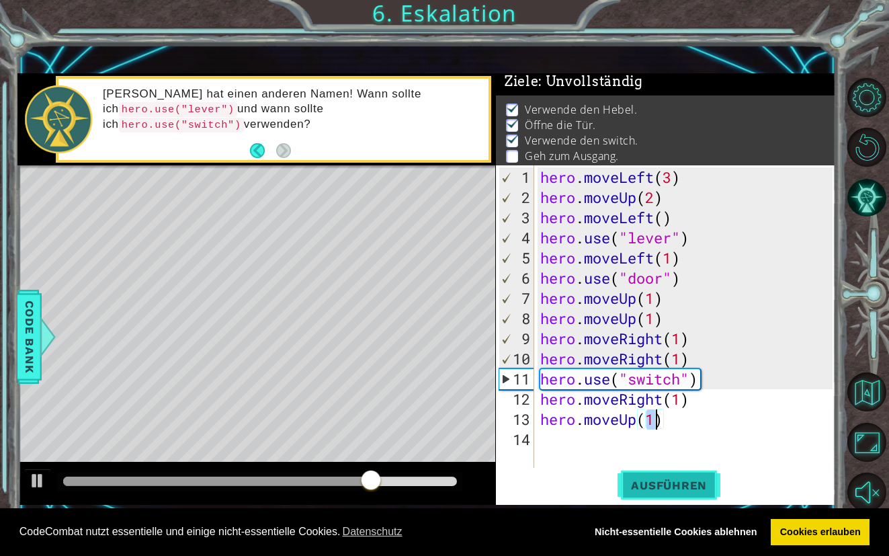
type textarea "hero.moveUp(1)"
click at [648, 493] on button "Ausführen" at bounding box center [668, 485] width 103 height 34
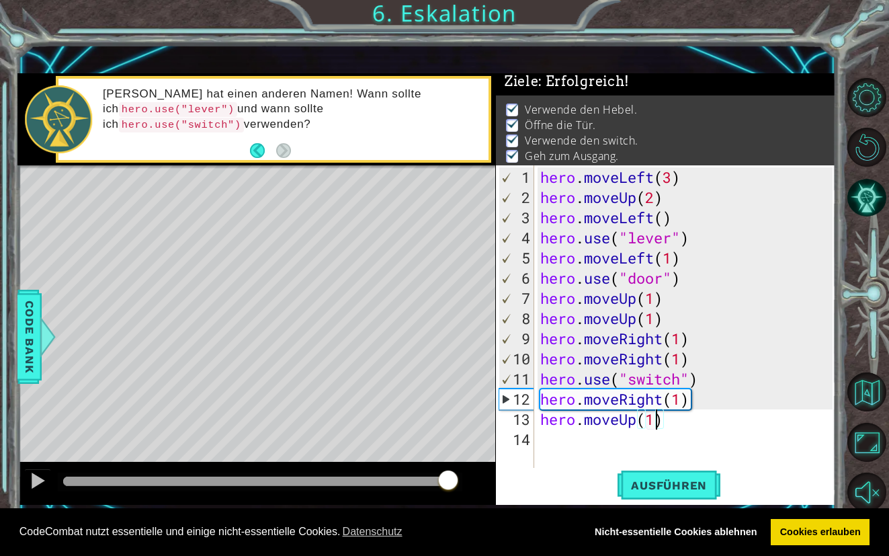
drag, startPoint x: 218, startPoint y: 481, endPoint x: 448, endPoint y: 498, distance: 231.0
click at [448, 498] on div at bounding box center [256, 483] width 478 height 43
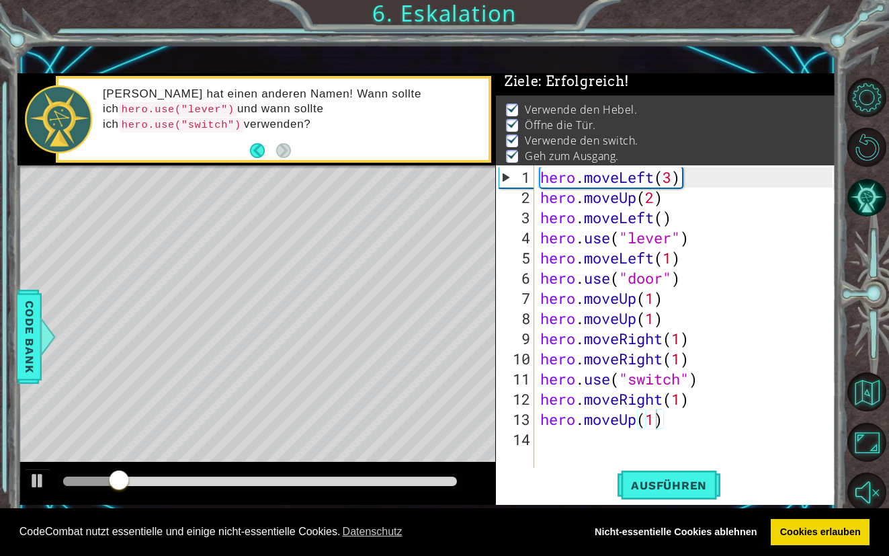
drag, startPoint x: 103, startPoint y: 464, endPoint x: 202, endPoint y: 464, distance: 98.1
click at [202, 464] on div at bounding box center [256, 483] width 478 height 43
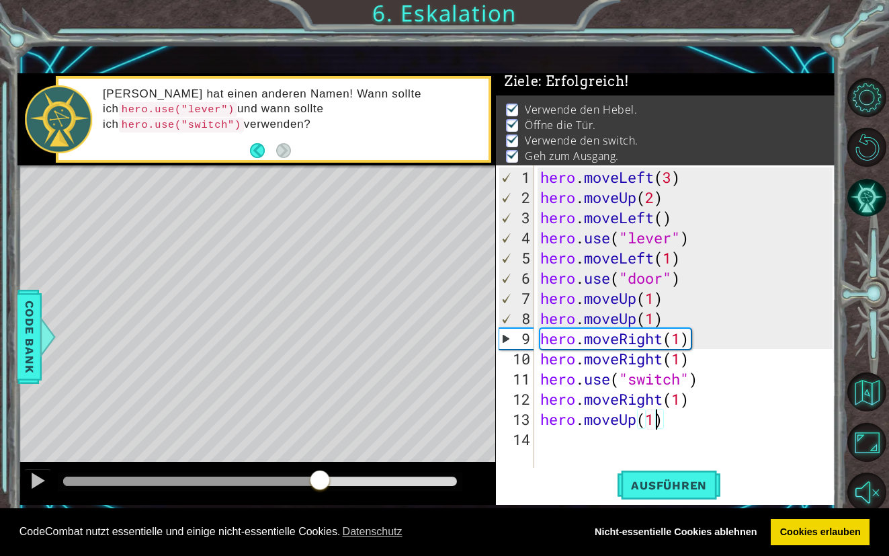
drag, startPoint x: 150, startPoint y: 481, endPoint x: 320, endPoint y: 490, distance: 170.2
click at [320, 490] on div at bounding box center [320, 481] width 24 height 24
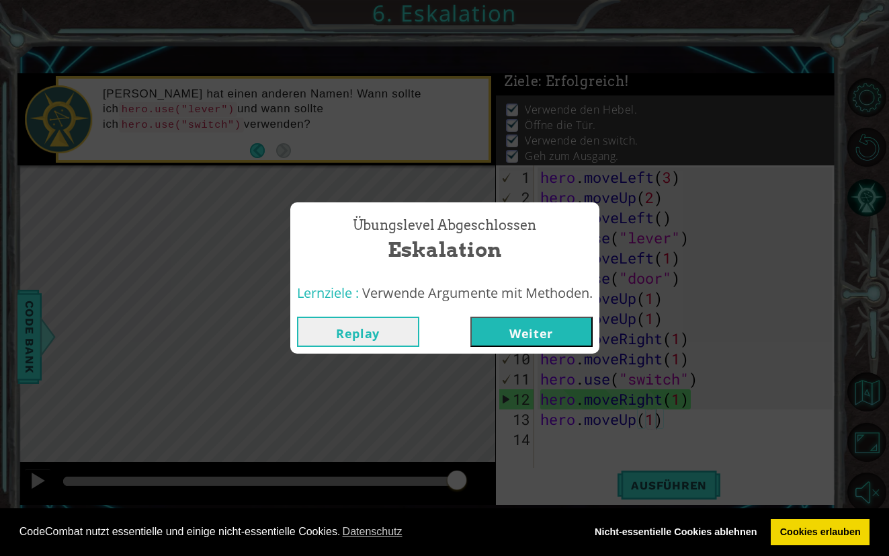
click at [521, 335] on button "Weiter" at bounding box center [531, 331] width 122 height 30
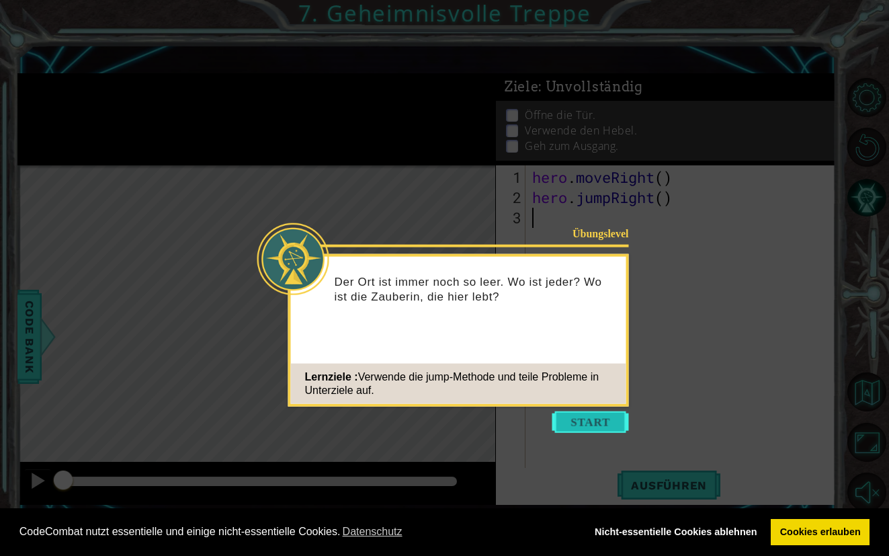
click at [570, 413] on button "Start" at bounding box center [590, 421] width 77 height 21
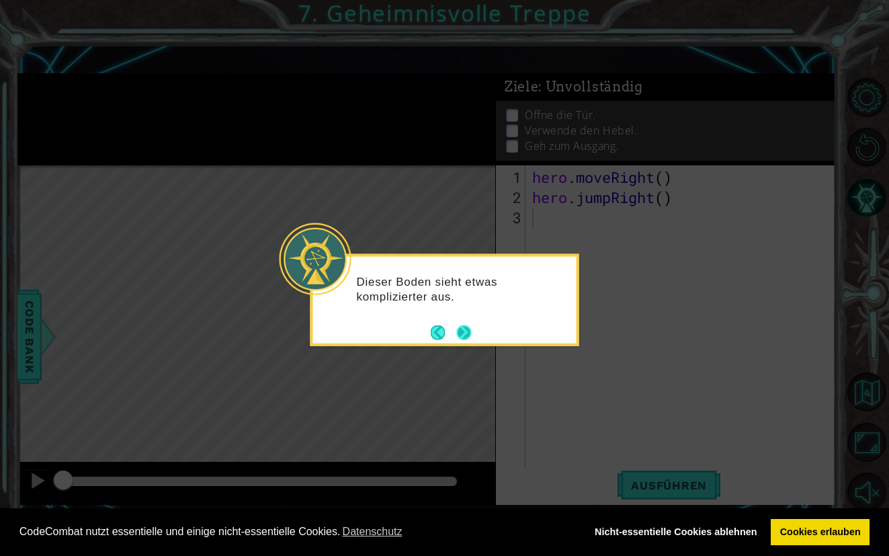
click at [457, 334] on button "Next" at bounding box center [463, 332] width 25 height 25
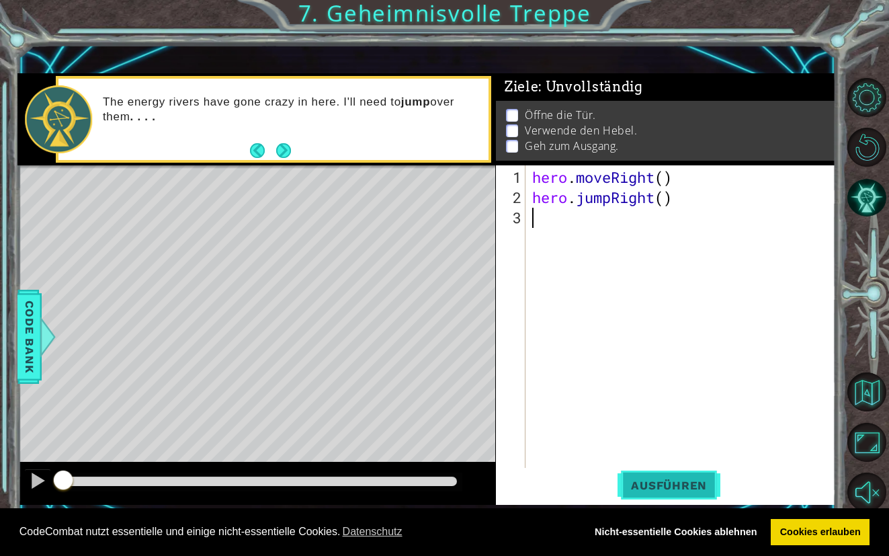
click at [663, 494] on button "Ausführen" at bounding box center [668, 485] width 103 height 34
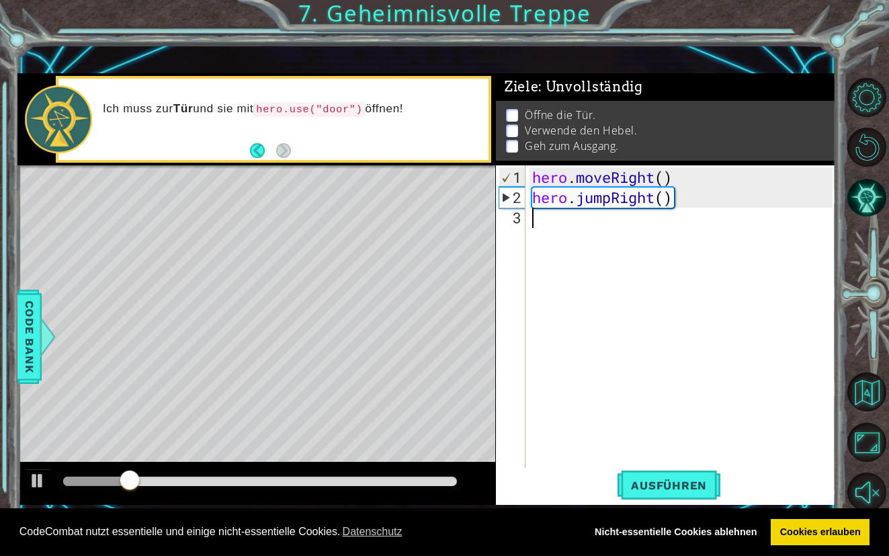
type textarea "h"
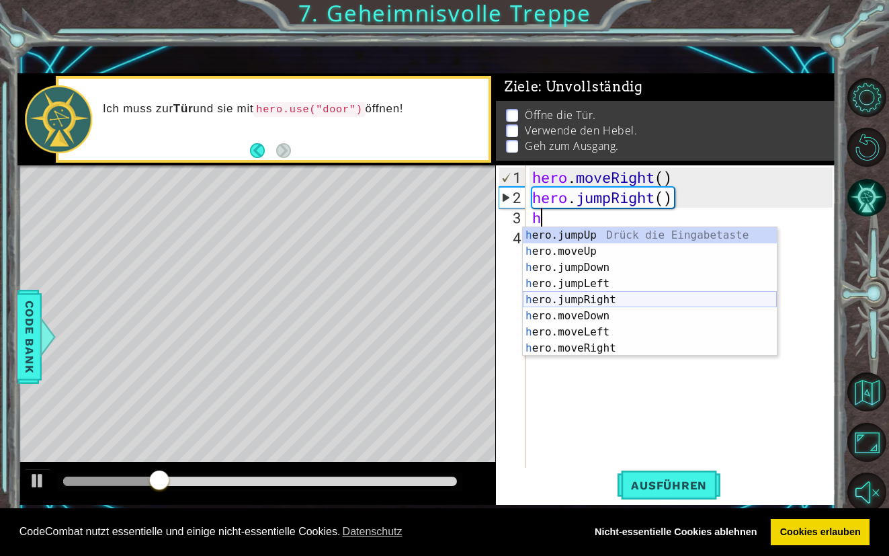
click at [565, 292] on div "h ero.jumpUp Drück die Eingabetaste h ero.moveUp Drück die Eingabetaste h ero.j…" at bounding box center [650, 307] width 254 height 161
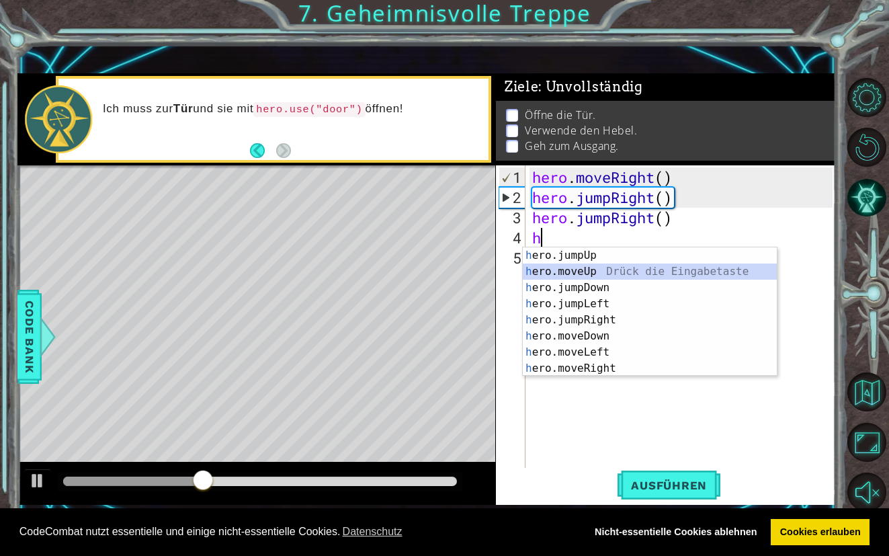
click at [572, 274] on div "h ero.jumpUp Drück die Eingabetaste h ero.moveUp Drück die Eingabetaste h ero.j…" at bounding box center [650, 327] width 254 height 161
type textarea "hero.moveUp(1)"
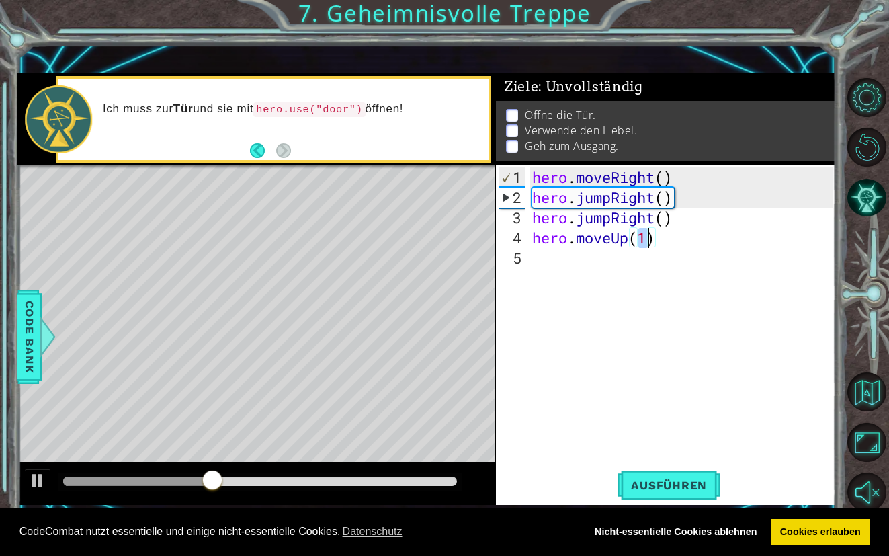
click at [567, 253] on div "hero . moveRight ( ) hero . jumpRight ( ) hero . jumpRight ( ) hero . moveUp ( …" at bounding box center [684, 338] width 310 height 343
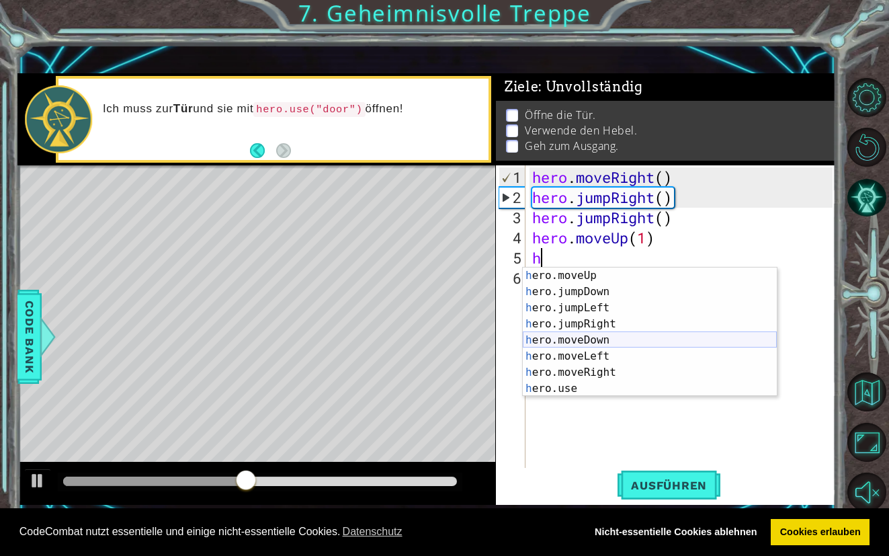
scroll to position [15, 0]
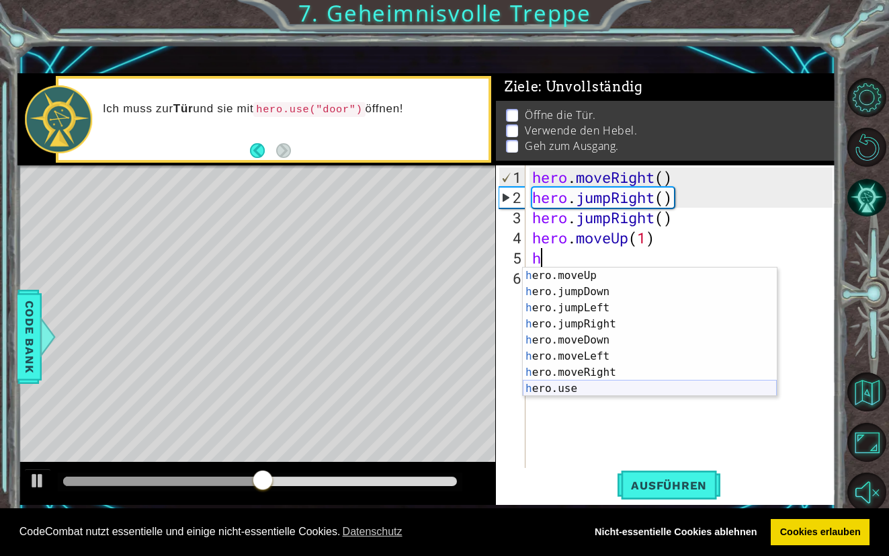
click at [590, 384] on div "h ero.moveUp Drück die Eingabetaste h ero.jumpDown Drück die Eingabetaste h ero…" at bounding box center [650, 347] width 254 height 161
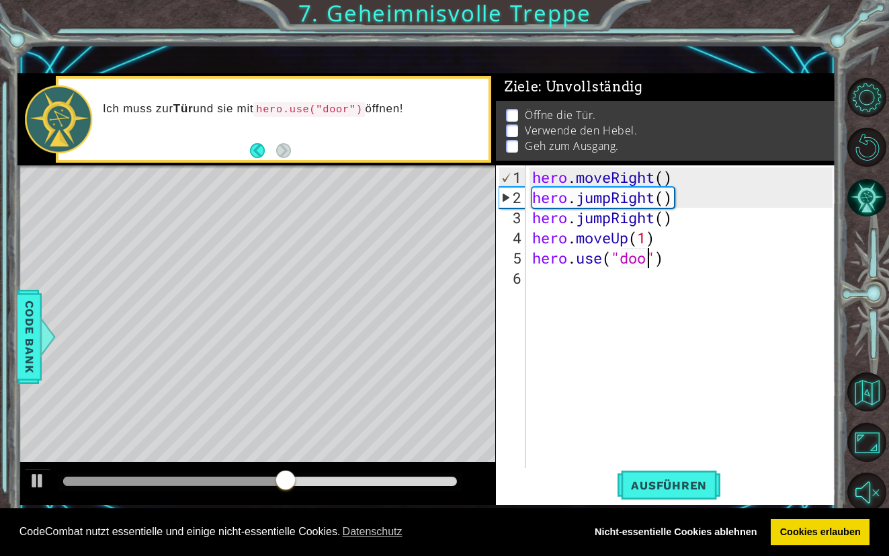
type textarea "hero.use("door")"
click at [575, 290] on div "hero . moveRight ( ) hero . jumpRight ( ) hero . jumpRight ( ) hero . moveUp ( …" at bounding box center [684, 338] width 310 height 343
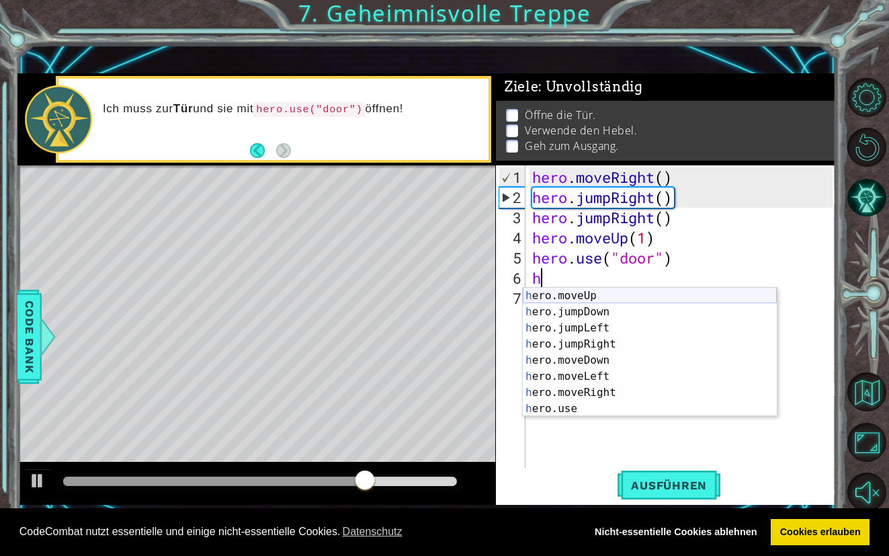
click at [579, 300] on div "h ero.jumpUp Drück die Eingabetaste h ero.moveUp Drück die Eingabetaste h ero.j…" at bounding box center [650, 351] width 254 height 161
type textarea "hero.moveUp(1)"
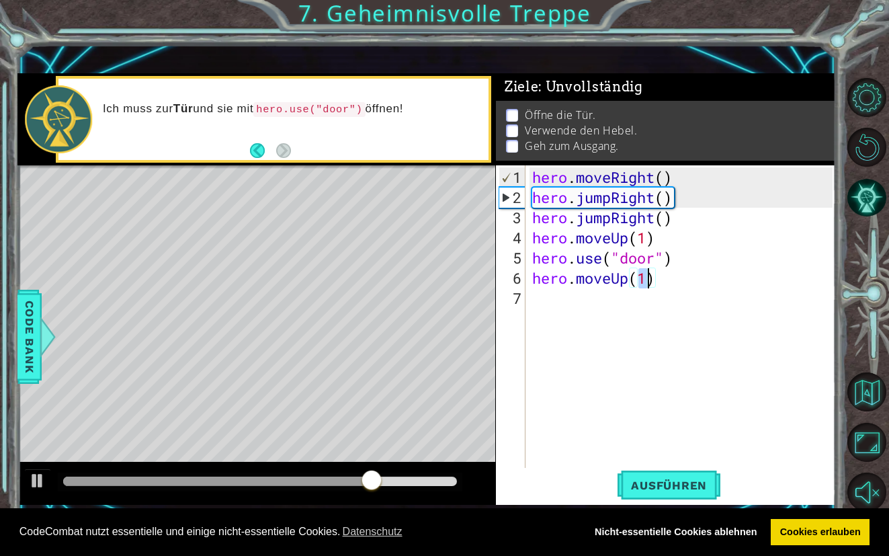
click at [572, 296] on div "hero . moveRight ( ) hero . jumpRight ( ) hero . jumpRight ( ) hero . moveUp ( …" at bounding box center [684, 338] width 310 height 343
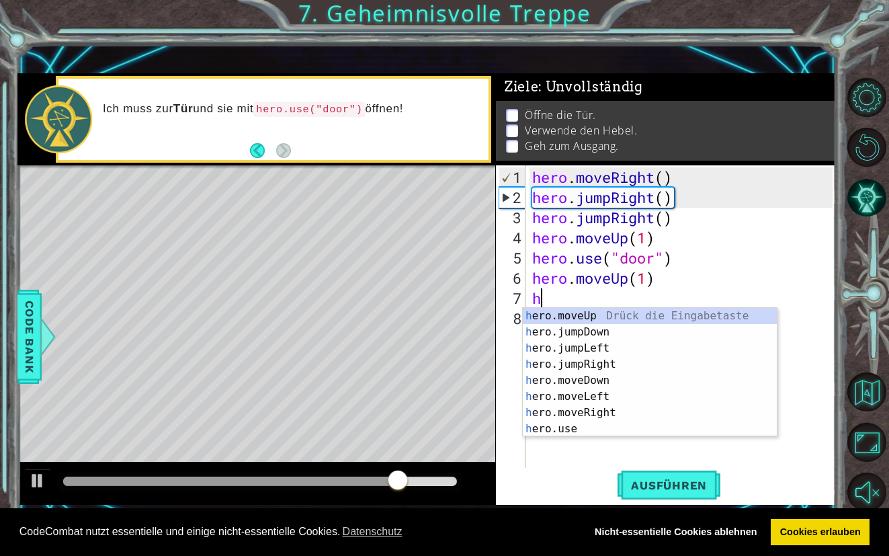
click at [574, 312] on div "h ero.jumpUp Drück die Eingabetaste h ero.moveUp Drück die Eingabetaste h ero.j…" at bounding box center [650, 372] width 254 height 161
type textarea "hero.moveUp(1)"
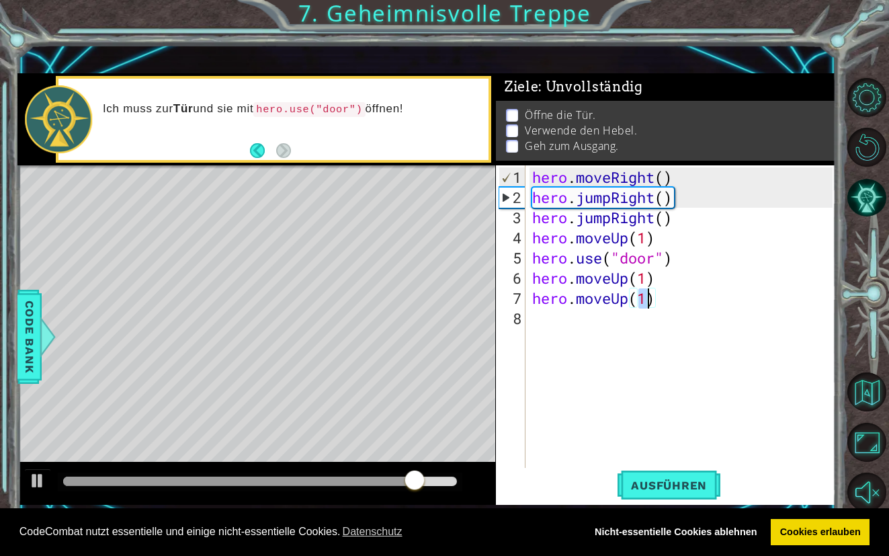
click at [566, 322] on div "hero . moveRight ( ) hero . jumpRight ( ) hero . jumpRight ( ) hero . moveUp ( …" at bounding box center [684, 338] width 310 height 343
type textarea "h"
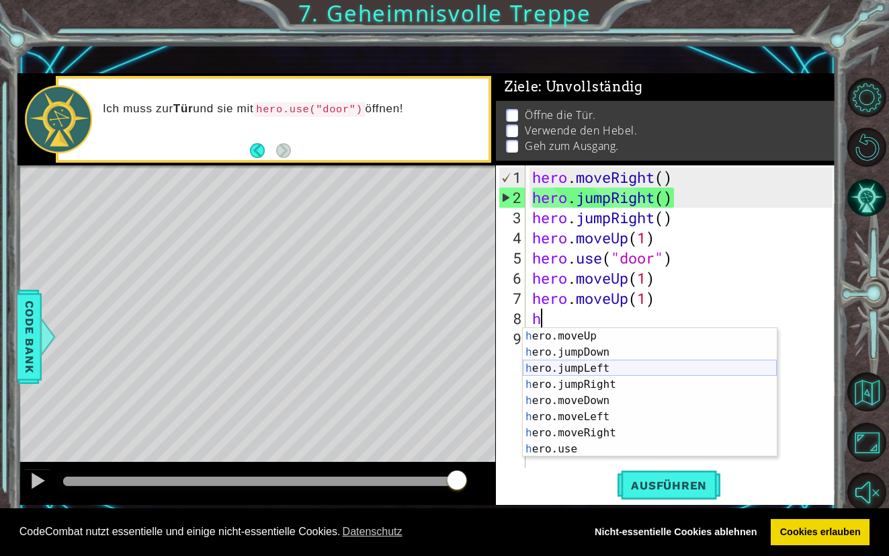
click at [571, 369] on div "h ero.jumpUp Drück die Eingabetaste h ero.moveUp Drück die Eingabetaste h ero.j…" at bounding box center [650, 392] width 254 height 161
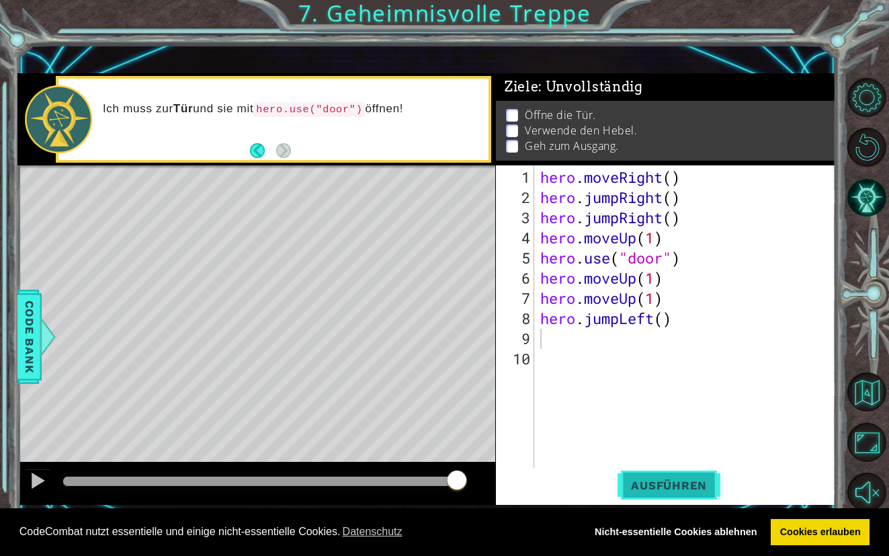
click at [642, 489] on span "Ausführen" at bounding box center [668, 484] width 103 height 13
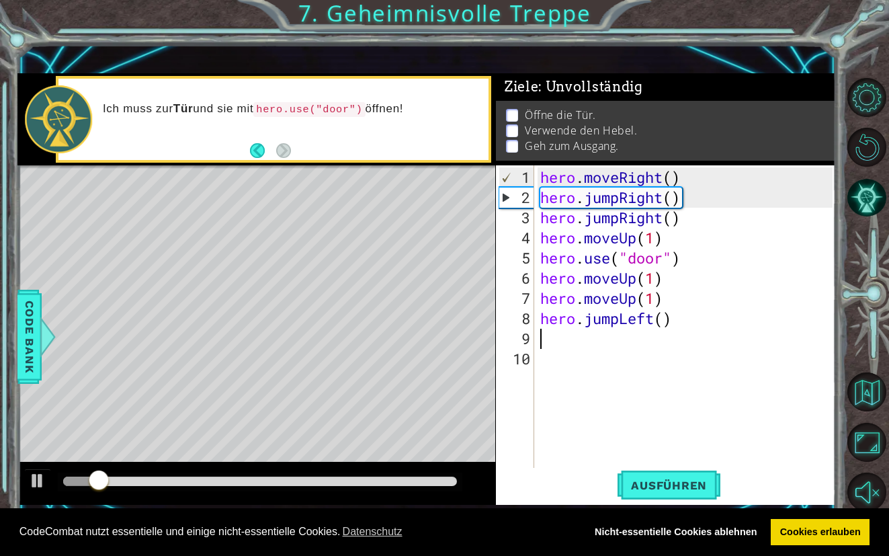
click at [197, 499] on div at bounding box center [256, 483] width 478 height 43
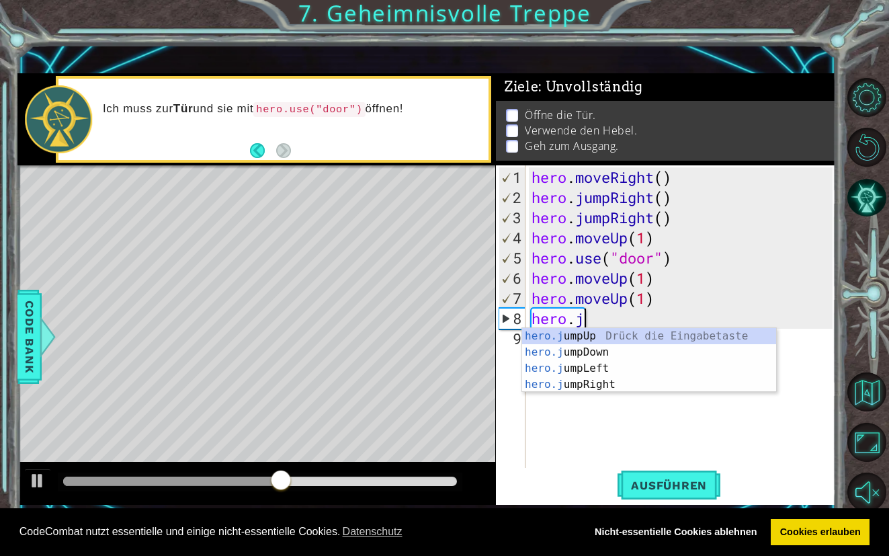
scroll to position [0, 0]
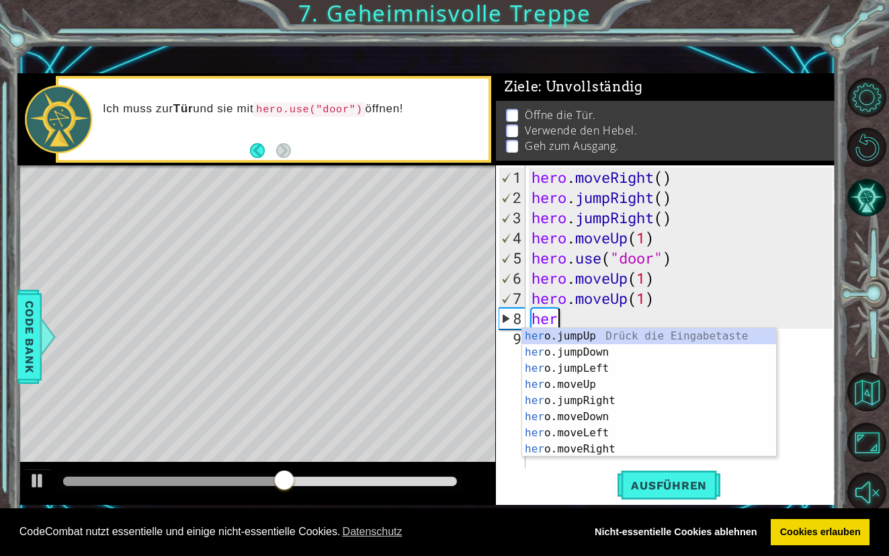
type textarea "h"
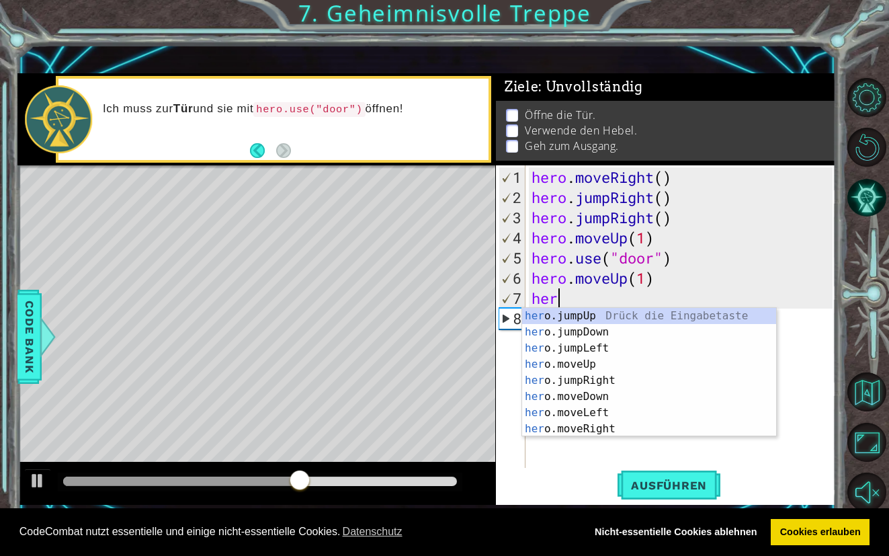
type textarea "h"
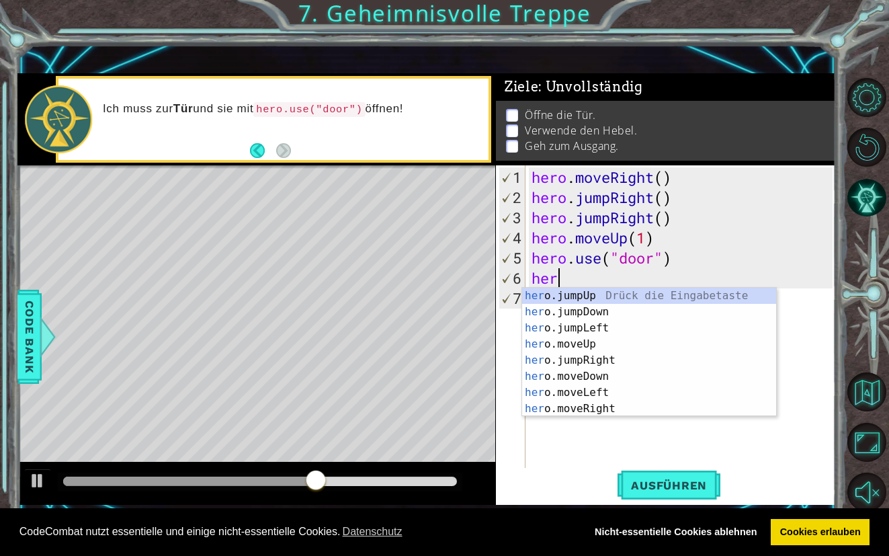
type textarea "h"
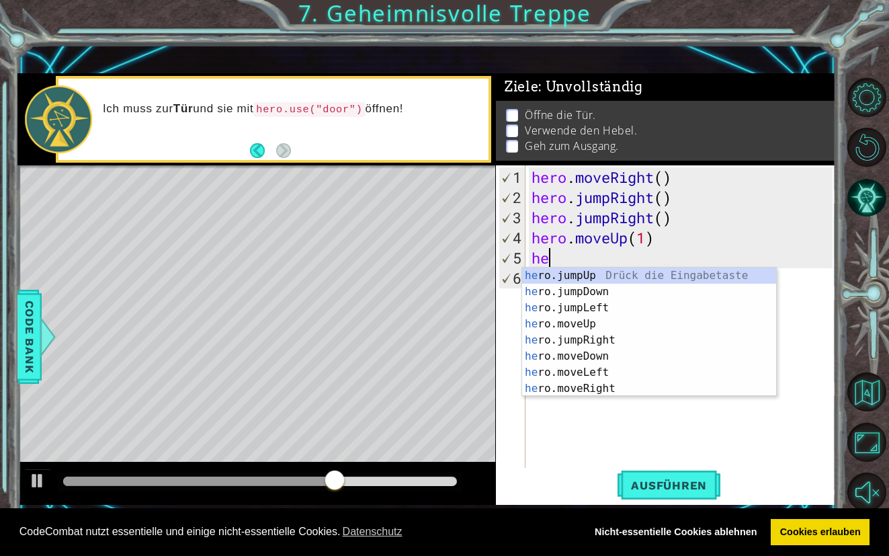
type textarea "h"
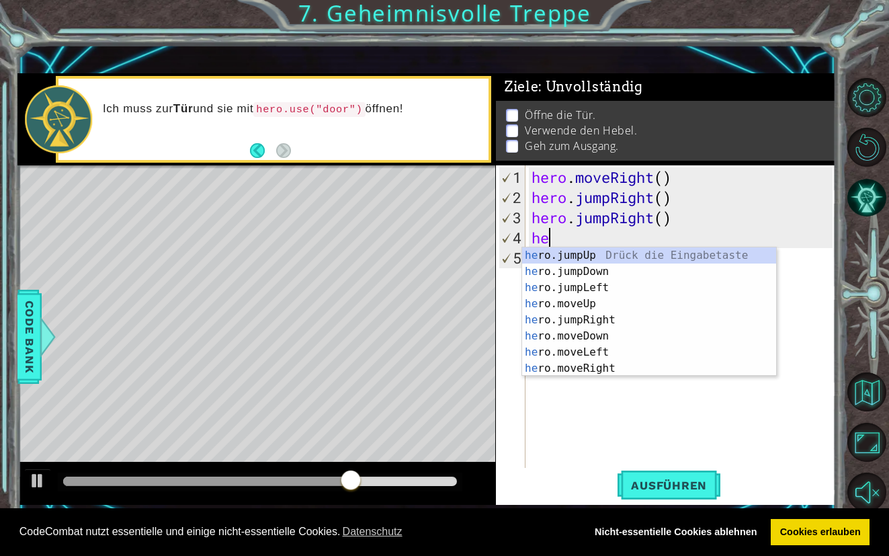
type textarea "h"
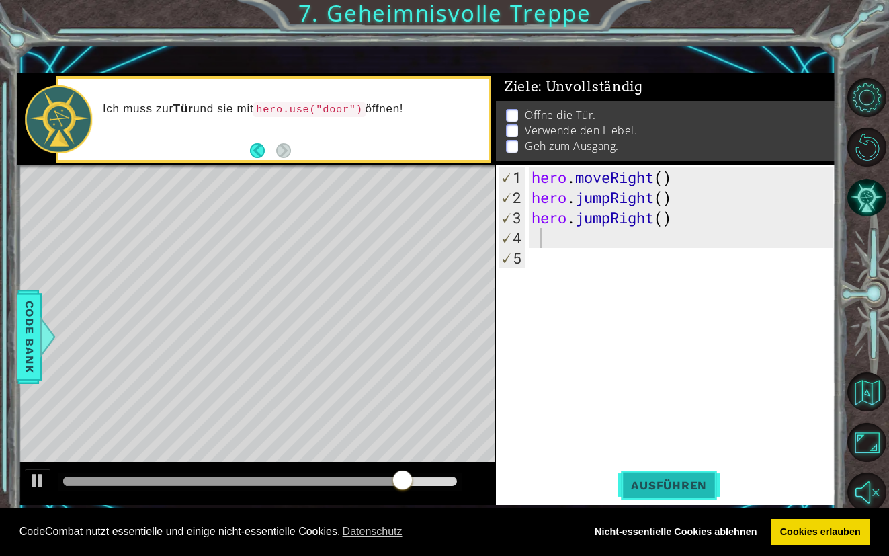
click at [697, 484] on span "Ausführen" at bounding box center [668, 484] width 103 height 13
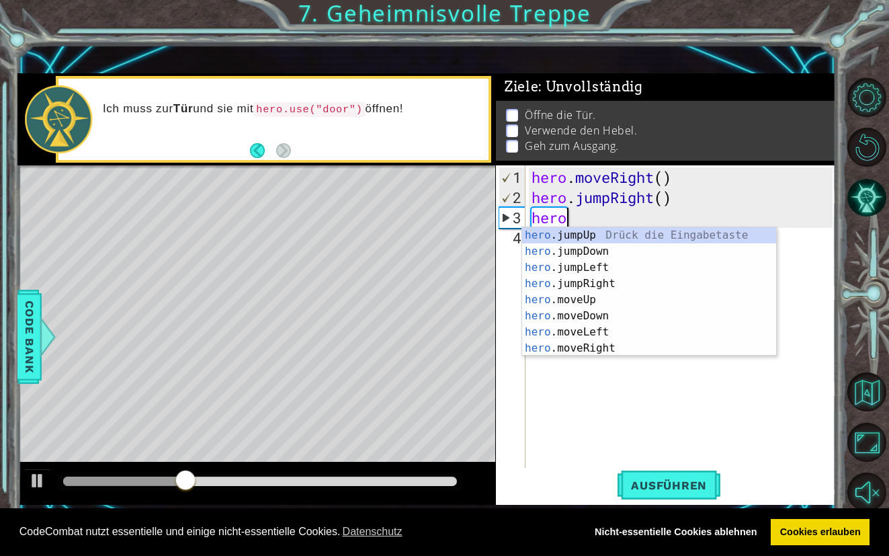
type textarea "h"
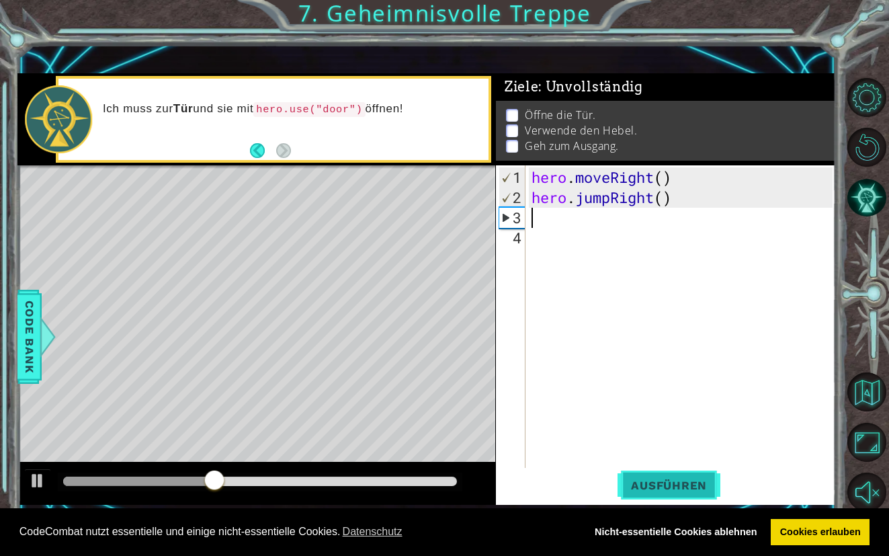
click at [652, 488] on span "Ausführen" at bounding box center [668, 484] width 103 height 13
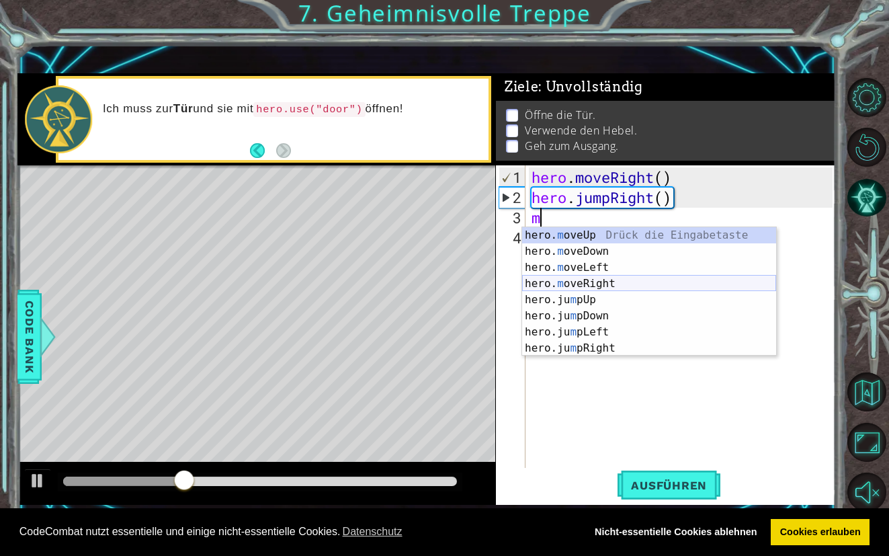
click at [592, 280] on div "hero. m oveUp Drück die Eingabetaste hero. m oveDown Drück die Eingabetaste her…" at bounding box center [649, 307] width 254 height 161
type textarea "hero.moveRight(1)"
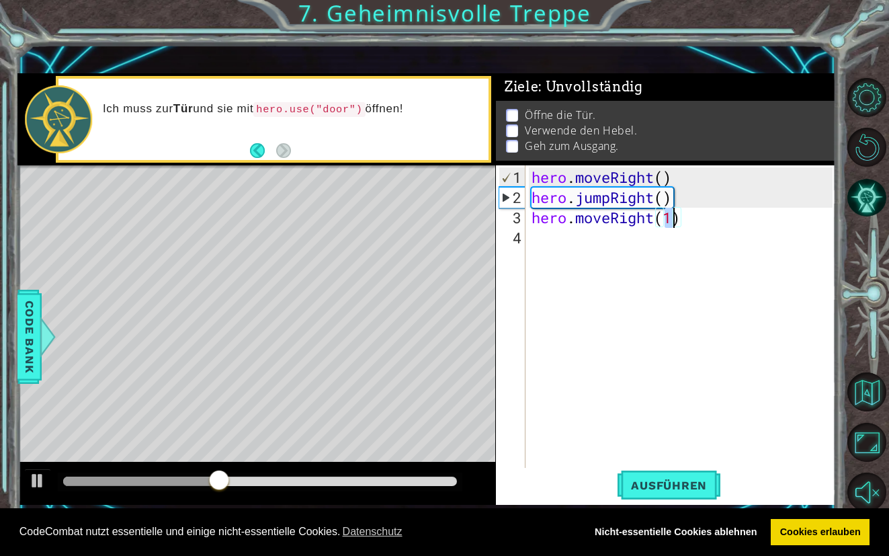
click at [572, 244] on div "hero . moveRight ( ) hero . jumpRight ( ) hero . moveRight ( 1 )" at bounding box center [684, 338] width 310 height 343
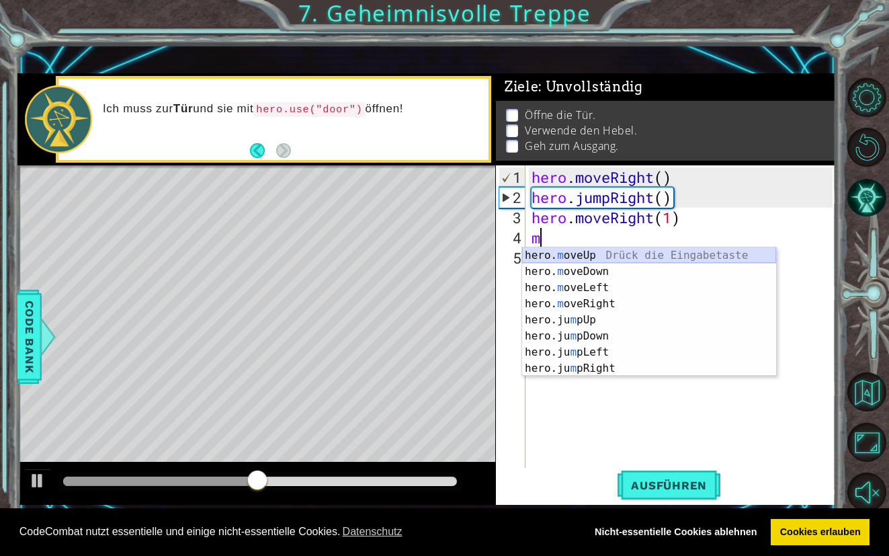
click at [576, 256] on div "hero. m oveUp Drück die Eingabetaste hero. m oveDown Drück die Eingabetaste her…" at bounding box center [649, 327] width 254 height 161
type textarea "hero.moveUp(1)"
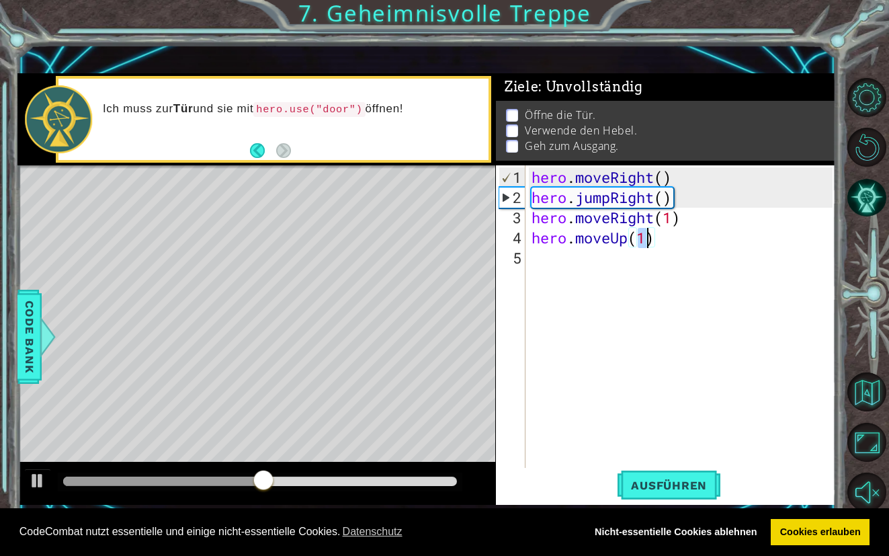
click at [572, 255] on div "hero . moveRight ( ) hero . jumpRight ( ) hero . moveRight ( 1 ) hero . moveUp …" at bounding box center [684, 338] width 310 height 343
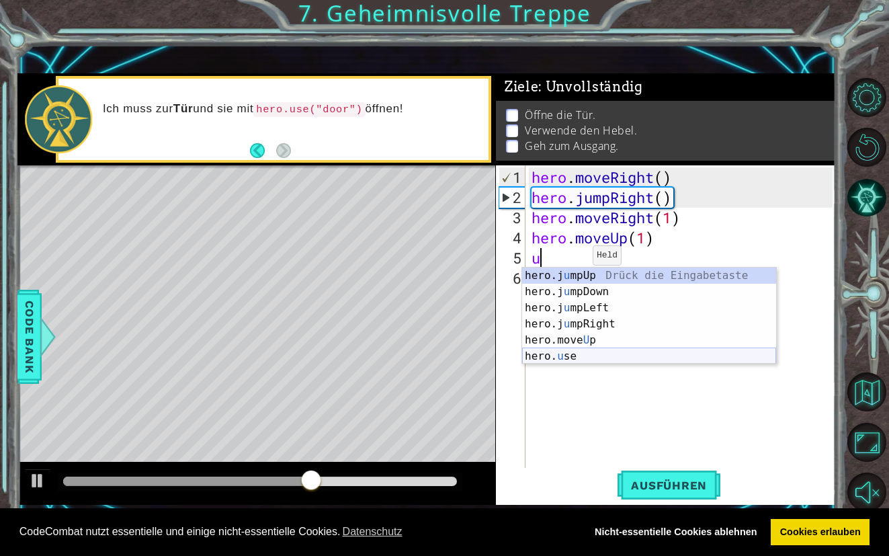
click at [568, 351] on div "hero.j u mpUp Drück die Eingabetaste hero.j u mpDown Drück die Eingabetaste her…" at bounding box center [649, 331] width 254 height 129
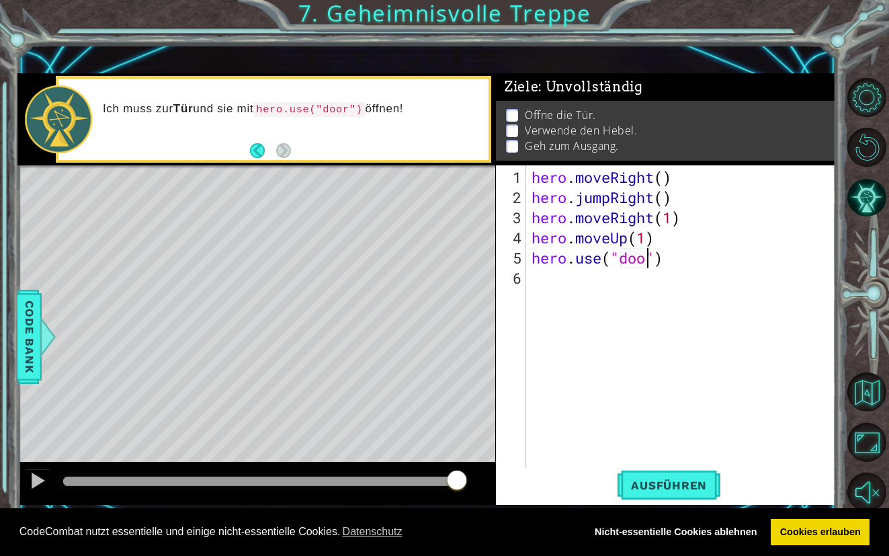
scroll to position [0, 5]
type textarea "hero.use("door")"
click at [638, 481] on span "Ausführen" at bounding box center [668, 484] width 103 height 13
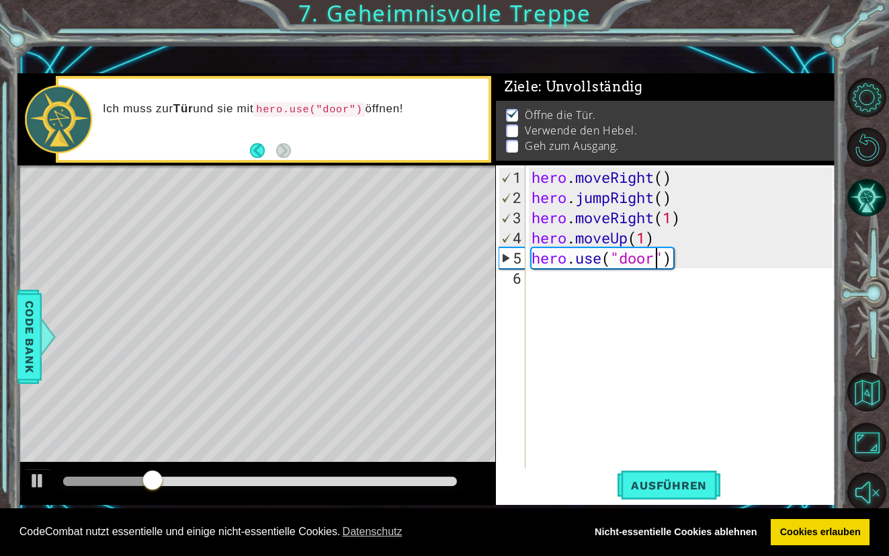
click at [561, 282] on div "hero . moveRight ( ) hero . jumpRight ( ) hero . moveRight ( 1 ) hero . moveUp …" at bounding box center [684, 338] width 310 height 343
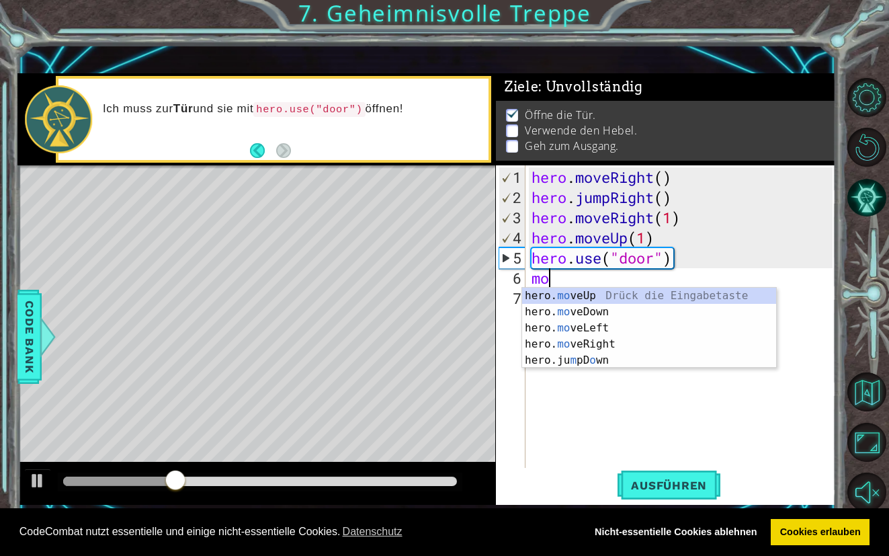
scroll to position [0, 0]
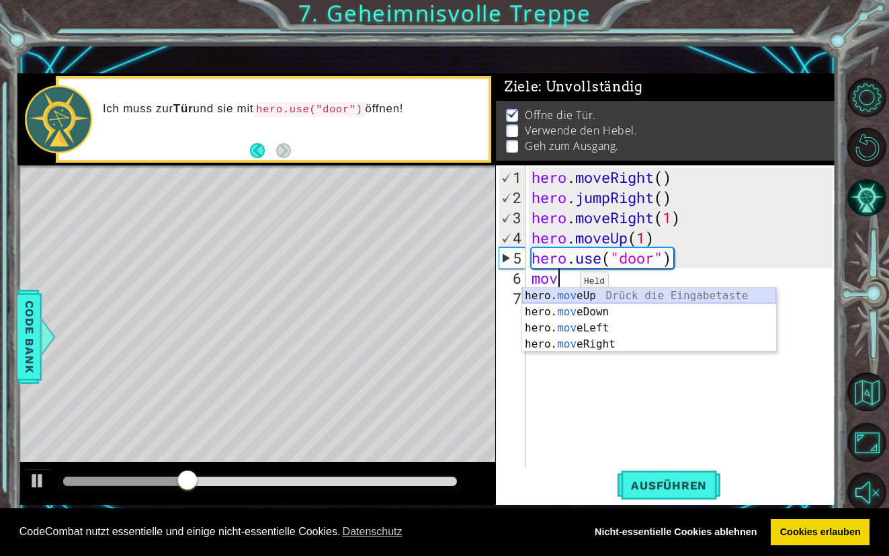
click at [554, 292] on div "hero. mov eUp Drück die Eingabetaste hero. mov eDown Drück die Eingabetaste her…" at bounding box center [649, 336] width 254 height 97
type textarea "hero.moveUp(1)"
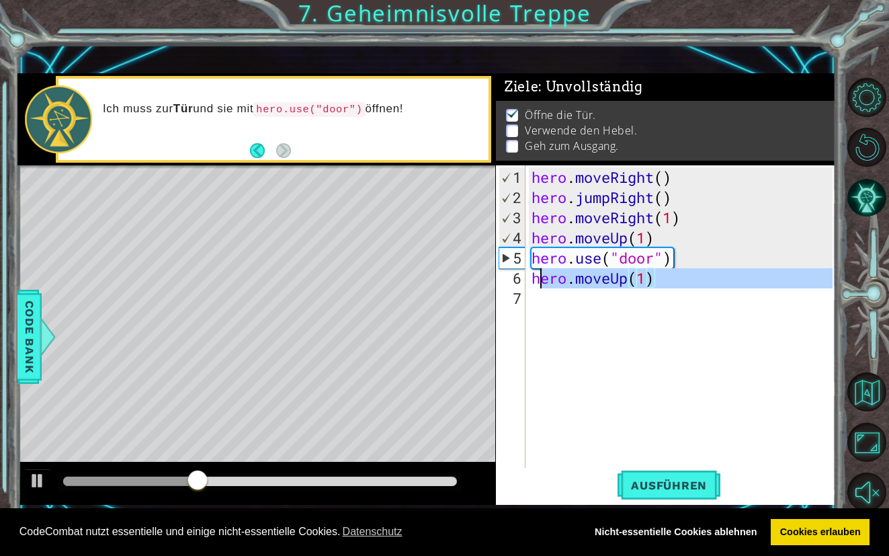
click at [541, 298] on div "hero . moveRight ( ) hero . jumpRight ( ) hero . moveRight ( 1 ) hero . moveUp …" at bounding box center [684, 338] width 310 height 343
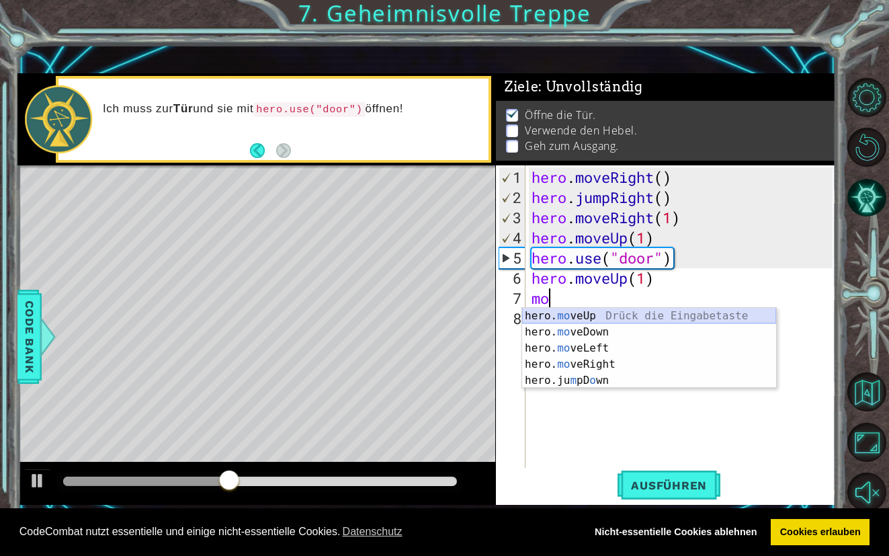
click at [561, 318] on div "hero. mo veUp Drück die Eingabetaste hero. mo veDown Drück die Eingabetaste her…" at bounding box center [649, 364] width 254 height 113
type textarea "hero.moveUp(1)"
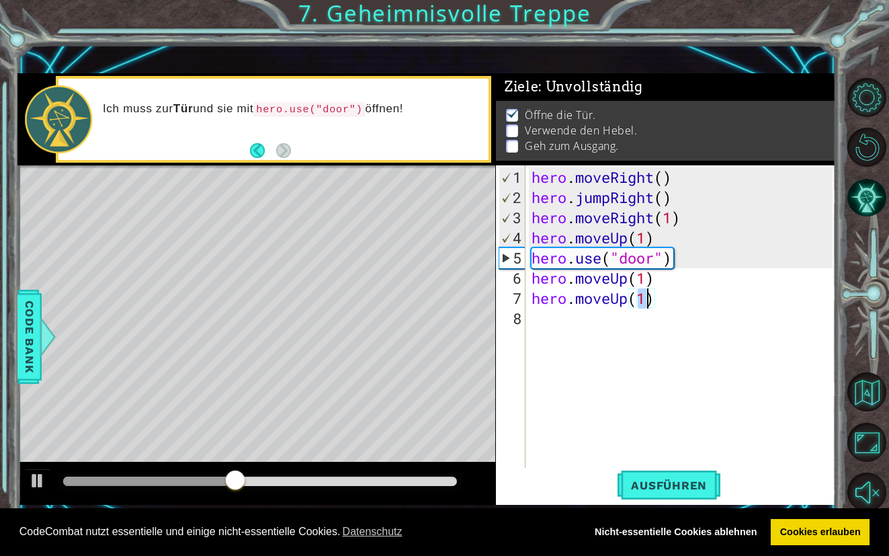
click at [556, 315] on div "hero . moveRight ( ) hero . jumpRight ( ) hero . moveRight ( 1 ) hero . moveUp …" at bounding box center [684, 338] width 310 height 343
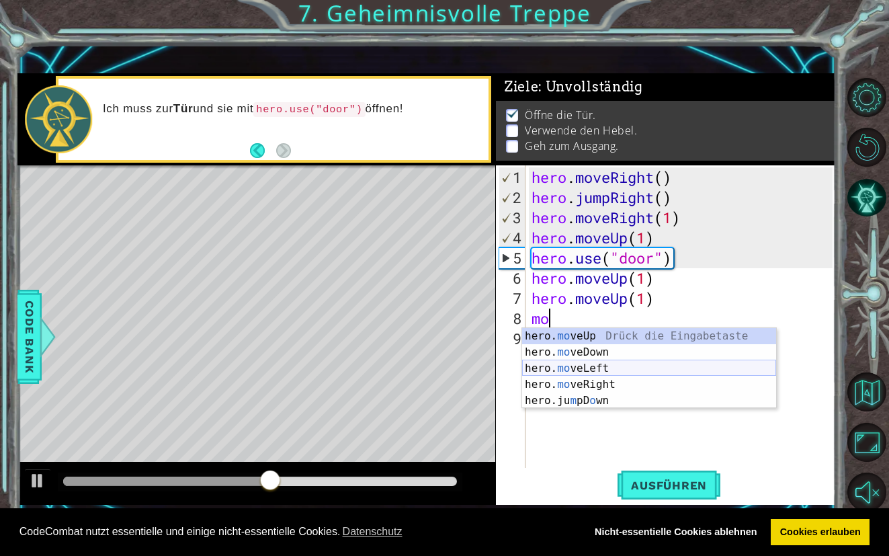
click at [556, 367] on div "hero. mo veUp Drück die Eingabetaste hero. mo veDown Drück die Eingabetaste her…" at bounding box center [649, 384] width 254 height 113
type textarea "hero.moveLeft(1)"
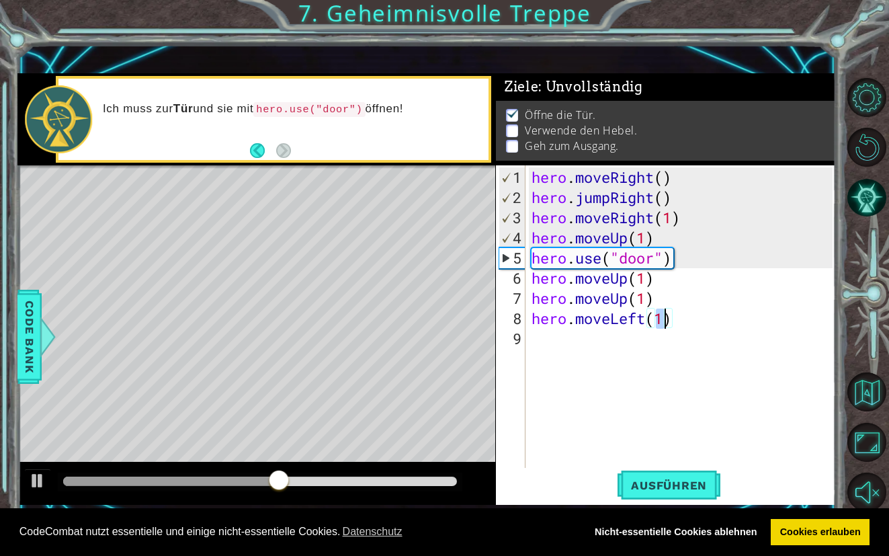
click at [545, 342] on div "hero . moveRight ( ) hero . jumpRight ( ) hero . moveRight ( 1 ) hero . moveUp …" at bounding box center [684, 338] width 310 height 343
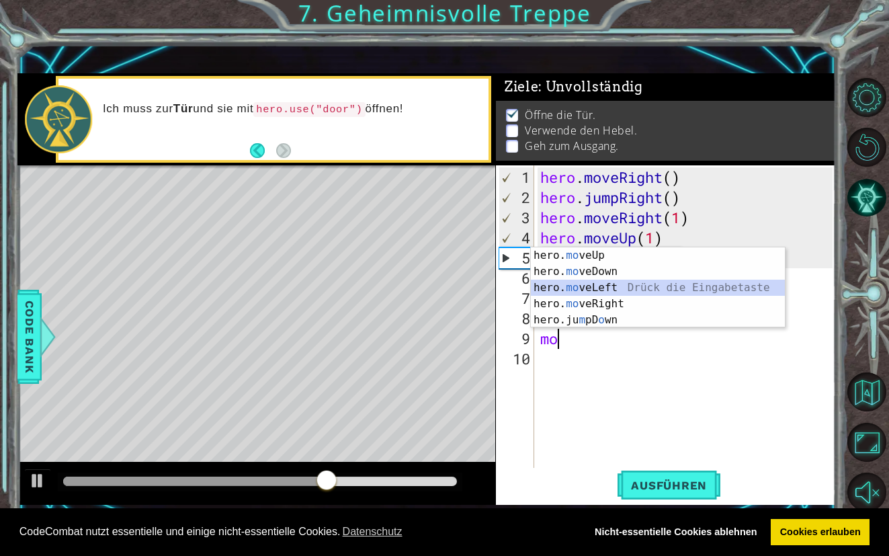
click at [569, 289] on div "hero. mo veUp Drück die Eingabetaste hero. mo veDown Drück die Eingabetaste her…" at bounding box center [658, 303] width 254 height 113
type textarea "hero.moveLeft(1)"
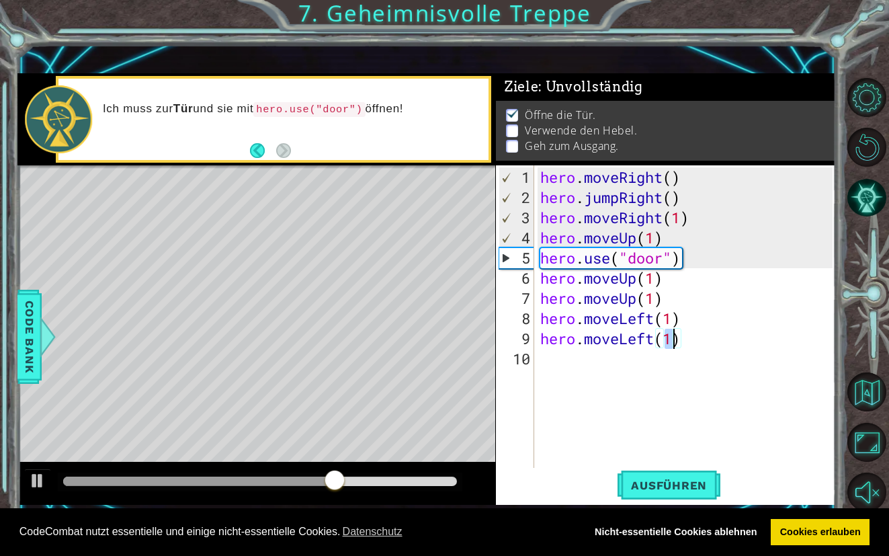
click at [554, 357] on div "hero . moveRight ( ) hero . jumpRight ( ) hero . moveRight ( 1 ) hero . moveUp …" at bounding box center [688, 338] width 302 height 343
type textarea "i"
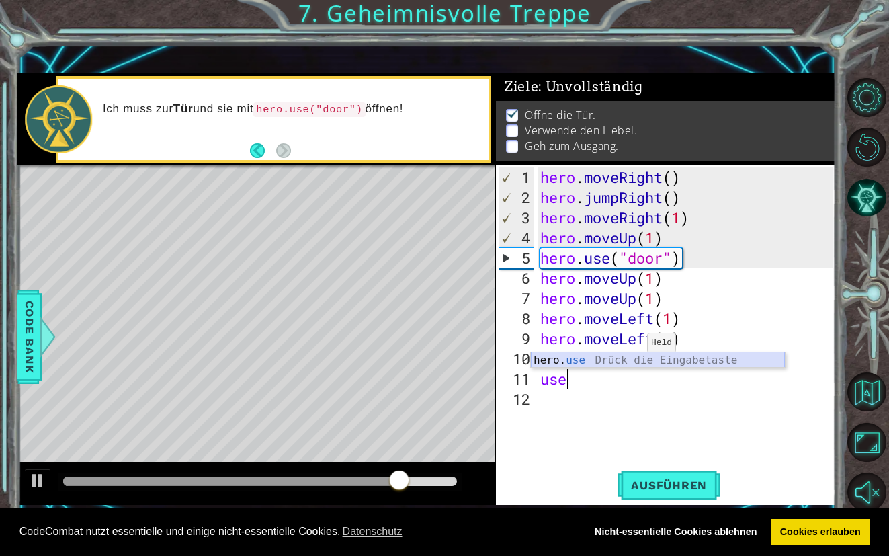
click at [601, 363] on div "hero. use Drück die Eingabetaste" at bounding box center [658, 376] width 254 height 48
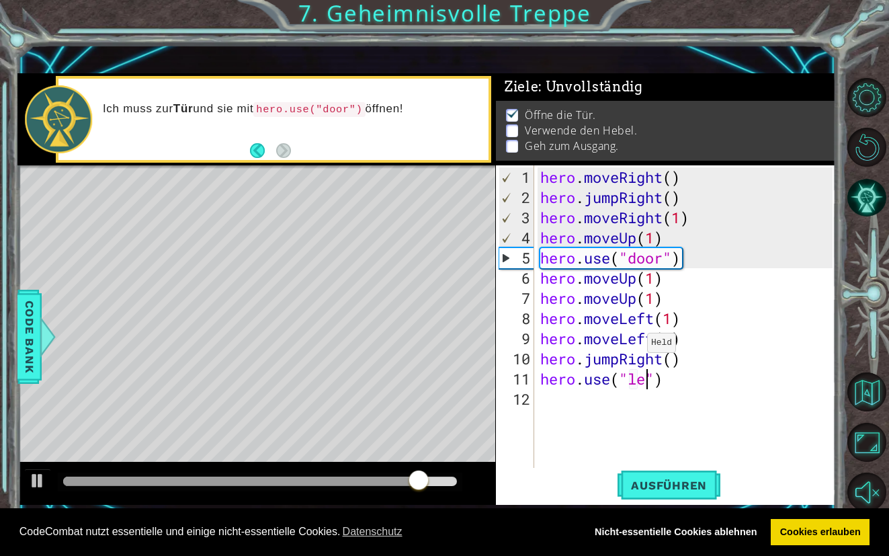
scroll to position [0, 4]
type textarea "hero.use("lever")"
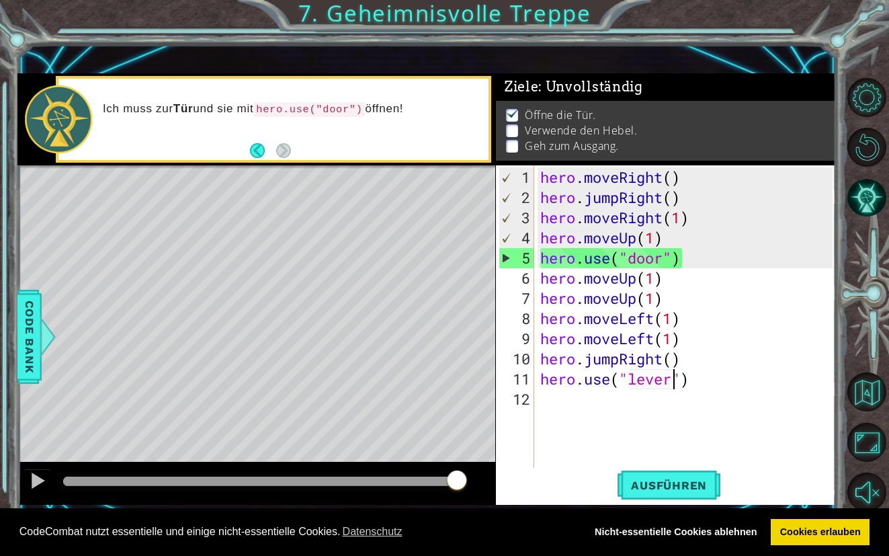
click at [551, 405] on div "hero . moveRight ( ) hero . jumpRight ( ) hero . moveRight ( 1 ) hero . moveUp …" at bounding box center [688, 338] width 302 height 343
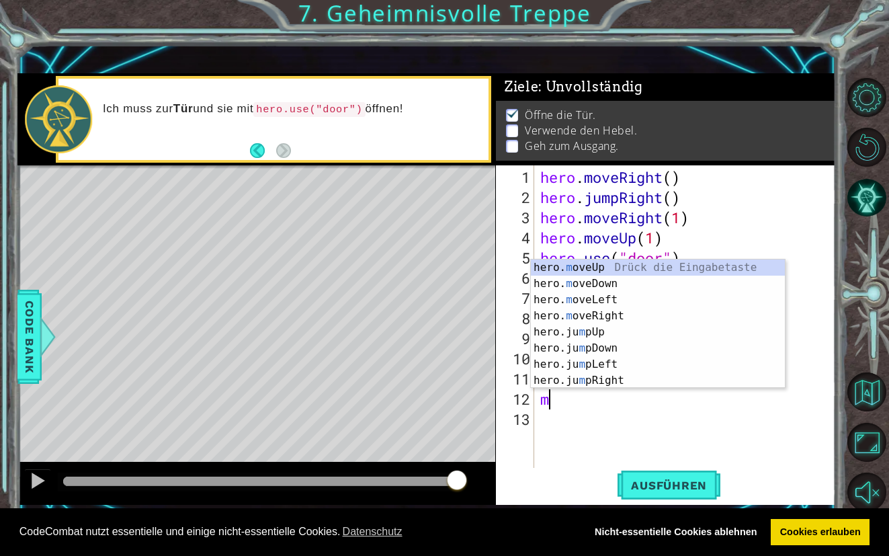
scroll to position [0, 0]
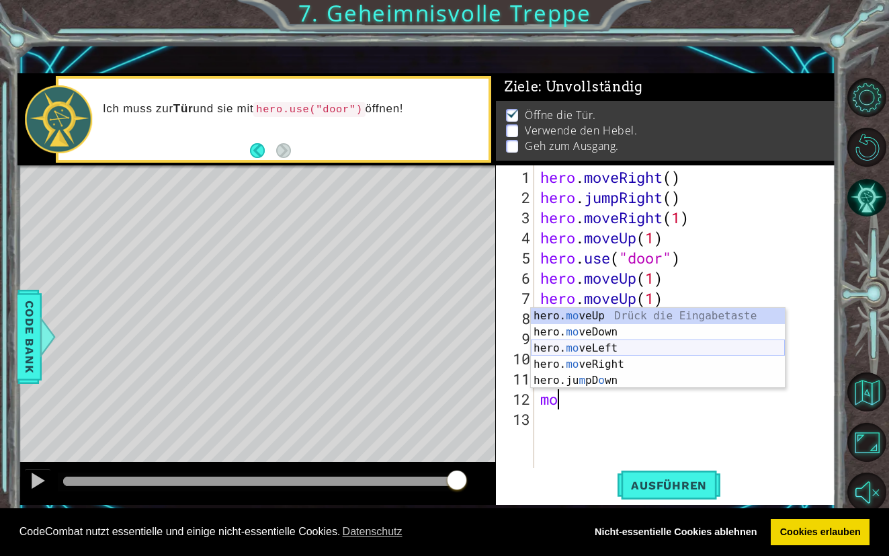
click at [567, 349] on div "hero. mo veUp Drück die Eingabetaste hero. mo veDown Drück die Eingabetaste her…" at bounding box center [658, 364] width 254 height 113
type textarea "hero.moveLeft(1)"
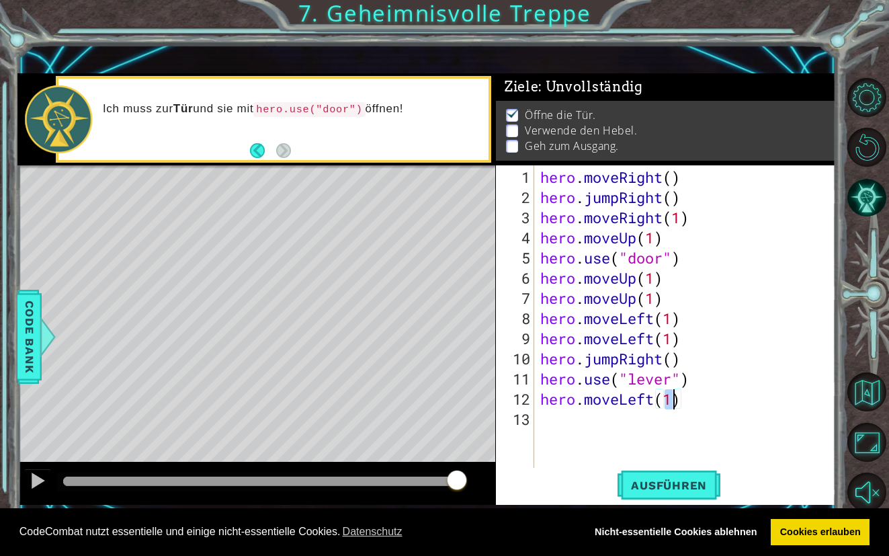
click at [549, 424] on div "hero . moveRight ( ) hero . jumpRight ( ) hero . moveRight ( 1 ) hero . moveUp …" at bounding box center [688, 338] width 302 height 343
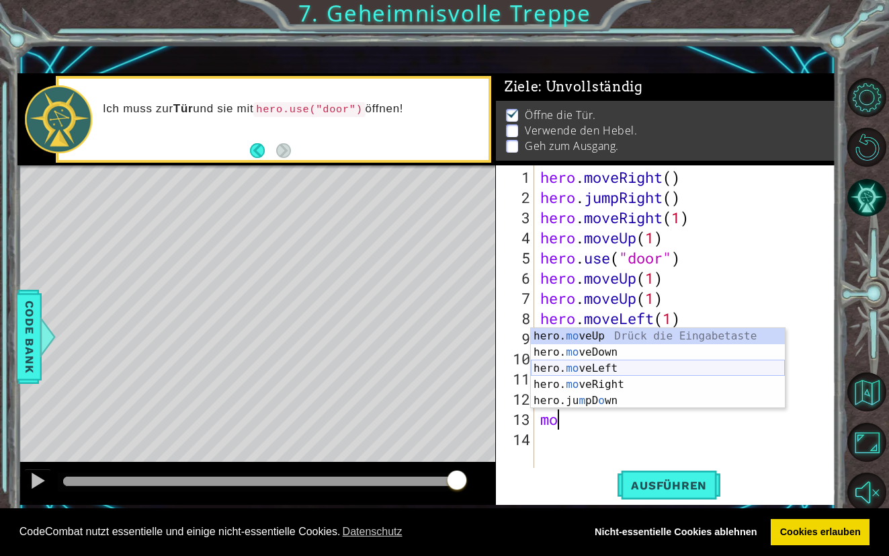
click at [584, 366] on div "hero. mo veUp Drück die Eingabetaste hero. mo veDown Drück die Eingabetaste her…" at bounding box center [658, 384] width 254 height 113
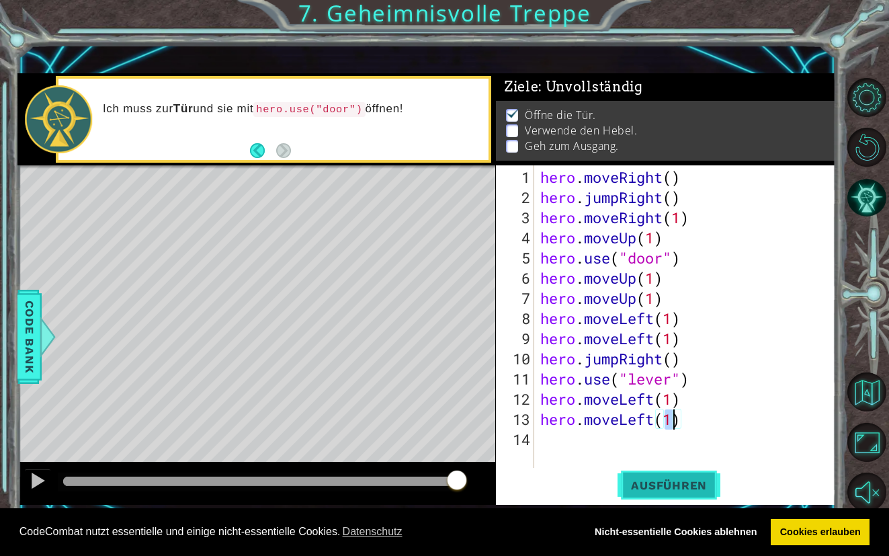
click at [642, 478] on button "Ausführen" at bounding box center [668, 485] width 103 height 34
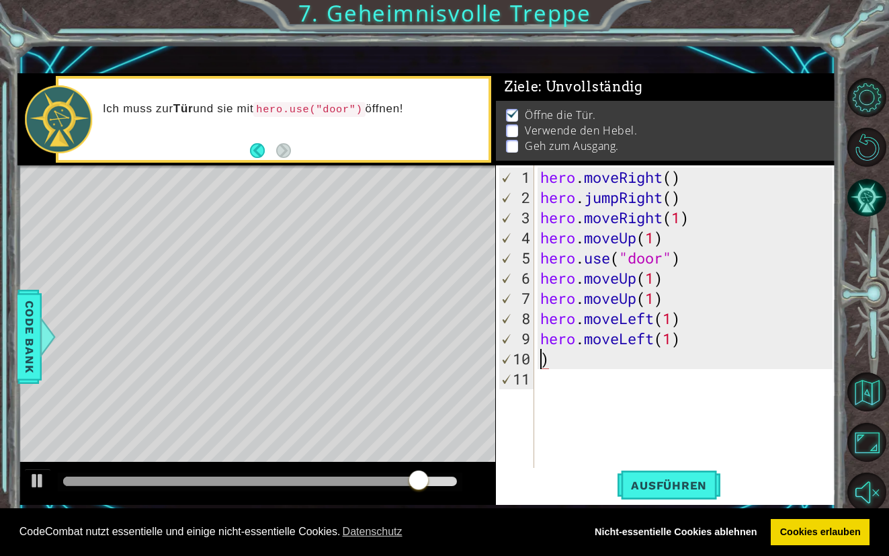
type textarea "hero.moveLeft(1))"
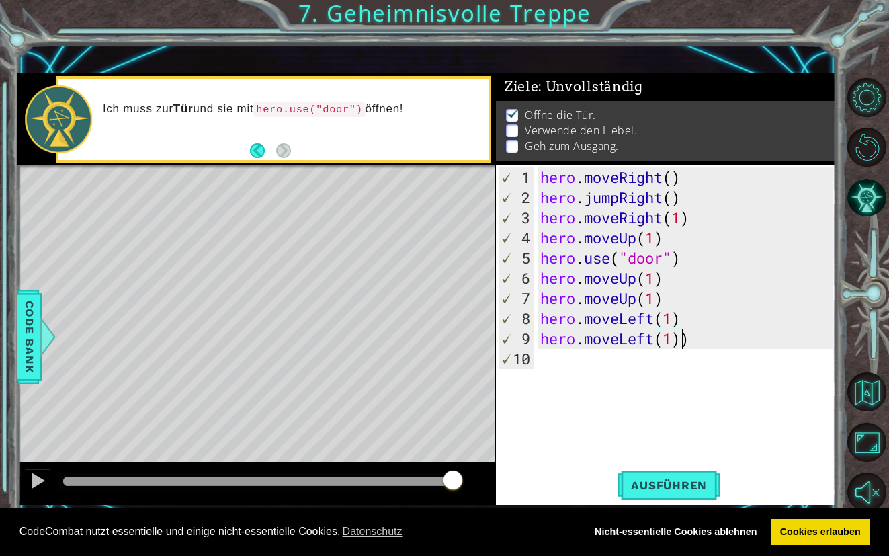
click at [703, 351] on div "hero . moveRight ( ) hero . jumpRight ( ) hero . moveRight ( 1 ) hero . moveUp …" at bounding box center [688, 338] width 302 height 343
click at [695, 342] on div "hero . moveRight ( ) hero . jumpRight ( ) hero . moveRight ( 1 ) hero . moveUp …" at bounding box center [688, 338] width 302 height 343
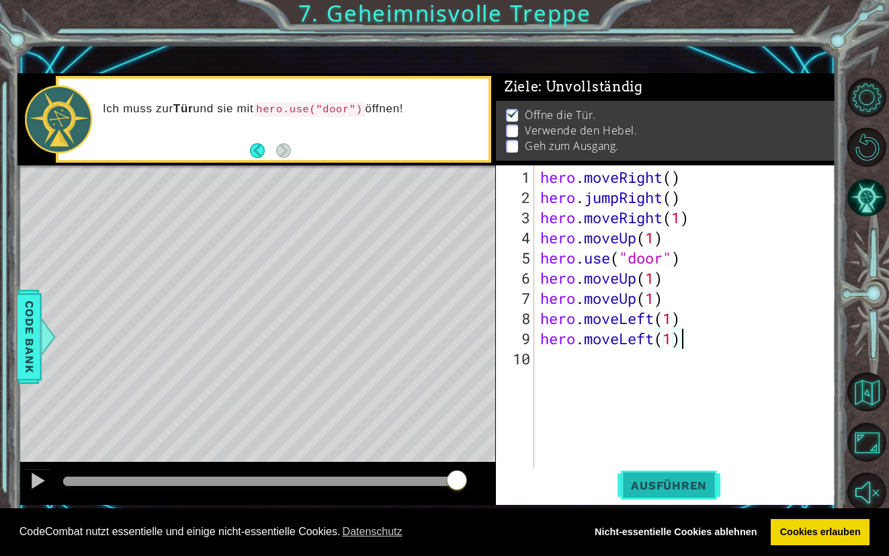
click at [713, 480] on span "Ausführen" at bounding box center [668, 484] width 103 height 13
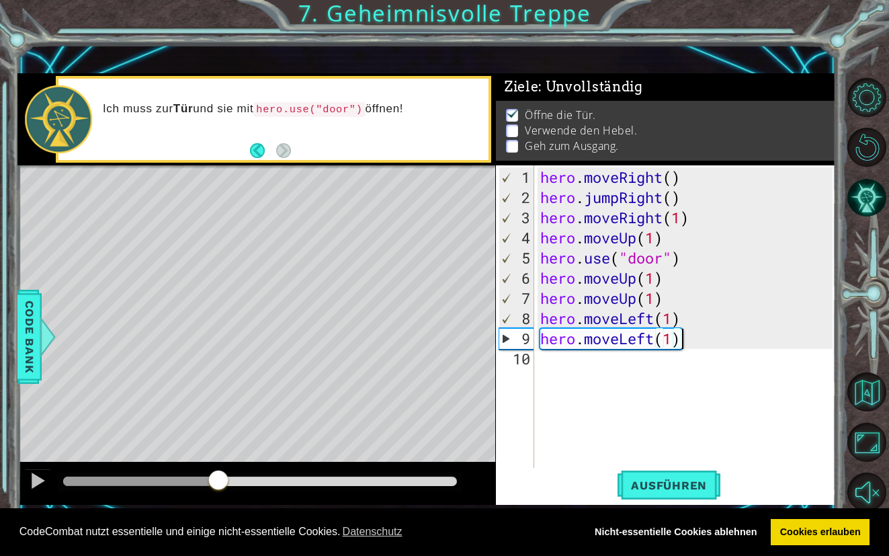
drag, startPoint x: 89, startPoint y: 482, endPoint x: 218, endPoint y: 504, distance: 131.5
click at [218, 504] on div at bounding box center [256, 483] width 478 height 43
click at [691, 346] on div "hero . moveRight ( ) hero . jumpRight ( ) hero . moveRight ( 1 ) hero . moveUp …" at bounding box center [688, 338] width 302 height 343
click at [675, 345] on div "hero . moveRight ( ) hero . jumpRight ( ) hero . moveRight ( 1 ) hero . moveUp …" at bounding box center [688, 338] width 302 height 343
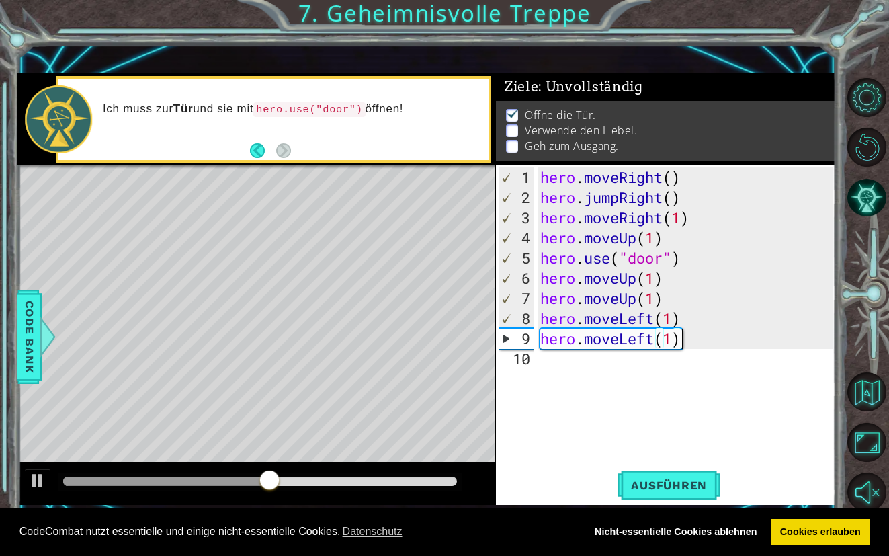
click at [679, 344] on div "hero . moveRight ( ) hero . jumpRight ( ) hero . moveRight ( 1 ) hero . moveUp …" at bounding box center [688, 338] width 302 height 343
click at [687, 342] on div "hero . moveRight ( ) hero . jumpRight ( ) hero . moveRight ( 1 ) hero . moveUp …" at bounding box center [688, 338] width 302 height 343
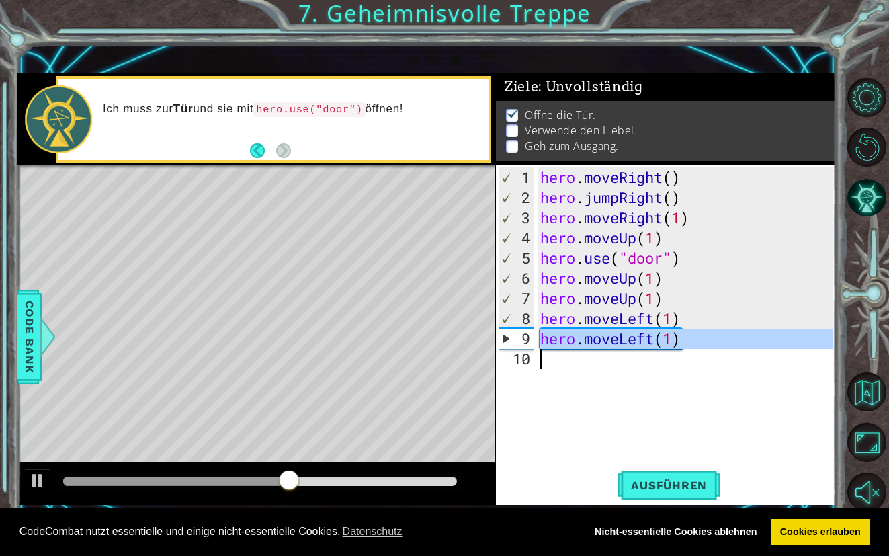
click at [687, 342] on div "hero . moveRight ( ) hero . jumpRight ( ) hero . moveRight ( 1 ) hero . moveUp …" at bounding box center [688, 338] width 302 height 343
type textarea "hero.moveLeft(1)"
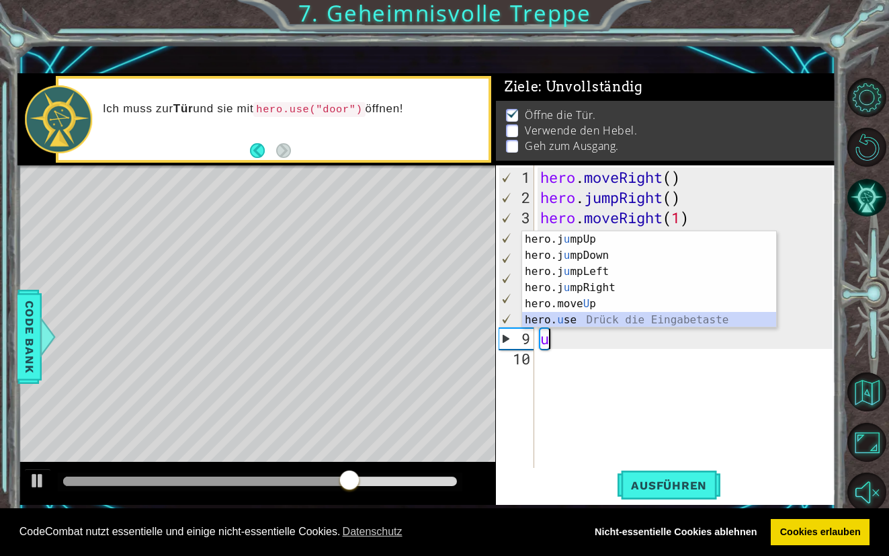
click at [576, 323] on div "hero.j u mpUp Drück die Eingabetaste hero.j u mpDown Drück die Eingabetaste her…" at bounding box center [649, 295] width 254 height 129
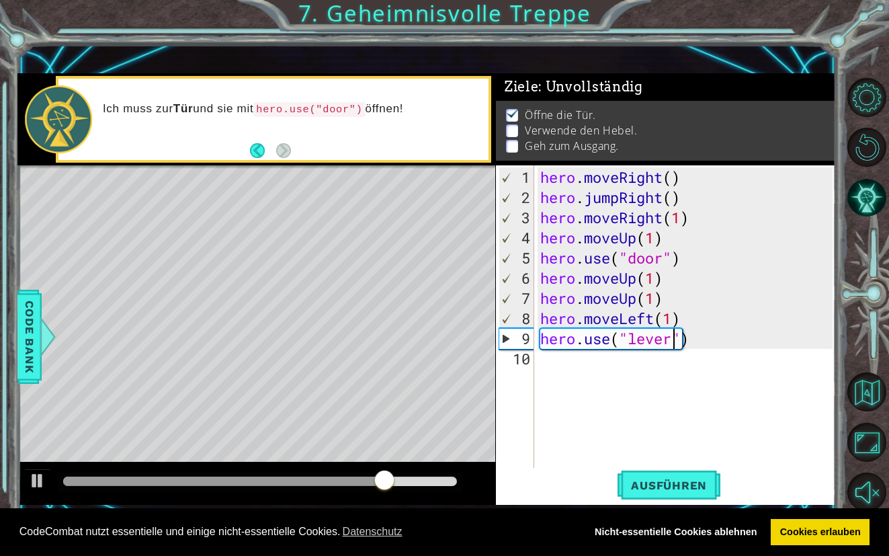
scroll to position [0, 5]
type textarea "hero.use("lever")"
click at [659, 475] on button "Ausführen" at bounding box center [668, 485] width 103 height 34
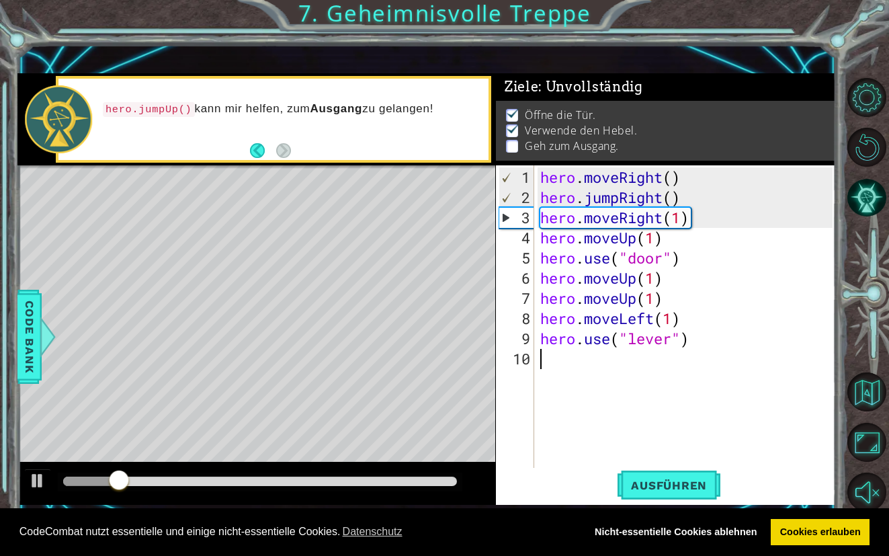
click at [554, 361] on div "hero . moveRight ( ) hero . jumpRight ( ) hero . moveRight ( 1 ) hero . moveUp …" at bounding box center [688, 338] width 302 height 343
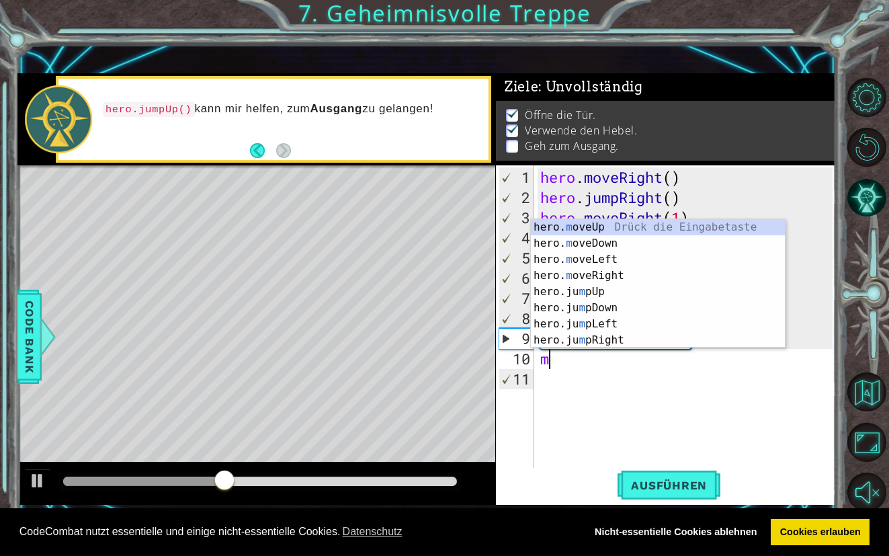
scroll to position [0, 0]
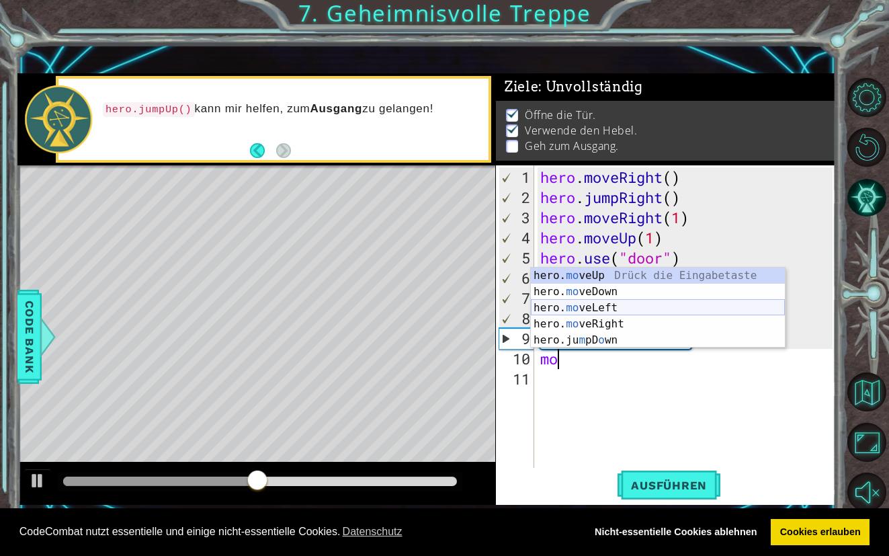
click at [611, 310] on div "hero. mo veUp Drück die Eingabetaste hero. mo veDown Drück die Eingabetaste her…" at bounding box center [658, 323] width 254 height 113
type textarea "hero.moveLeft(1)"
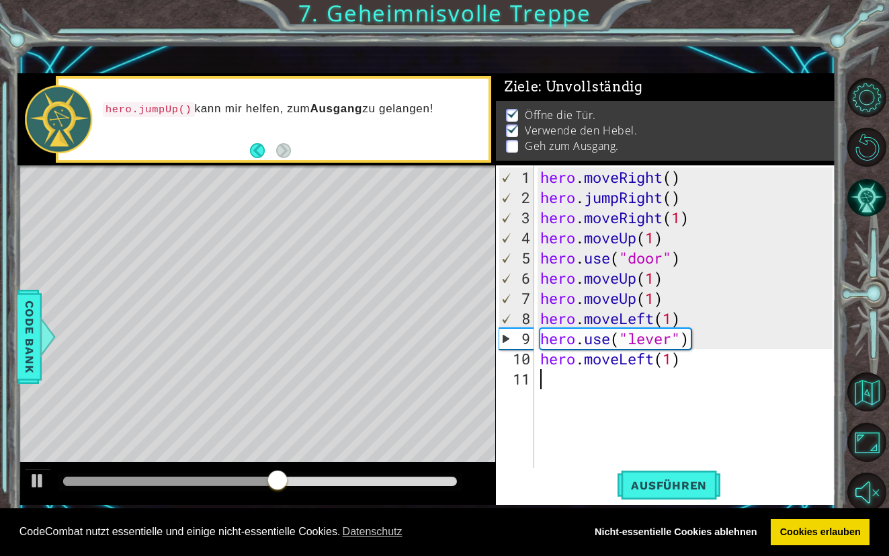
click at [552, 378] on div "hero . moveRight ( ) hero . jumpRight ( ) hero . moveRight ( 1 ) hero . moveUp …" at bounding box center [688, 338] width 302 height 343
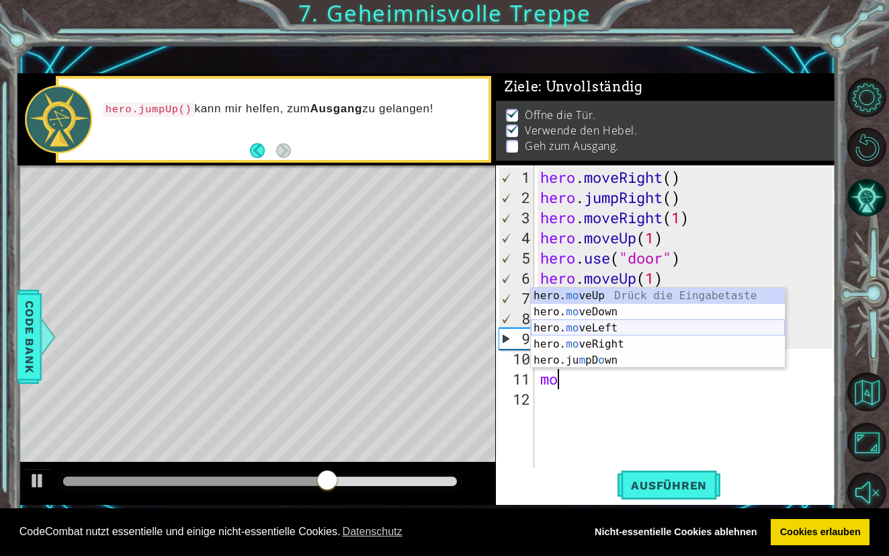
click at [574, 328] on div "hero. mo veUp Drück die Eingabetaste hero. mo veDown Drück die Eingabetaste her…" at bounding box center [658, 344] width 254 height 113
type textarea "hero.moveLeft(1)"
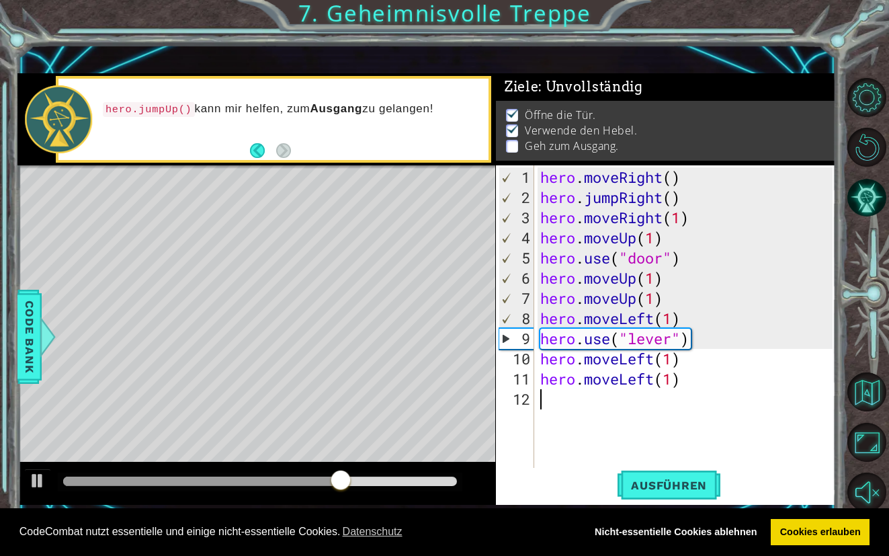
click at [561, 399] on div "hero . moveRight ( ) hero . jumpRight ( ) hero . moveRight ( 1 ) hero . moveUp …" at bounding box center [688, 338] width 302 height 343
type textarea "ju"
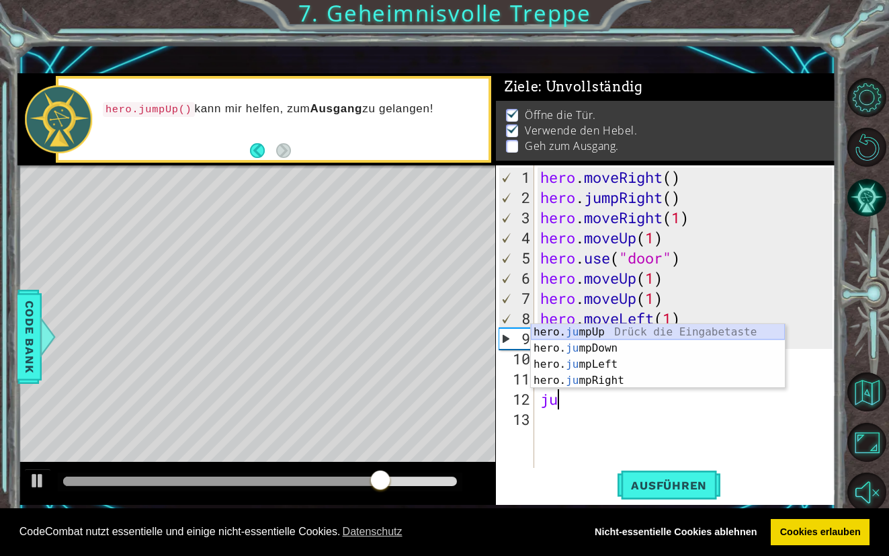
click at [586, 335] on div "hero. ju mpUp Drück die Eingabetaste hero. ju mpDown Drück die Eingabetaste her…" at bounding box center [658, 372] width 254 height 97
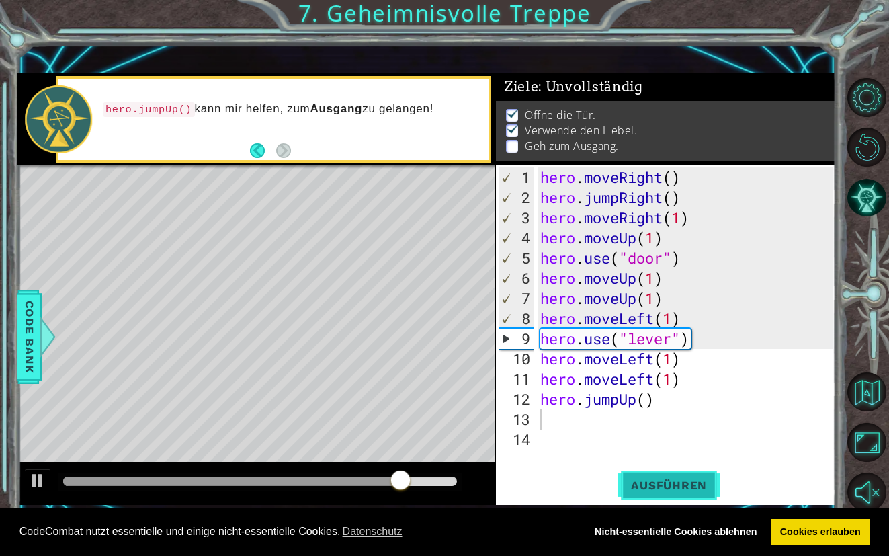
click at [642, 474] on button "Ausführen" at bounding box center [668, 485] width 103 height 34
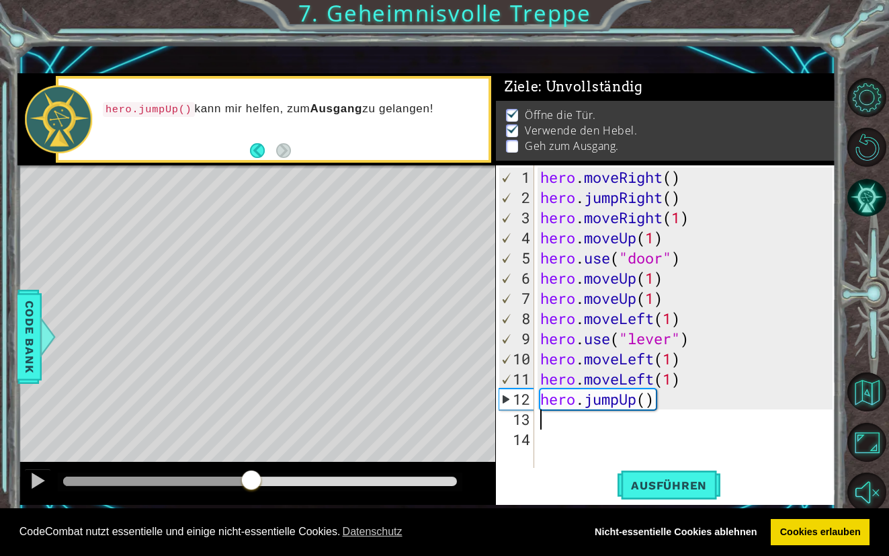
drag, startPoint x: 87, startPoint y: 487, endPoint x: 251, endPoint y: 519, distance: 167.6
click at [251, 519] on body "Cookie Policy CodeCombat nutzt essentielle und einige nicht-essentielle Cookies…" at bounding box center [444, 278] width 889 height 556
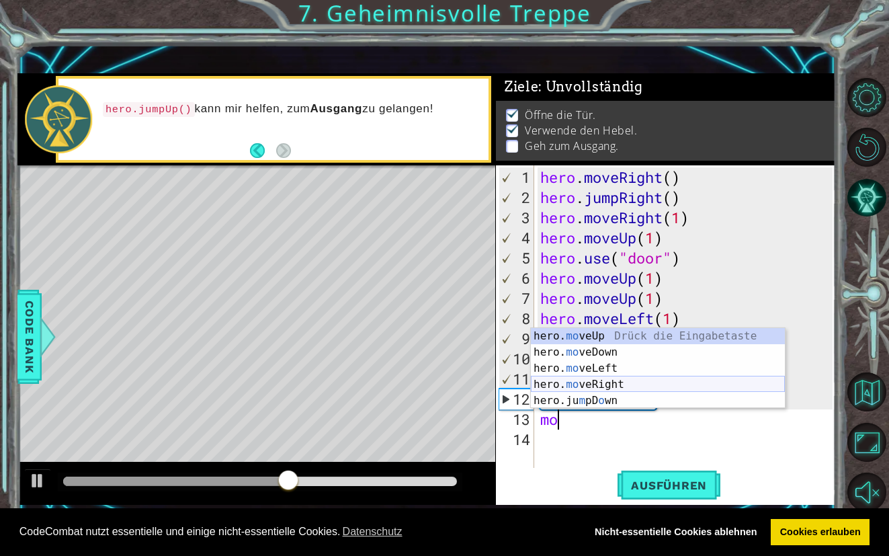
click at [588, 383] on div "hero. mo veUp Drück die Eingabetaste hero. mo veDown Drück die Eingabetaste her…" at bounding box center [658, 384] width 254 height 113
type textarea "hero.moveRight(1)"
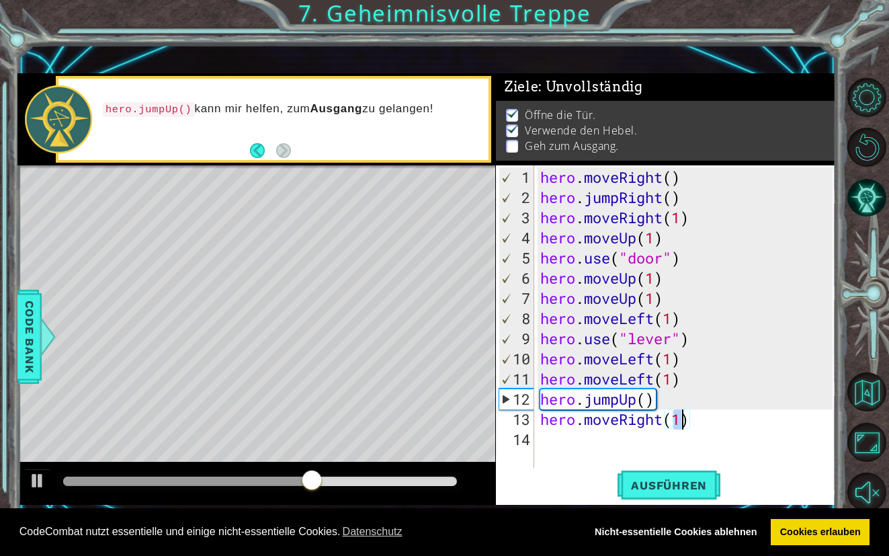
click at [558, 439] on div "hero . moveRight ( ) hero . jumpRight ( ) hero . moveRight ( 1 ) hero . moveUp …" at bounding box center [688, 338] width 302 height 343
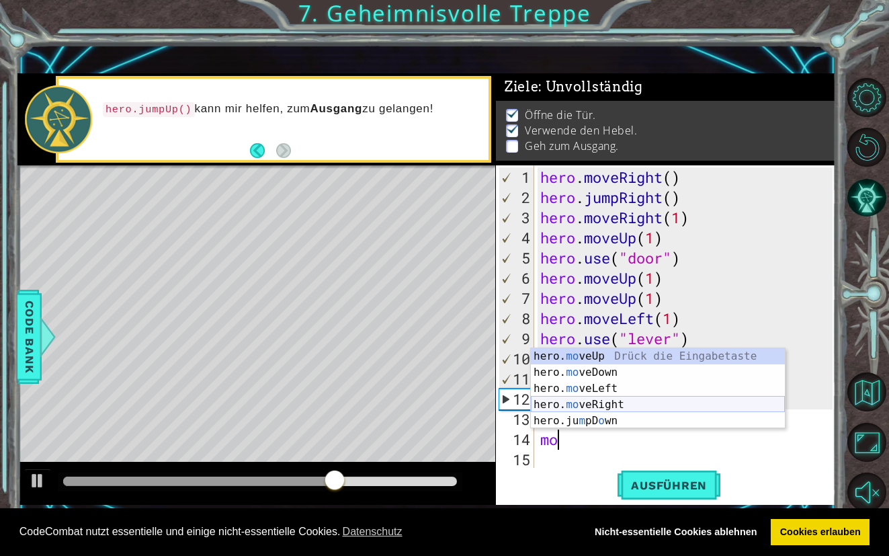
click at [588, 402] on div "hero. mo veUp Drück die Eingabetaste hero. mo veDown Drück die Eingabetaste her…" at bounding box center [658, 404] width 254 height 113
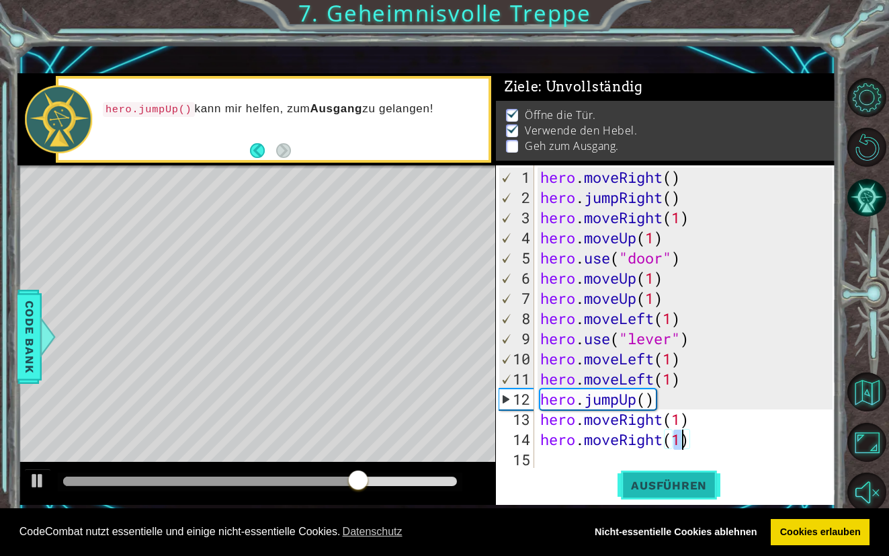
type textarea "hero.moveRight(1)"
click at [650, 492] on button "Ausführen" at bounding box center [668, 485] width 103 height 34
drag, startPoint x: 120, startPoint y: 478, endPoint x: 345, endPoint y: 508, distance: 226.4
click at [345, 508] on div "1 ההההההההההההההההההההההההההההההההההההההההההההההההההההההההההההההההההההההההההההה…" at bounding box center [426, 288] width 818 height 489
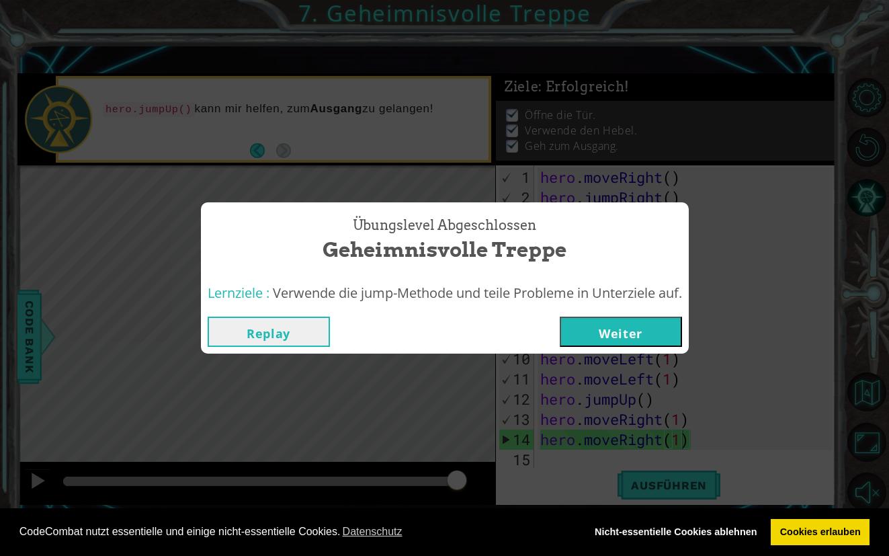
click at [623, 328] on button "Weiter" at bounding box center [621, 331] width 122 height 30
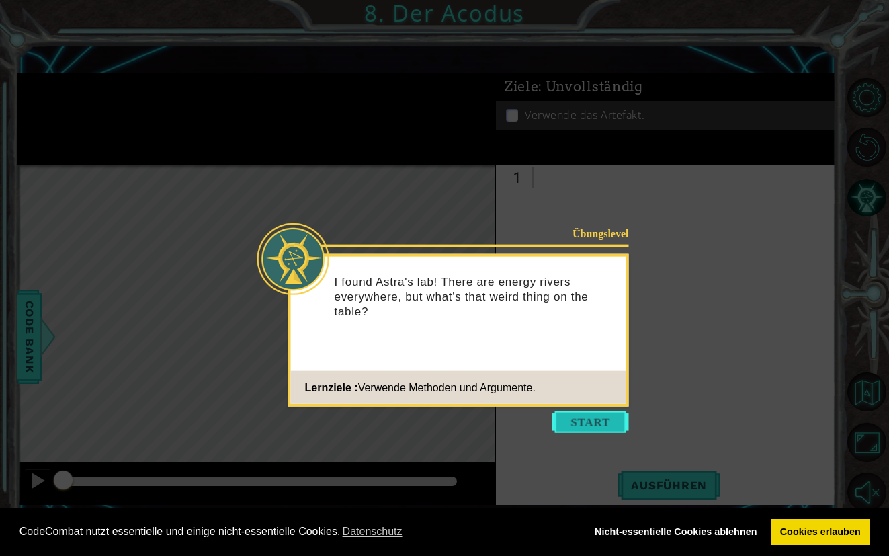
click at [595, 417] on button "Start" at bounding box center [590, 421] width 77 height 21
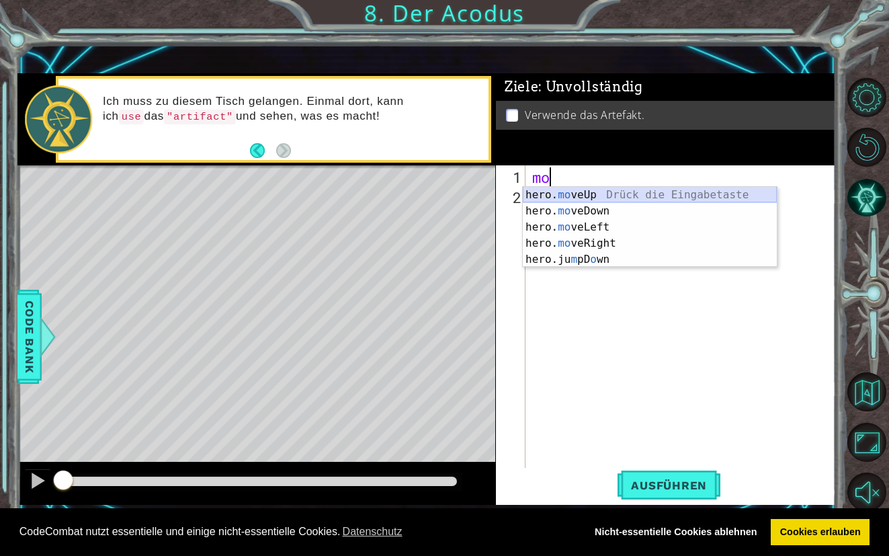
click at [586, 192] on div "hero. mo veUp Drück die Eingabetaste hero. mo veDown Drück die Eingabetaste her…" at bounding box center [650, 243] width 254 height 113
type textarea "hero.moveUp(1)"
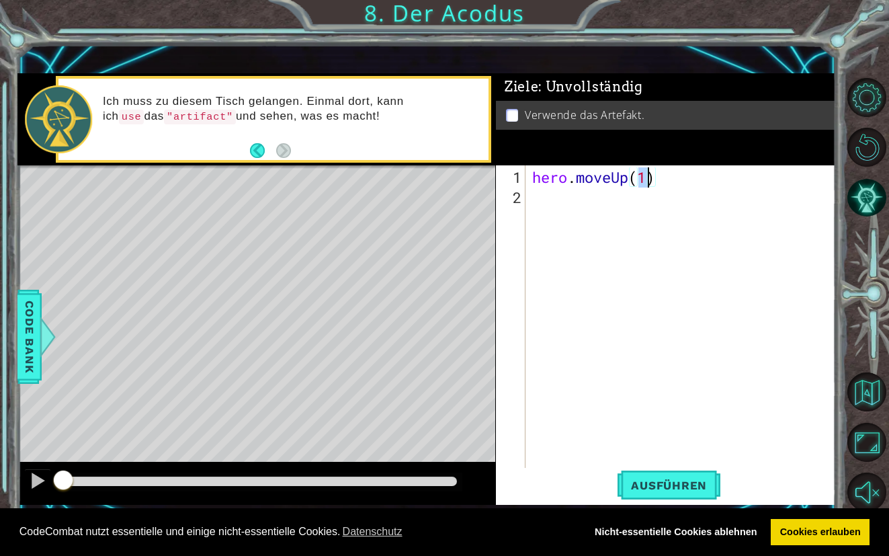
click at [577, 195] on div "hero . moveUp ( 1 )" at bounding box center [684, 338] width 310 height 343
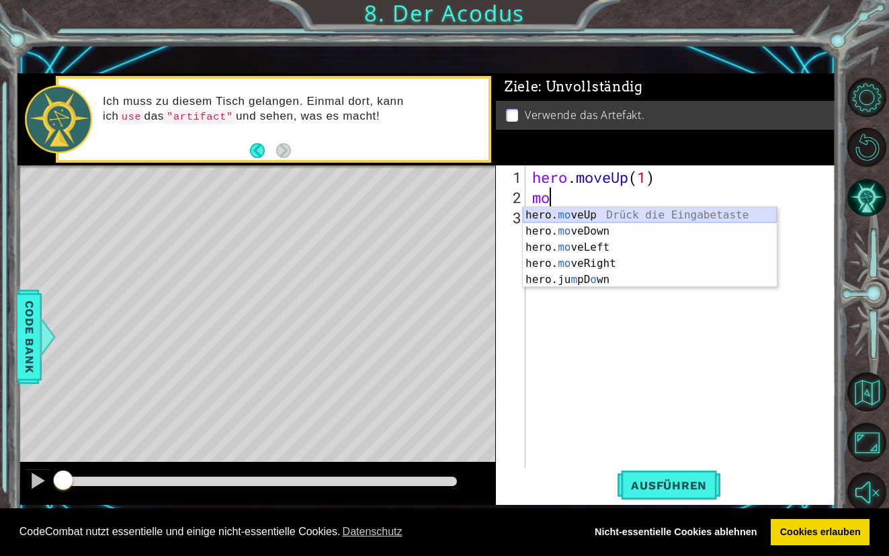
click at [587, 215] on div "hero. mo veUp Drück die Eingabetaste hero. mo veDown Drück die Eingabetaste her…" at bounding box center [650, 263] width 254 height 113
type textarea "hero.moveUp(1)"
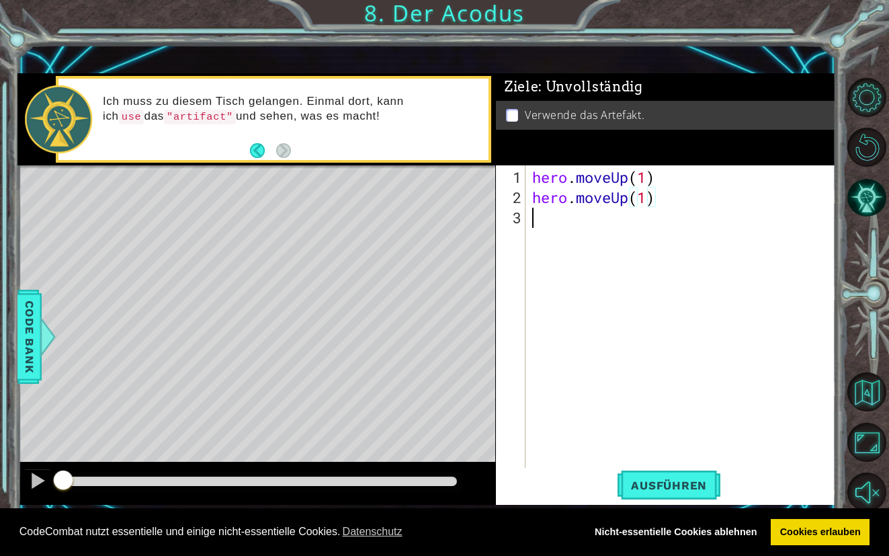
click at [545, 222] on div "hero . moveUp ( 1 ) hero . moveUp ( 1 )" at bounding box center [684, 338] width 310 height 343
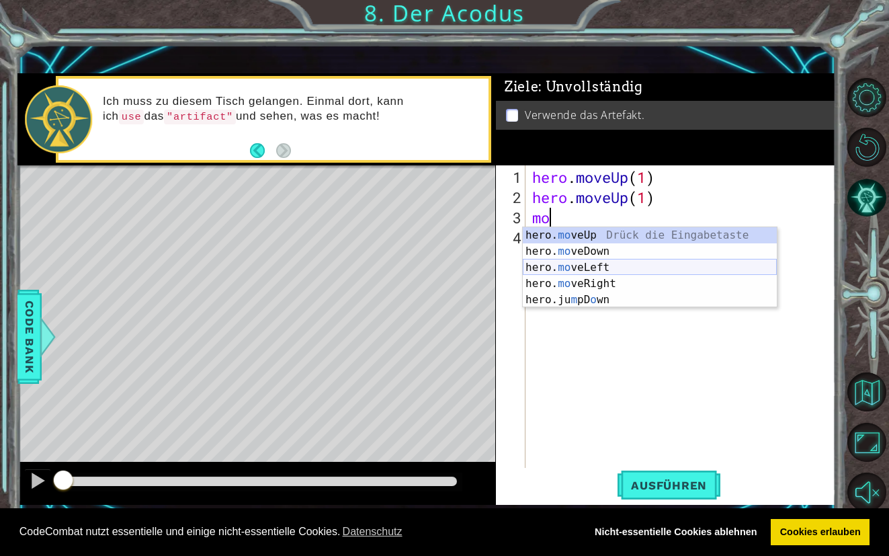
click at [560, 273] on div "hero. mo veUp Drück die Eingabetaste hero. mo veDown Drück die Eingabetaste her…" at bounding box center [650, 283] width 254 height 113
type textarea "hero.moveLeft(1)"
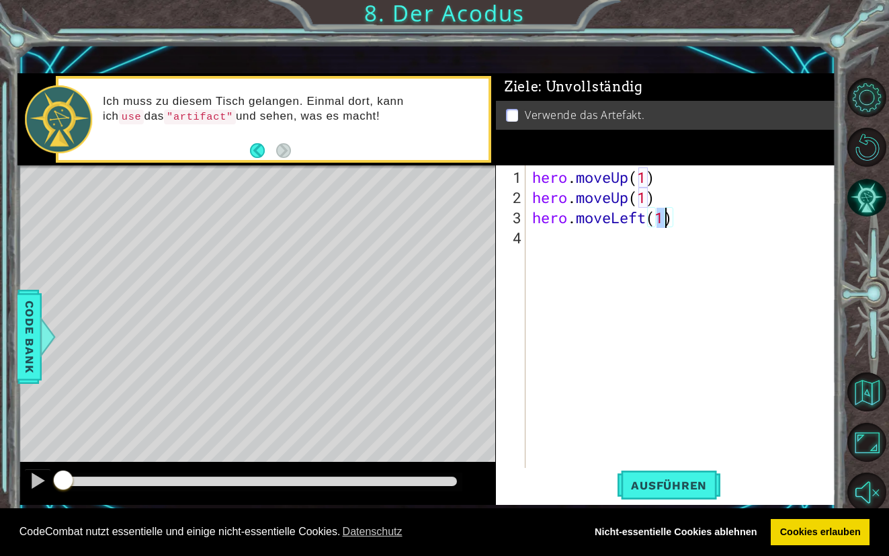
click at [538, 243] on div "hero . moveUp ( 1 ) hero . moveUp ( 1 ) hero . moveLeft ( 1 )" at bounding box center [684, 338] width 310 height 343
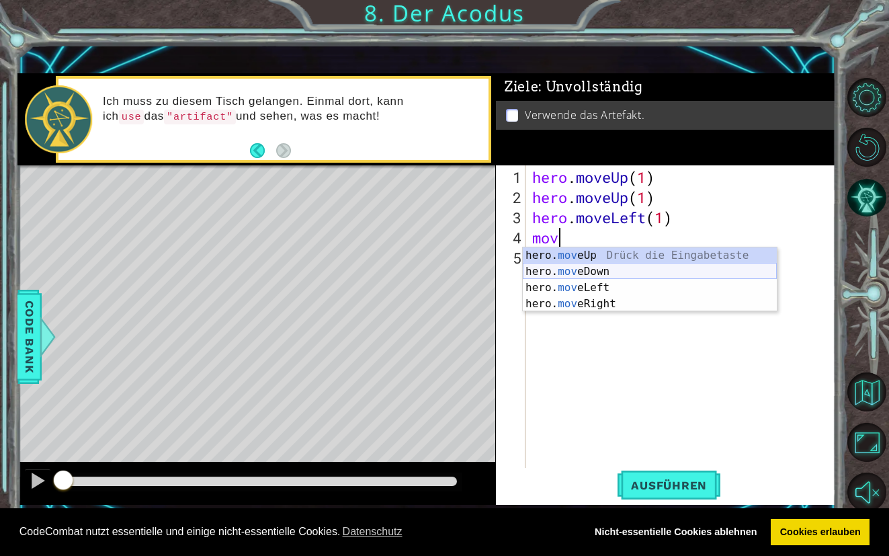
click at [559, 276] on div "hero. mov eUp Drück die Eingabetaste hero. mov eDown Drück die Eingabetaste her…" at bounding box center [650, 295] width 254 height 97
type textarea "hero.moveDown(1)"
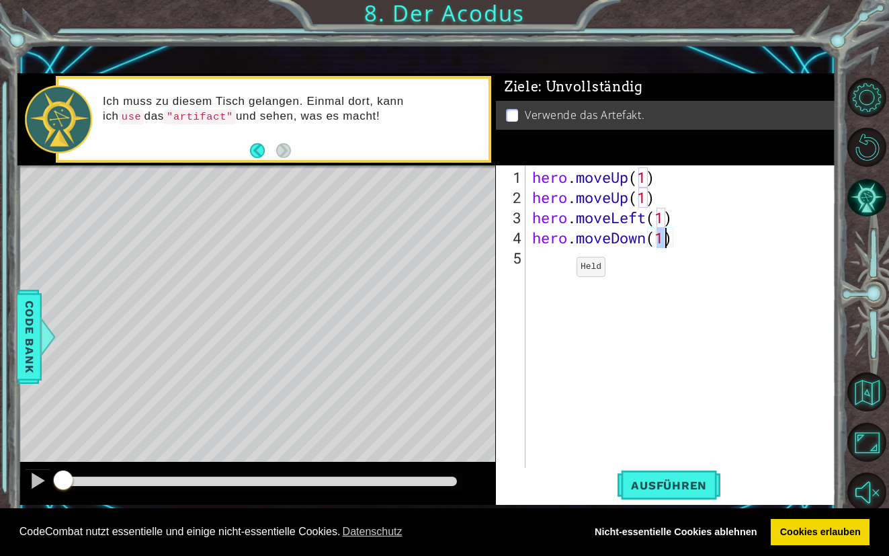
click at [556, 269] on div "hero . moveUp ( 1 ) hero . moveUp ( 1 ) hero . moveLeft ( 1 ) hero . moveDown (…" at bounding box center [684, 338] width 310 height 343
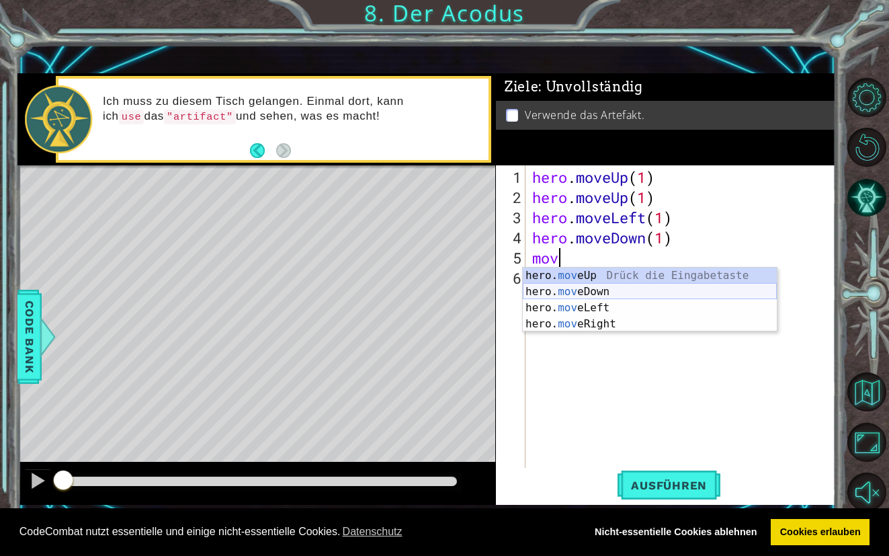
click at [564, 290] on div "hero. mov eUp Drück die Eingabetaste hero. mov eDown Drück die Eingabetaste her…" at bounding box center [650, 315] width 254 height 97
type textarea "hero.moveDown(1)"
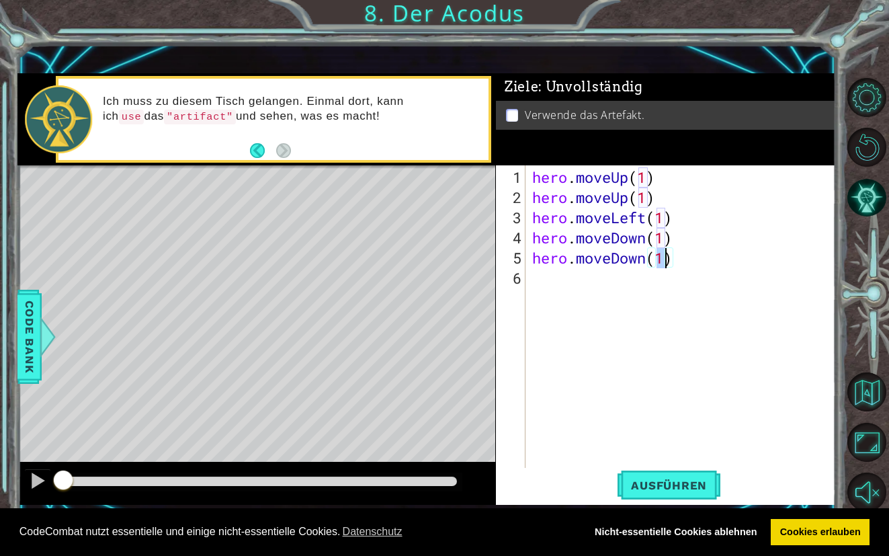
click at [564, 290] on div "hero . moveUp ( 1 ) hero . moveUp ( 1 ) hero . moveLeft ( 1 ) hero . moveDown (…" at bounding box center [684, 338] width 310 height 343
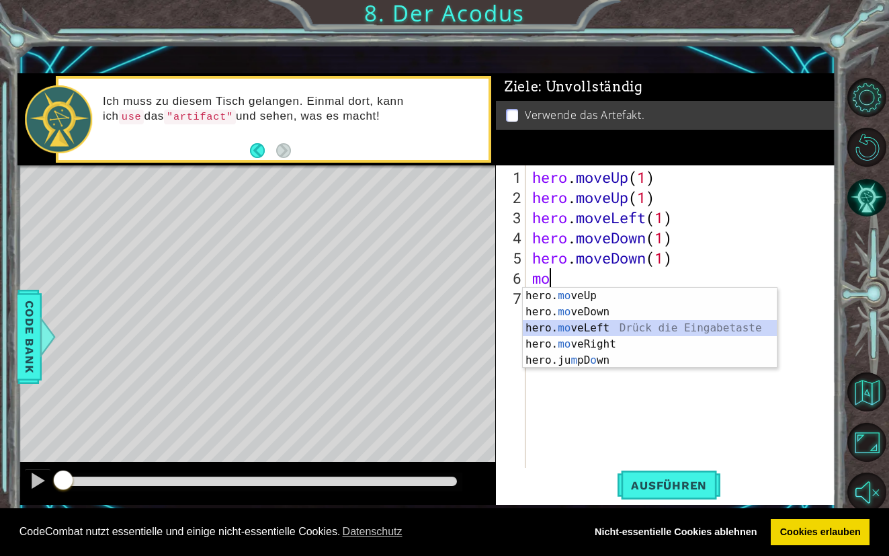
click at [570, 326] on div "hero. mo veUp Drück die Eingabetaste hero. mo veDown Drück die Eingabetaste her…" at bounding box center [650, 344] width 254 height 113
type textarea "hero.moveLeft(1)"
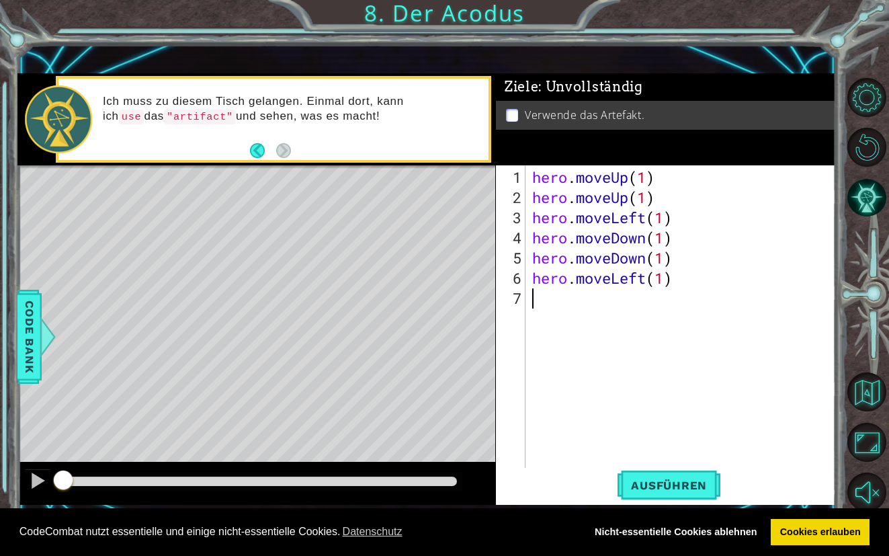
click at [545, 304] on div "hero . moveUp ( 1 ) hero . moveUp ( 1 ) hero . moveLeft ( 1 ) hero . moveDown (…" at bounding box center [684, 338] width 310 height 343
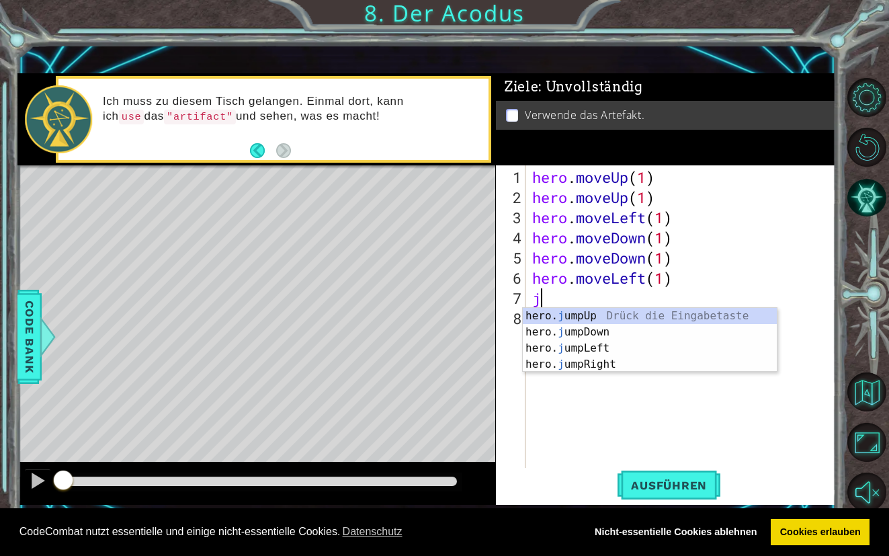
type textarea "ju"
click at [581, 345] on div "hero. ju mpUp Drück die Eingabetaste hero. ju mpDown Drück die Eingabetaste her…" at bounding box center [650, 356] width 254 height 97
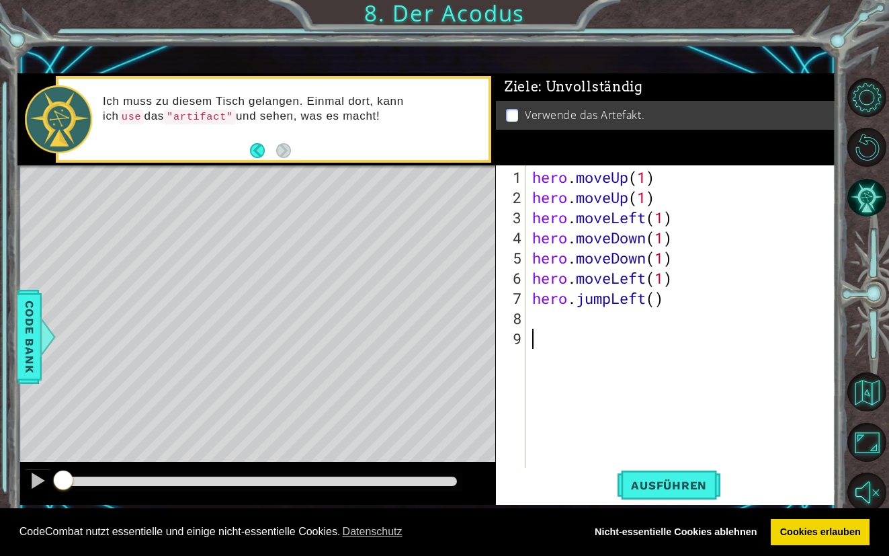
click at [556, 341] on div "hero . moveUp ( 1 ) hero . moveUp ( 1 ) hero . moveLeft ( 1 ) hero . moveDown (…" at bounding box center [684, 338] width 310 height 343
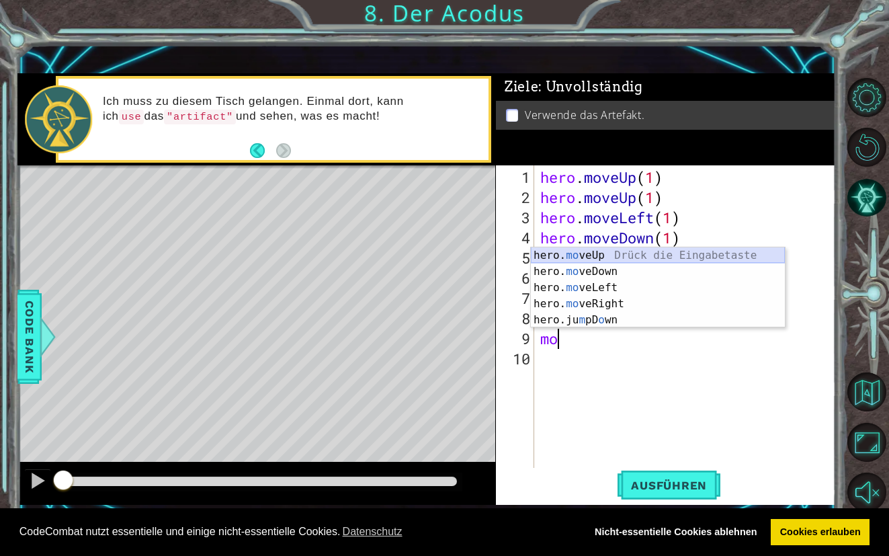
click at [571, 259] on div "hero. mo veUp Drück die Eingabetaste hero. mo veDown Drück die Eingabetaste her…" at bounding box center [658, 303] width 254 height 113
type textarea "hero.moveUp(1)"
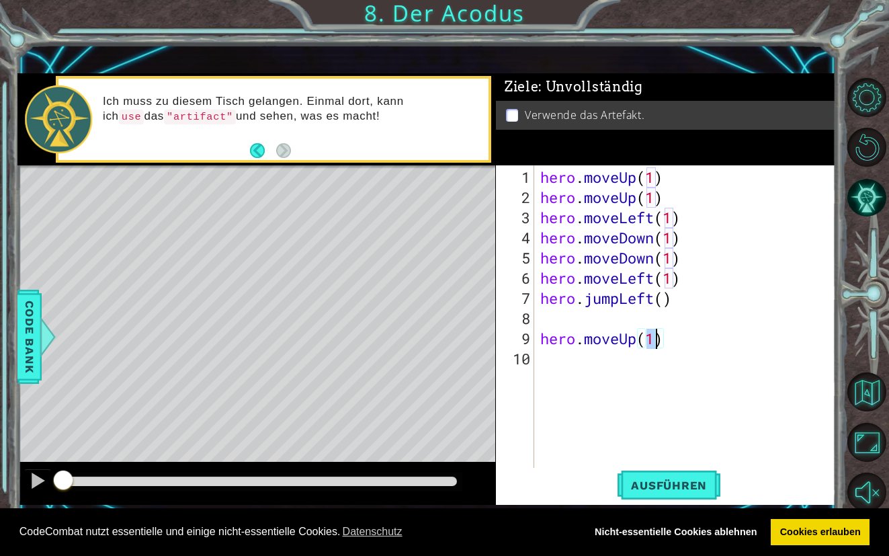
click at [566, 357] on div "hero . moveUp ( 1 ) hero . moveUp ( 1 ) hero . moveLeft ( 1 ) hero . moveDown (…" at bounding box center [688, 338] width 302 height 343
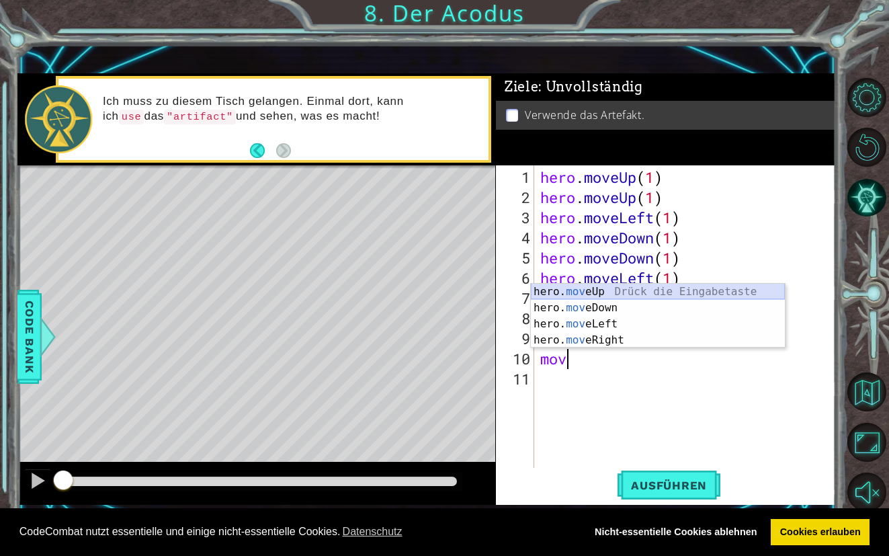
click at [579, 294] on div "hero. mov eUp Drück die Eingabetaste hero. mov eDown Drück die Eingabetaste her…" at bounding box center [658, 331] width 254 height 97
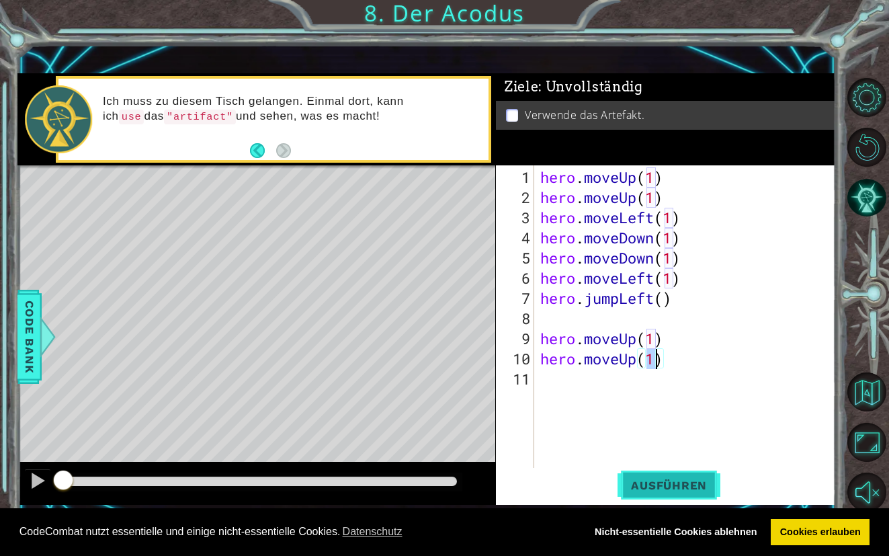
click at [627, 477] on button "Ausführen" at bounding box center [668, 485] width 103 height 34
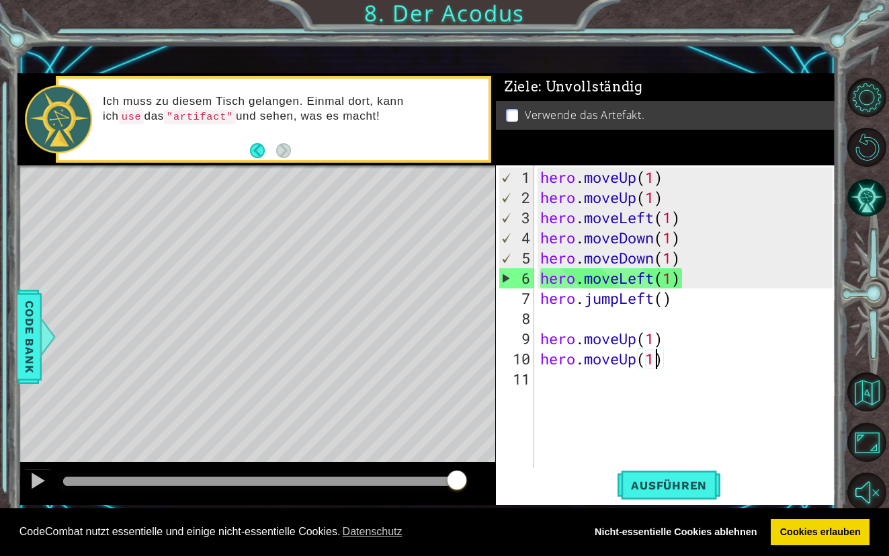
click at [687, 284] on div "hero . moveUp ( 1 ) hero . moveUp ( 1 ) hero . moveLeft ( 1 ) hero . moveDown (…" at bounding box center [688, 338] width 302 height 343
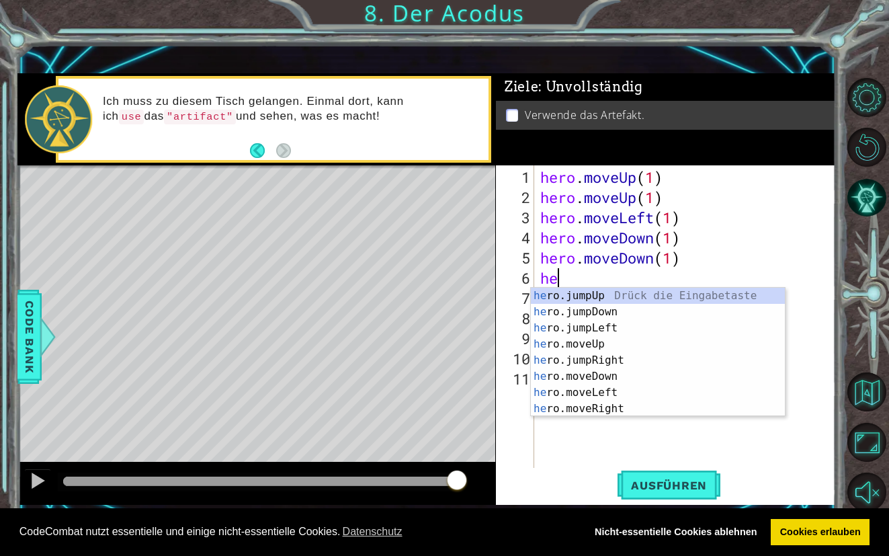
type textarea "h"
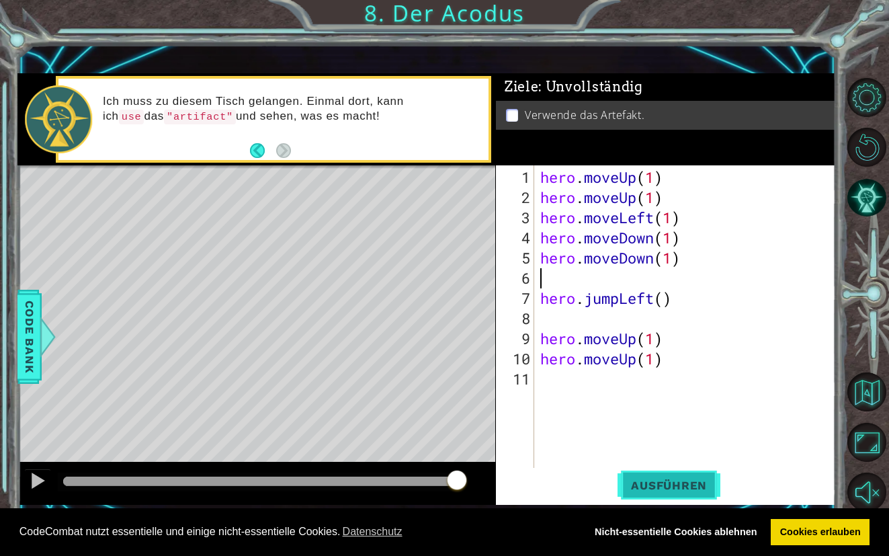
click at [693, 490] on span "Ausführen" at bounding box center [668, 484] width 103 height 13
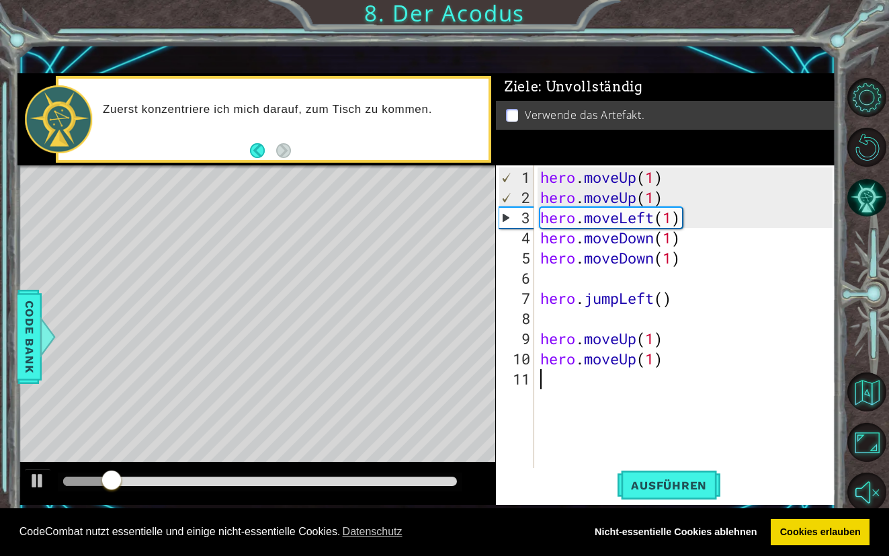
click at [576, 378] on div "hero . moveUp ( 1 ) hero . moveUp ( 1 ) hero . moveLeft ( 1 ) hero . moveDown (…" at bounding box center [688, 338] width 302 height 343
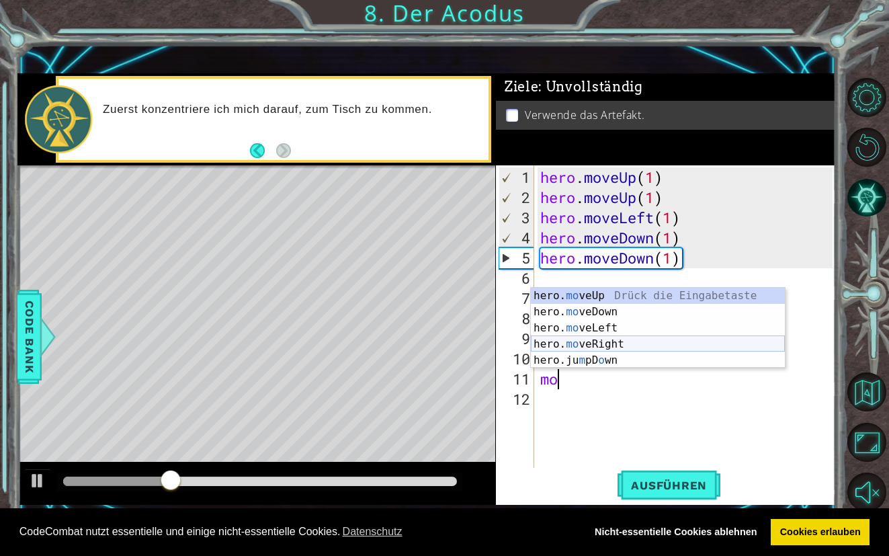
click at [584, 346] on div "hero. mo veUp Drück die Eingabetaste hero. mo veDown Drück die Eingabetaste her…" at bounding box center [658, 344] width 254 height 113
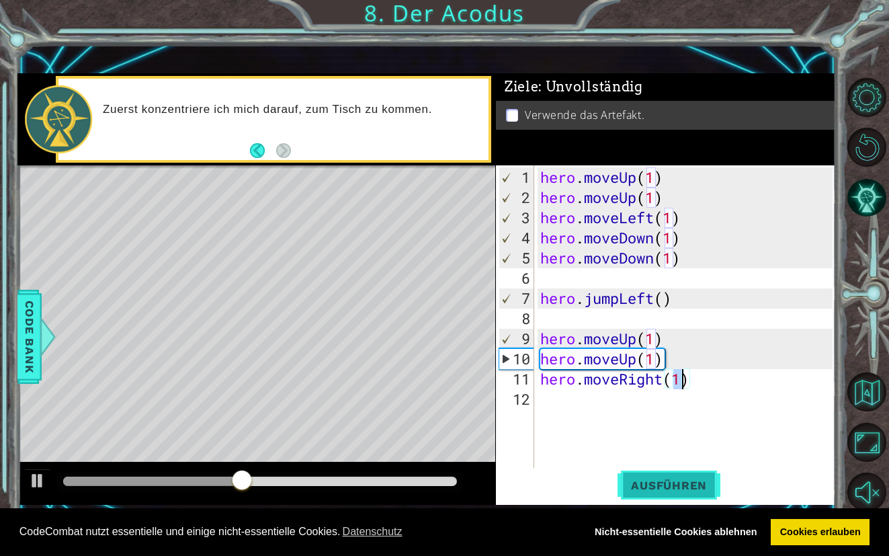
type textarea "hero.moveRight(1)"
click at [642, 483] on span "Ausführen" at bounding box center [668, 484] width 103 height 13
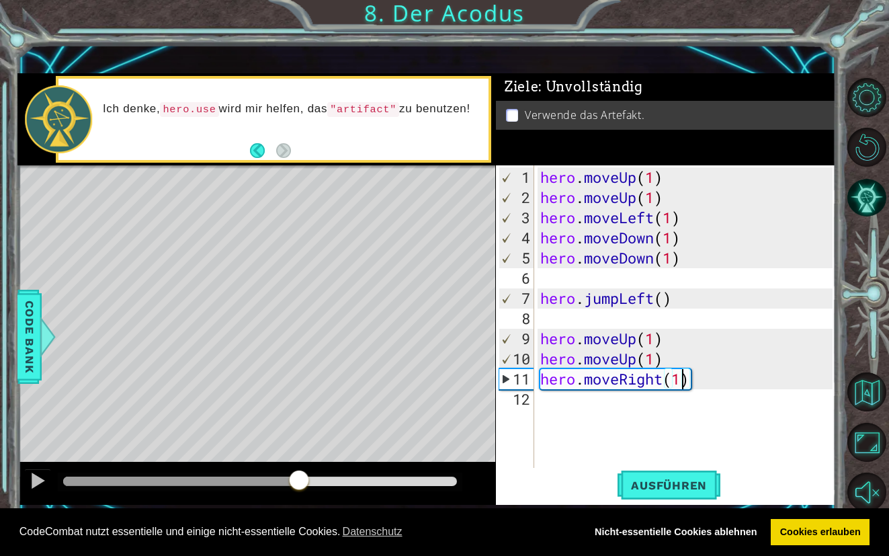
drag, startPoint x: 119, startPoint y: 480, endPoint x: 298, endPoint y: 520, distance: 183.2
click at [298, 520] on body "Cookie Policy CodeCombat nutzt essentielle und einige nicht-essentielle Cookies…" at bounding box center [444, 278] width 889 height 556
click at [551, 402] on div "hero . moveUp ( 1 ) hero . moveUp ( 1 ) hero . moveLeft ( 1 ) hero . moveDown (…" at bounding box center [688, 338] width 302 height 343
type textarea "a"
type textarea "hero.moveRight(1)"
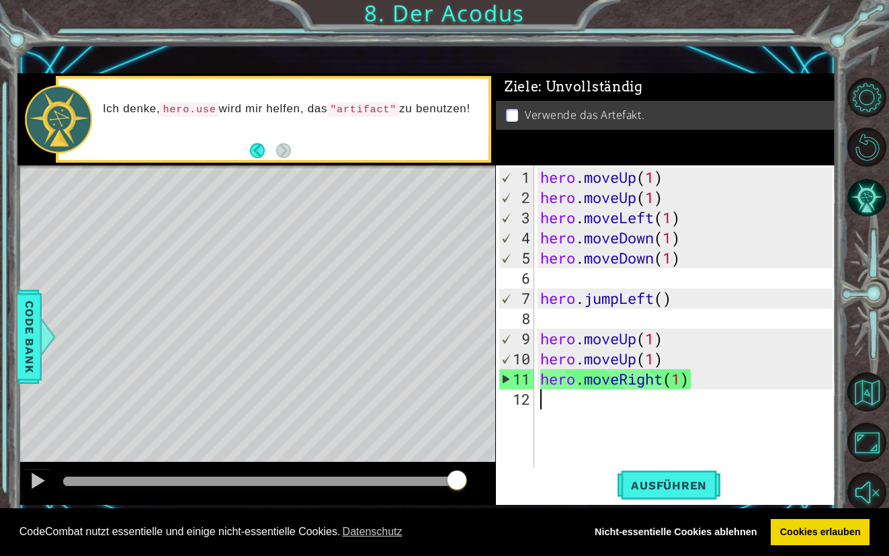
click at [543, 399] on div "hero . moveUp ( 1 ) hero . moveUp ( 1 ) hero . moveLeft ( 1 ) hero . moveDown (…" at bounding box center [688, 338] width 302 height 343
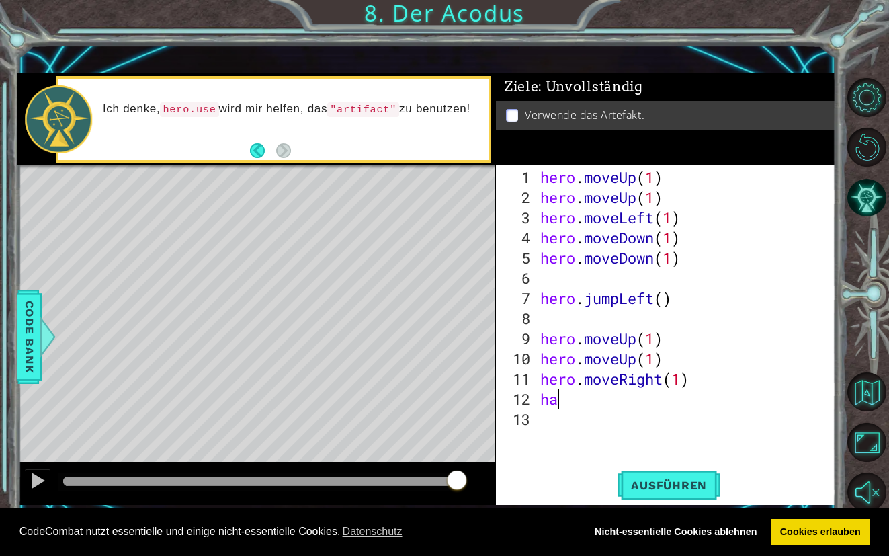
type textarea "h"
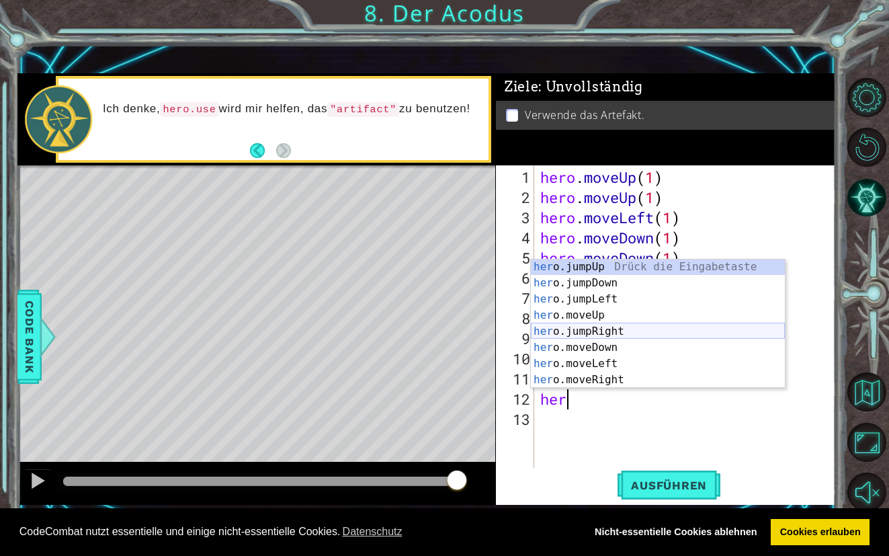
scroll to position [15, 0]
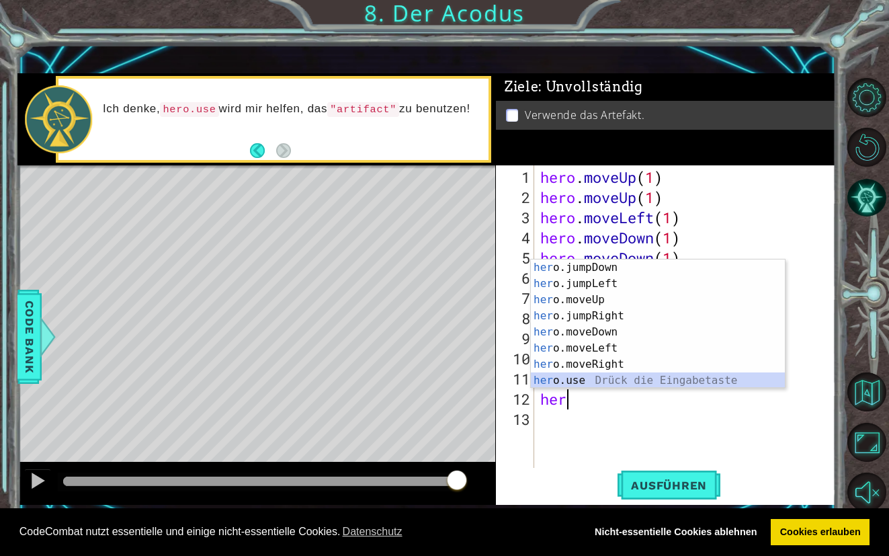
click at [553, 381] on div "her o.jumpDown Drück die Eingabetaste her o.jumpLeft Drück die Eingabetaste her…" at bounding box center [658, 339] width 254 height 161
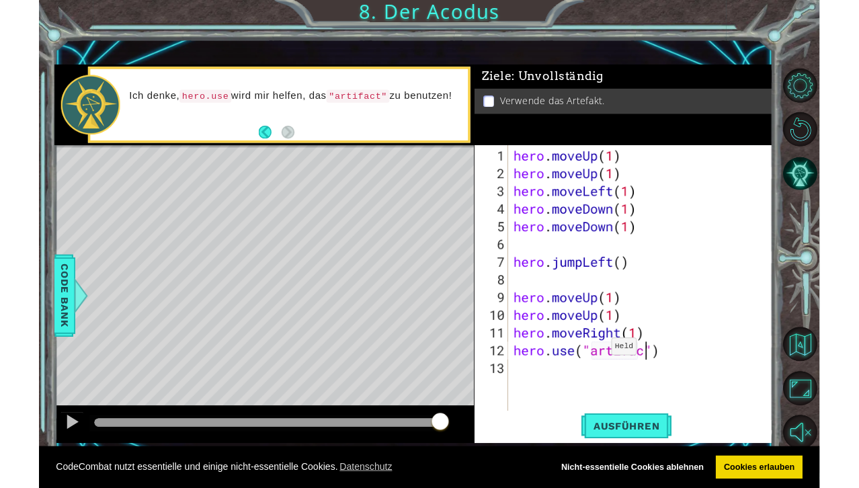
scroll to position [0, 6]
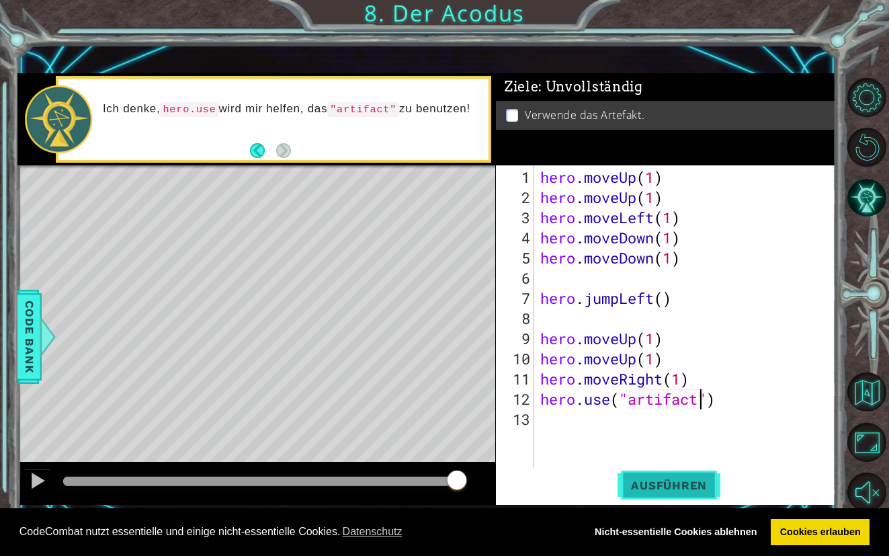
type textarea "hero.use("artifact")"
click at [685, 486] on span "Ausführen" at bounding box center [668, 484] width 103 height 13
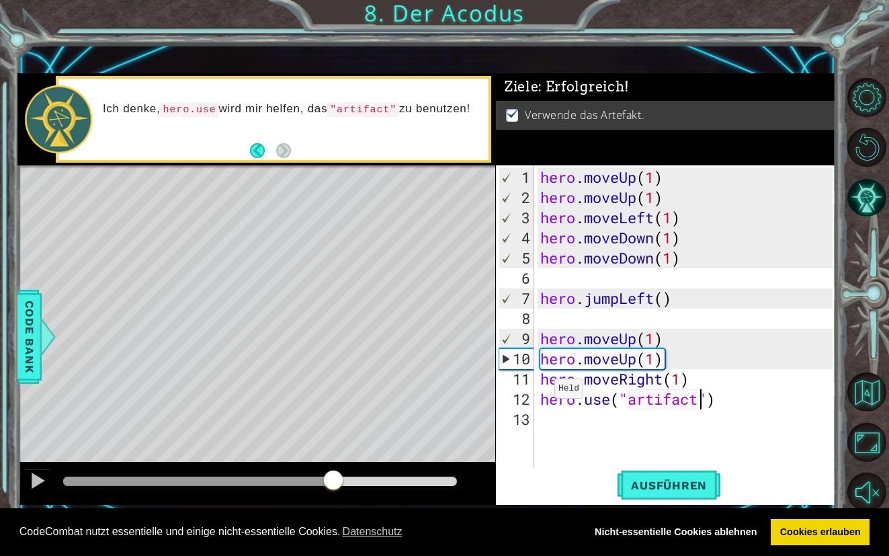
drag, startPoint x: 124, startPoint y: 484, endPoint x: 337, endPoint y: 510, distance: 215.1
click at [337, 510] on body "Cookie Policy CodeCombat nutzt essentielle und einige nicht-essentielle Cookies…" at bounding box center [444, 278] width 889 height 556
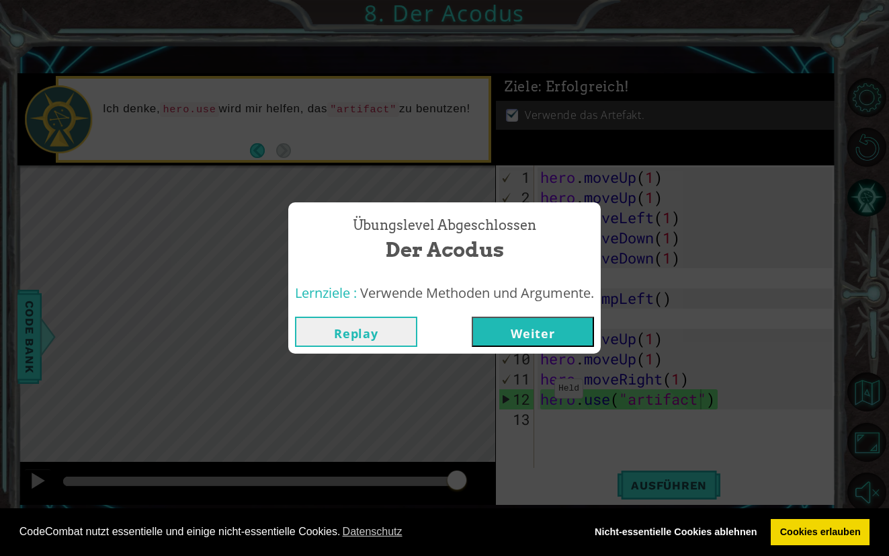
click at [539, 322] on button "Weiter" at bounding box center [533, 331] width 122 height 30
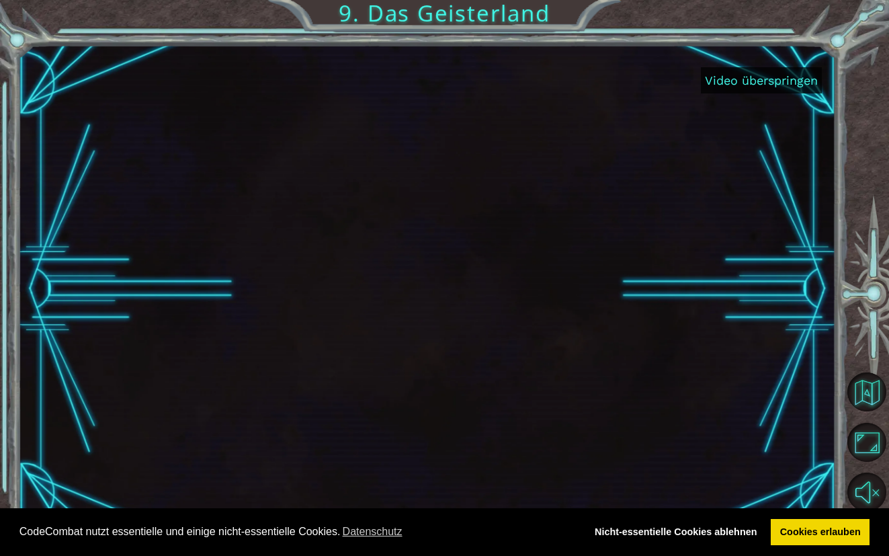
click at [808, 73] on button "Video überspringen" at bounding box center [761, 80] width 121 height 26
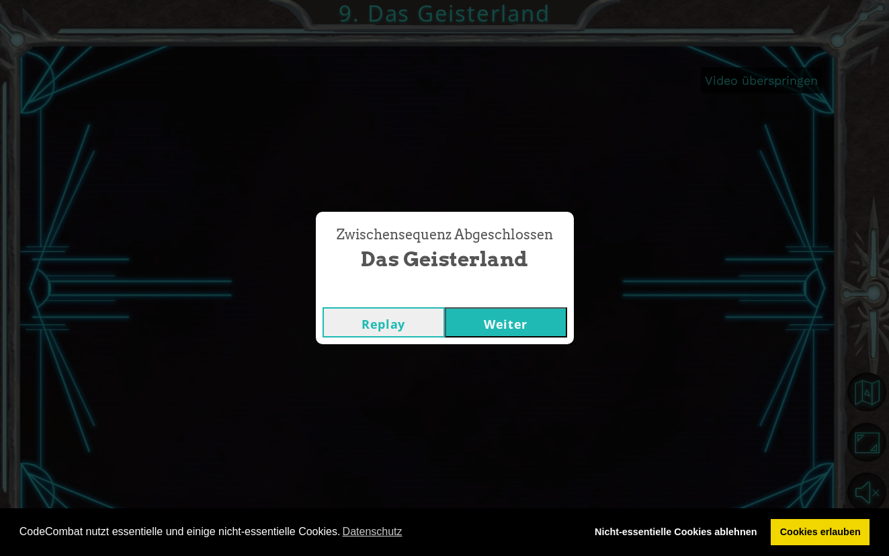
click at [507, 335] on button "Weiter" at bounding box center [506, 322] width 122 height 30
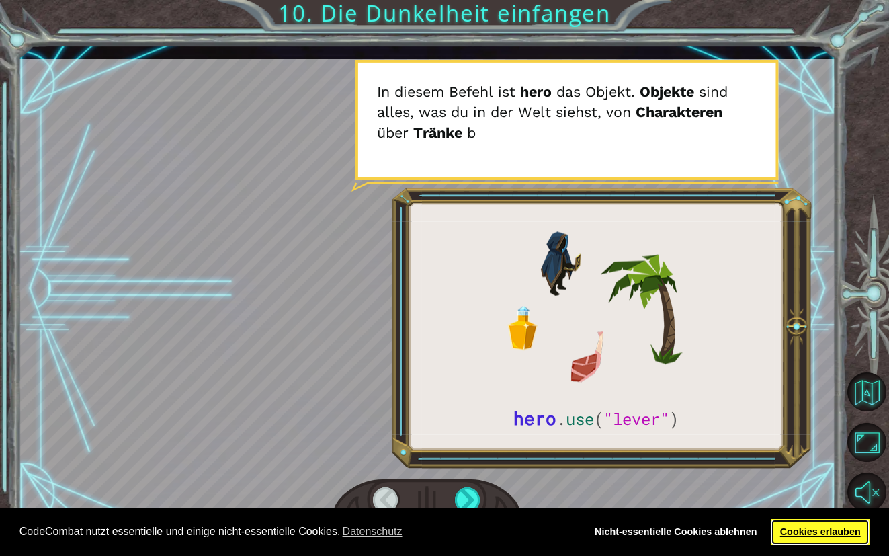
click at [830, 527] on link "Cookies erlauben" at bounding box center [820, 532] width 99 height 27
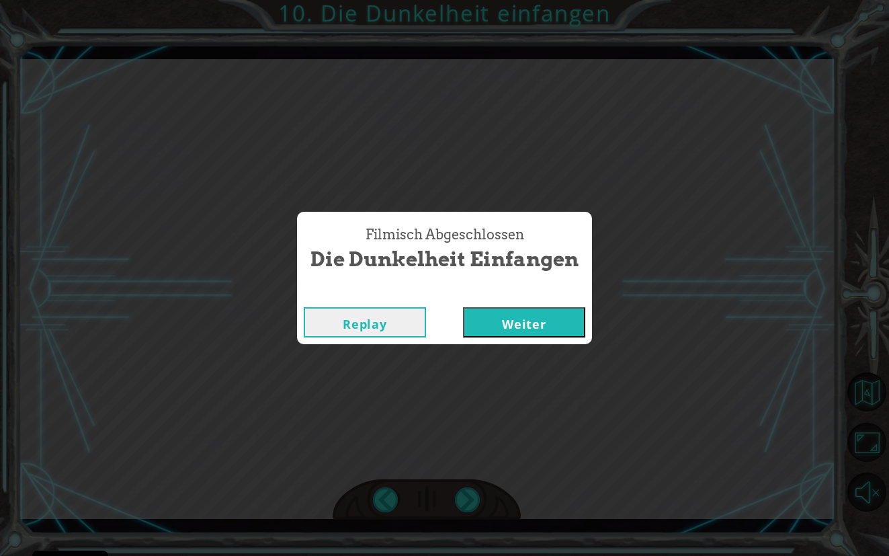
click at [571, 314] on button "Weiter" at bounding box center [524, 322] width 122 height 30
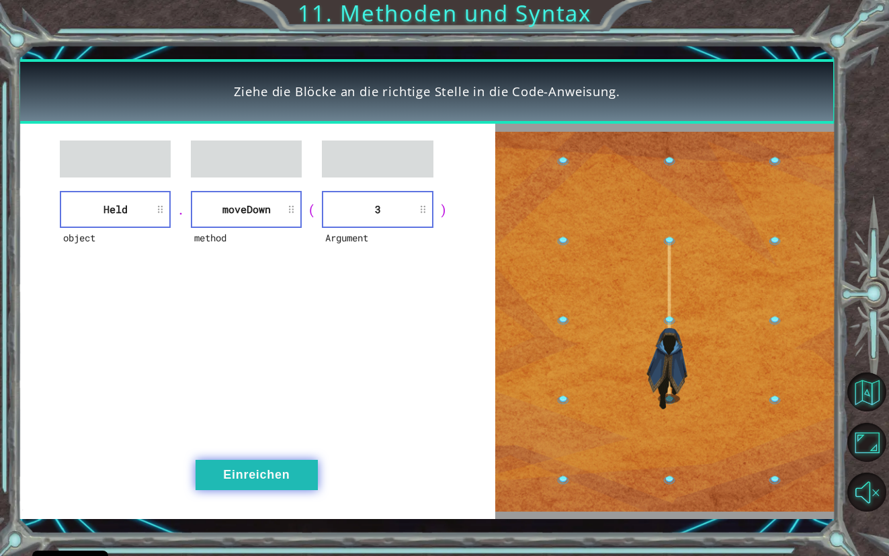
click at [277, 471] on button "Einreichen" at bounding box center [256, 474] width 122 height 30
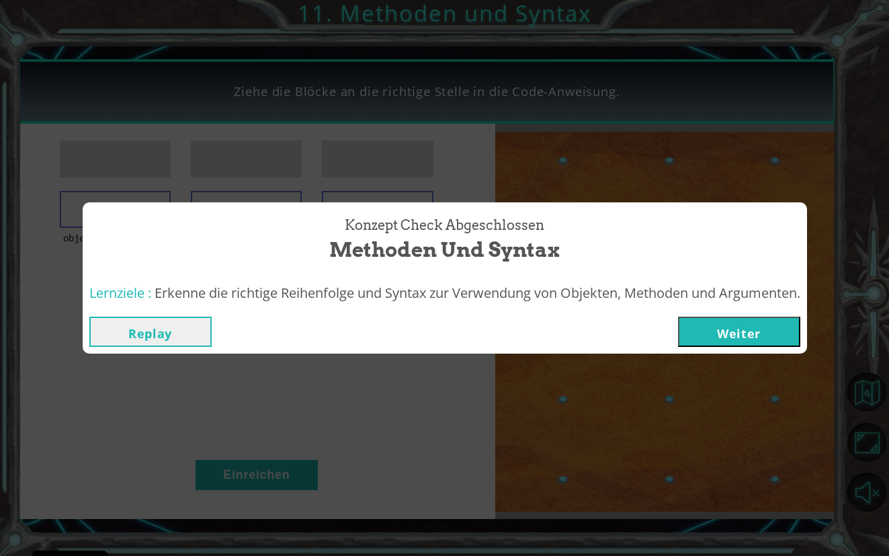
click at [711, 333] on button "Weiter" at bounding box center [739, 331] width 122 height 30
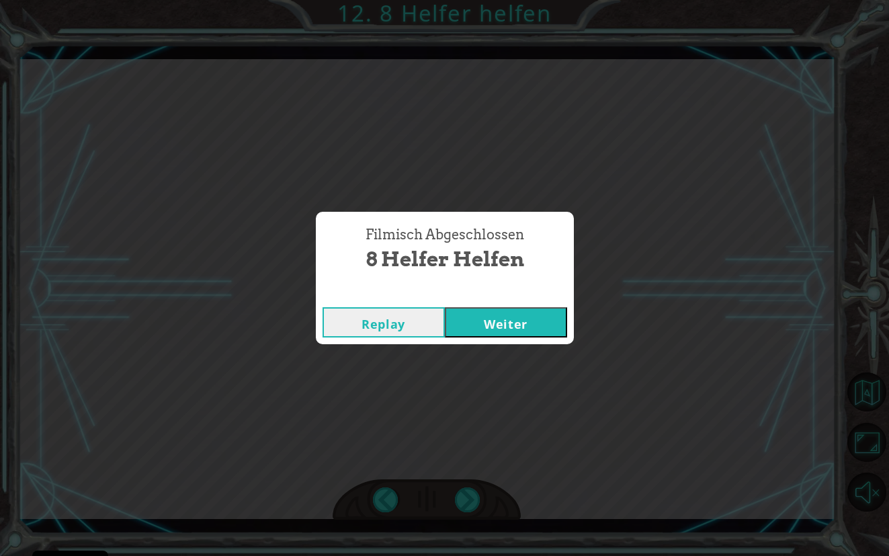
click at [533, 314] on button "Weiter" at bounding box center [506, 322] width 122 height 30
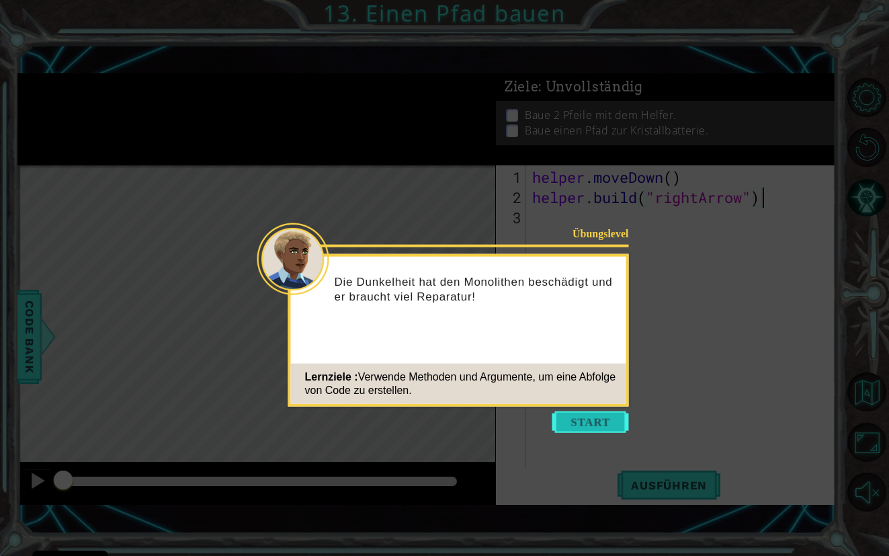
click at [591, 417] on button "Start" at bounding box center [590, 421] width 77 height 21
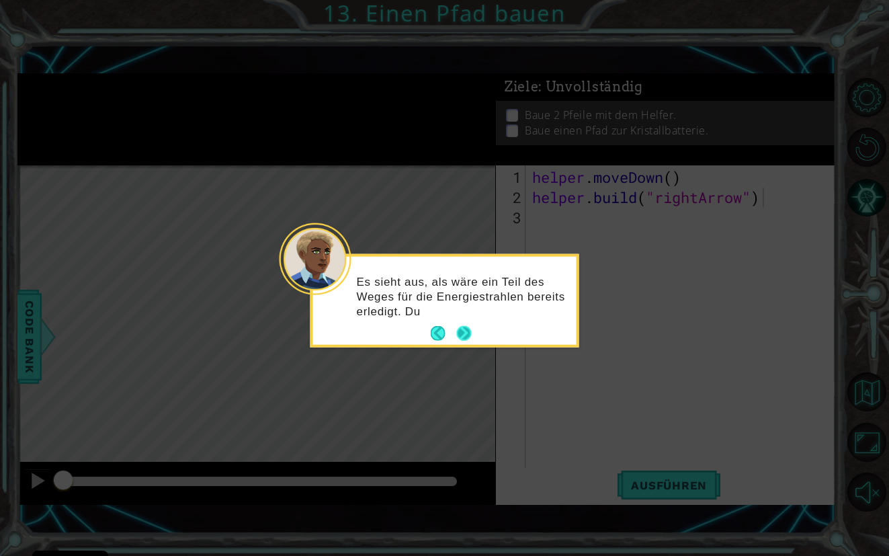
click at [462, 326] on button "Next" at bounding box center [463, 332] width 21 height 21
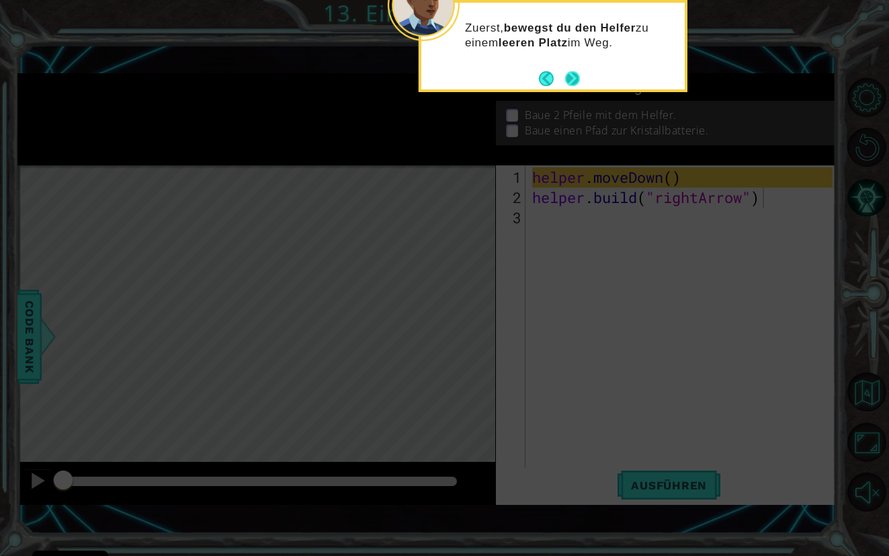
click at [575, 77] on button "Next" at bounding box center [572, 79] width 20 height 20
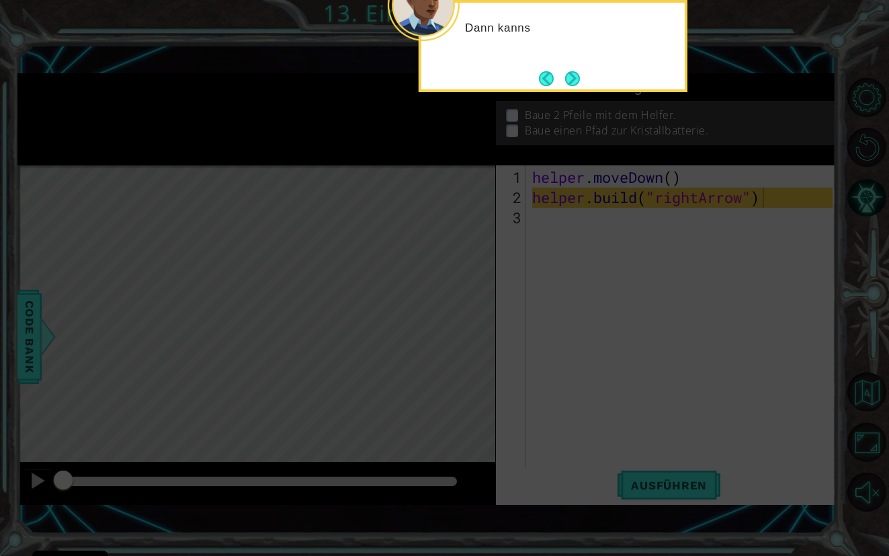
click at [575, 77] on button "Next" at bounding box center [572, 78] width 25 height 25
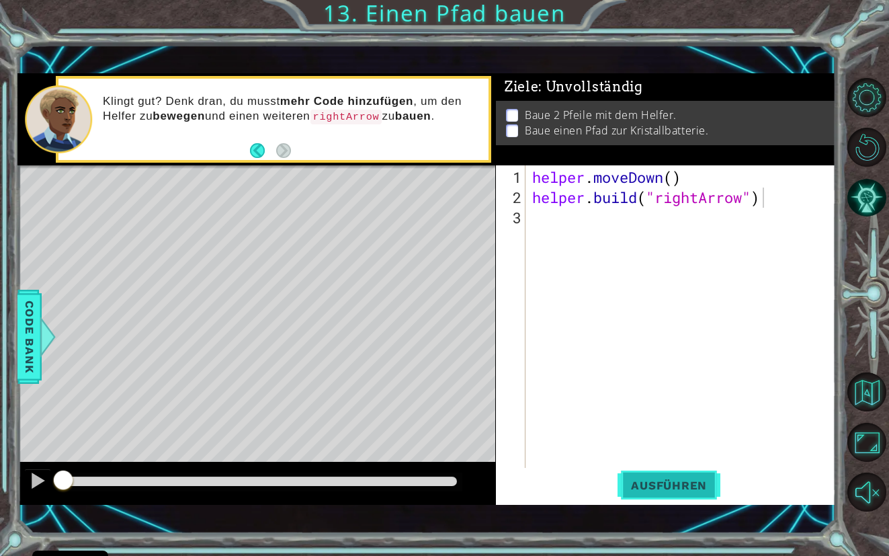
click at [686, 495] on button "Ausführen" at bounding box center [668, 485] width 103 height 34
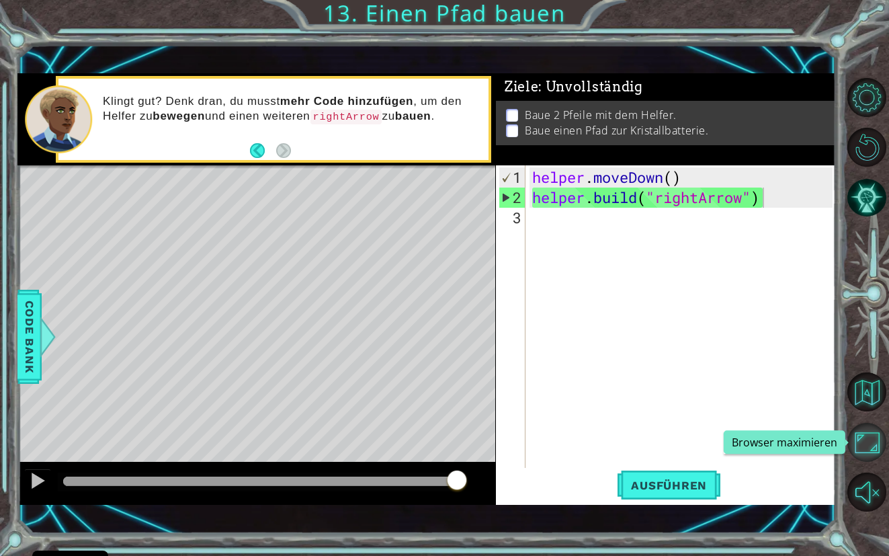
click at [868, 439] on button "Browser maximieren" at bounding box center [866, 442] width 39 height 39
